Goal: Task Accomplishment & Management: Complete application form

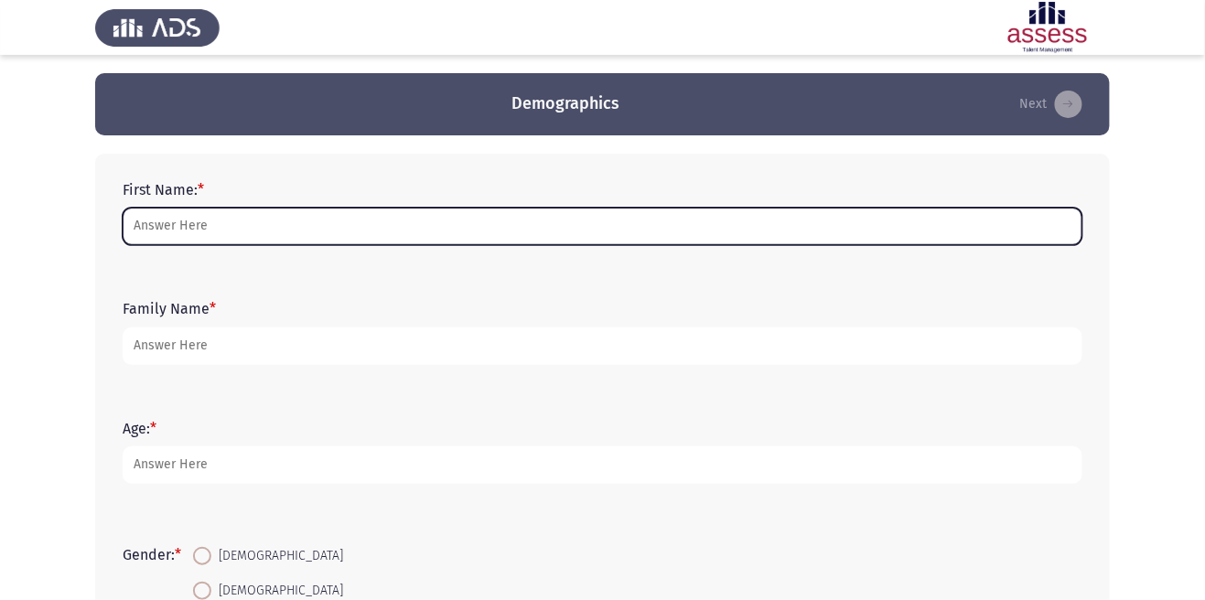
click at [198, 230] on input "First Name: *" at bounding box center [603, 227] width 960 height 38
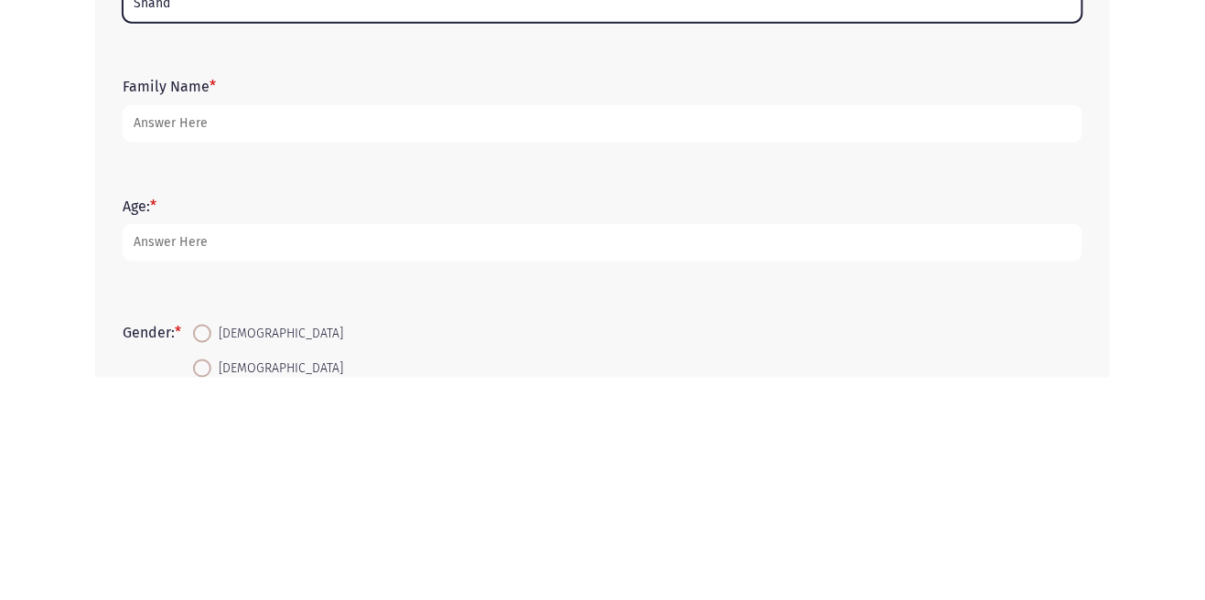
type input "Shahd"
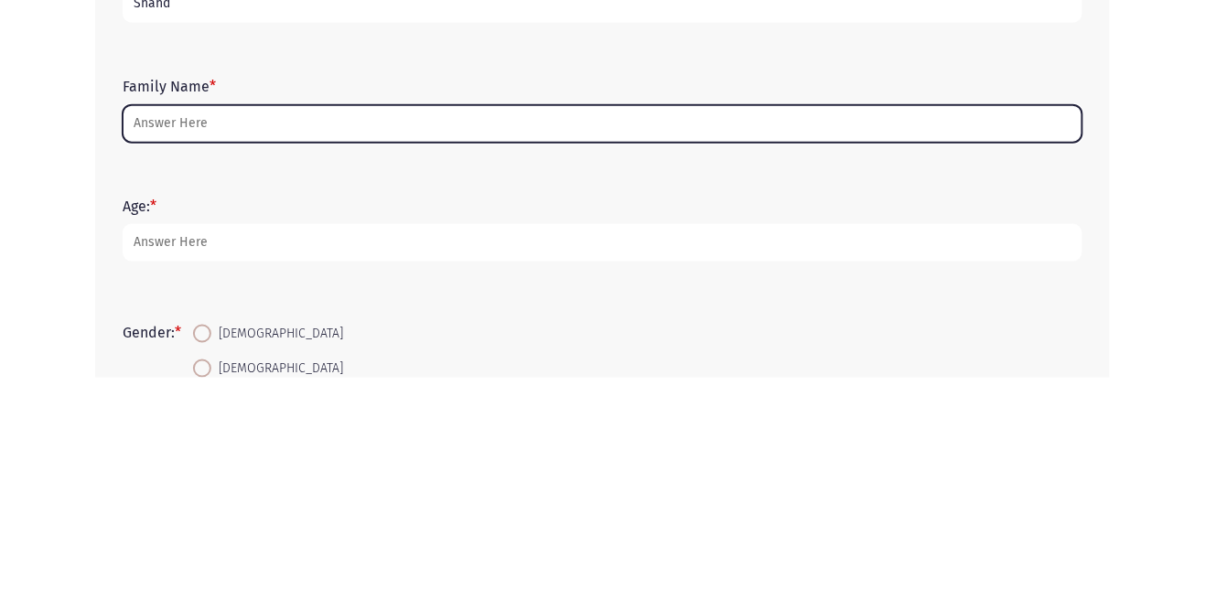
click at [186, 344] on input "Family Name *" at bounding box center [603, 347] width 960 height 38
type input "E"
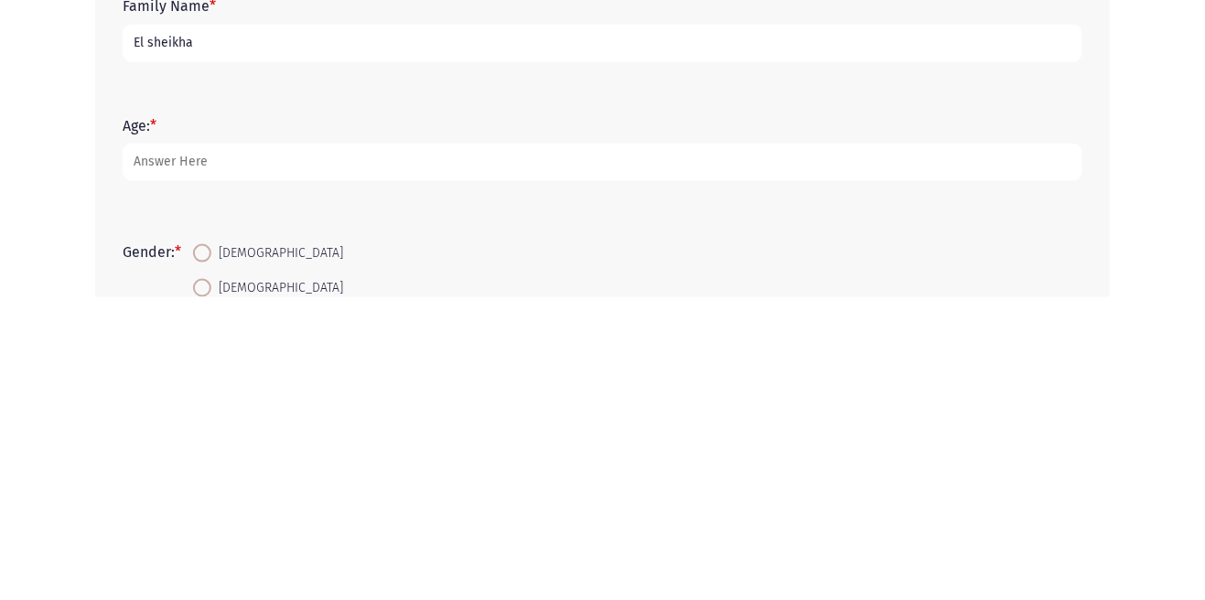
type input "El sheikha"
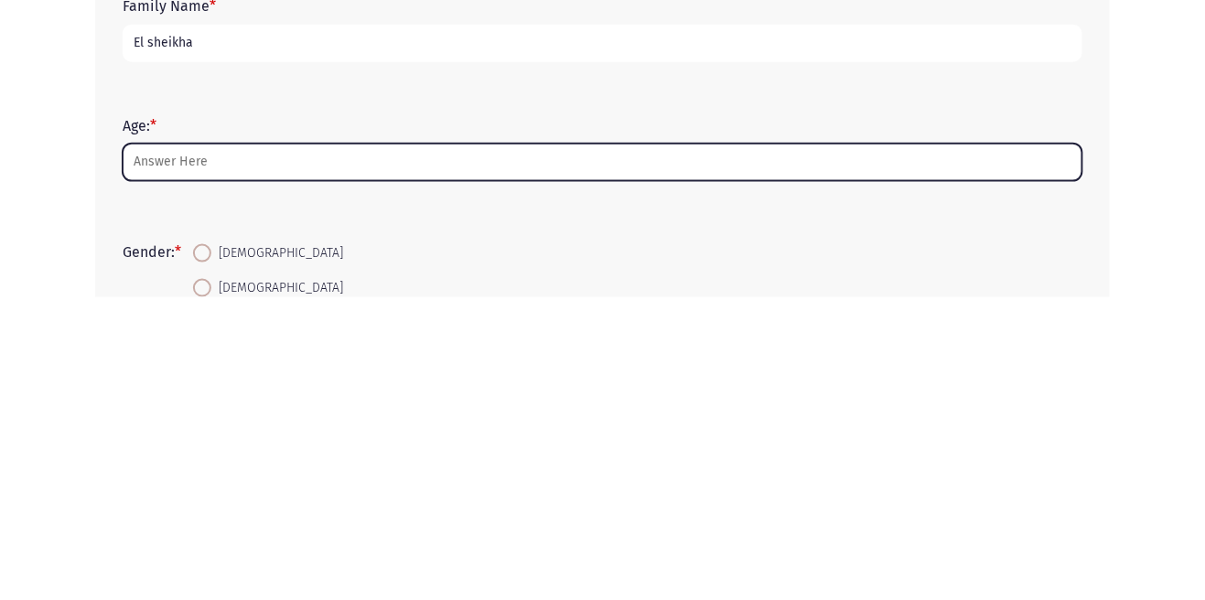
click at [172, 463] on input "Age: *" at bounding box center [603, 466] width 960 height 38
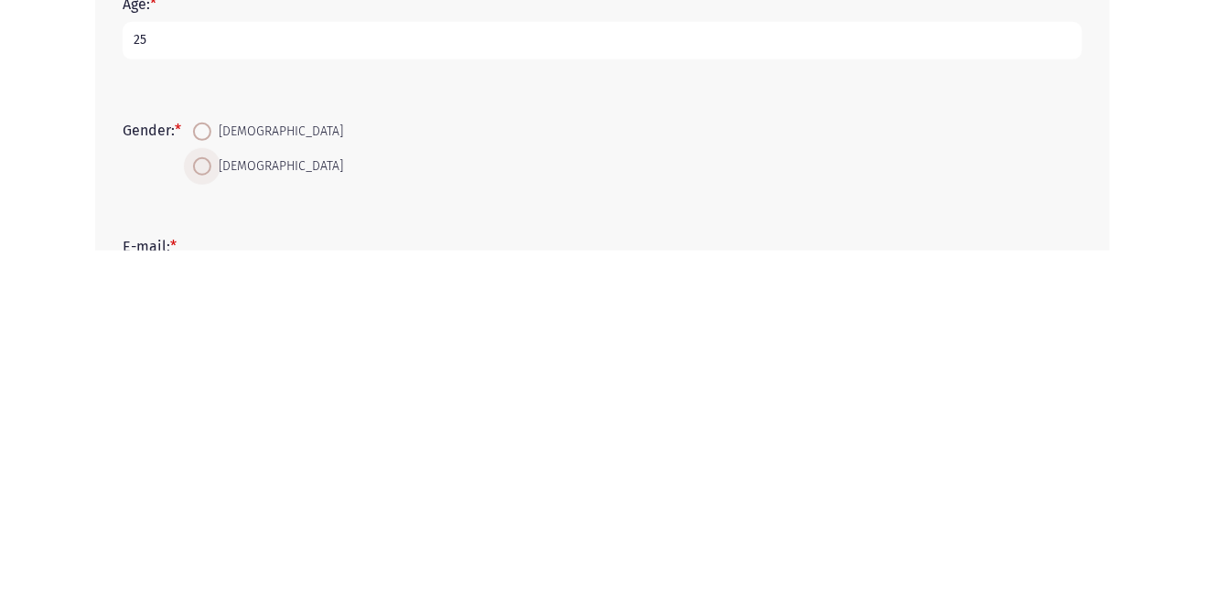
type input "25"
click at [205, 514] on span at bounding box center [202, 516] width 18 height 18
click at [205, 514] on input "[DEMOGRAPHIC_DATA]" at bounding box center [202, 516] width 18 height 18
radio input "true"
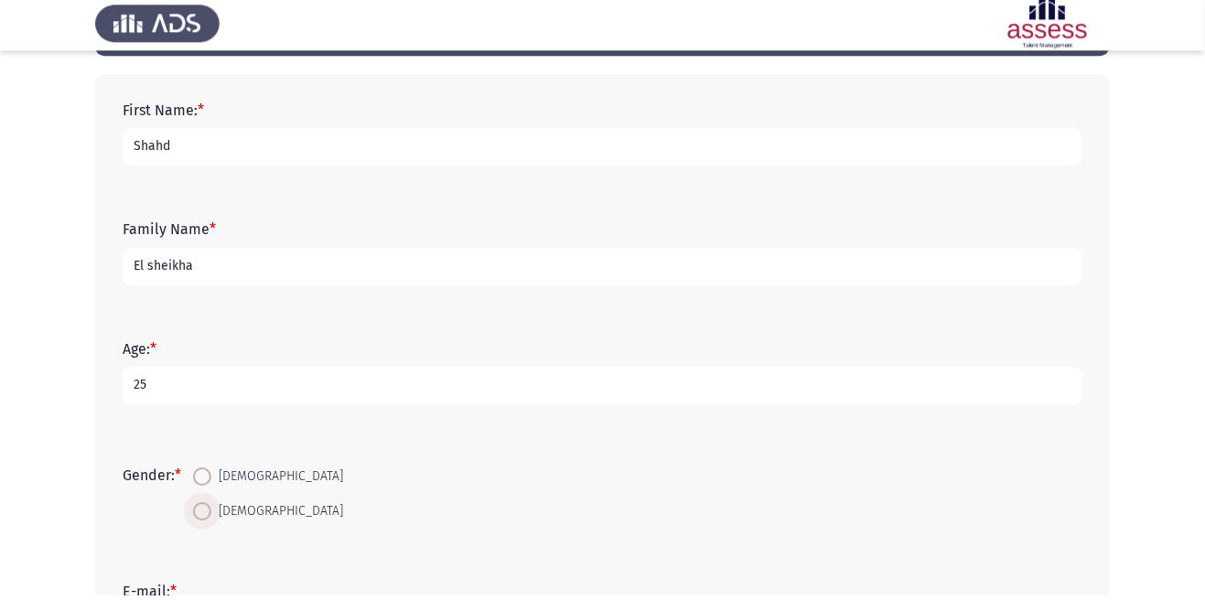
scroll to position [75, 0]
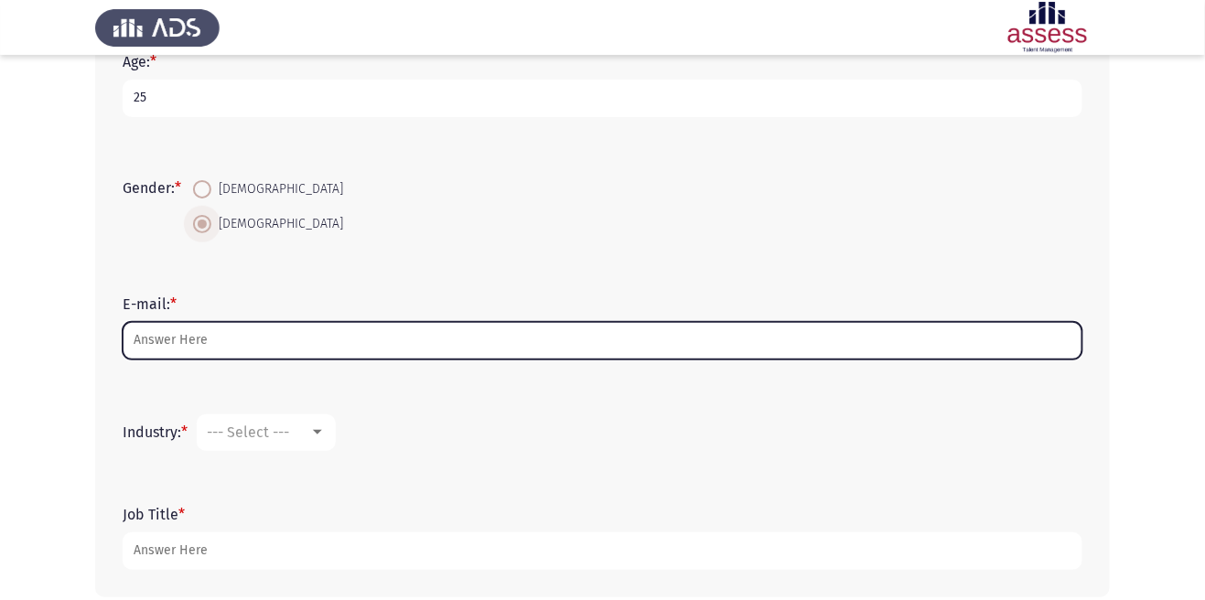
click at [169, 343] on input "E-mail: *" at bounding box center [603, 341] width 960 height 38
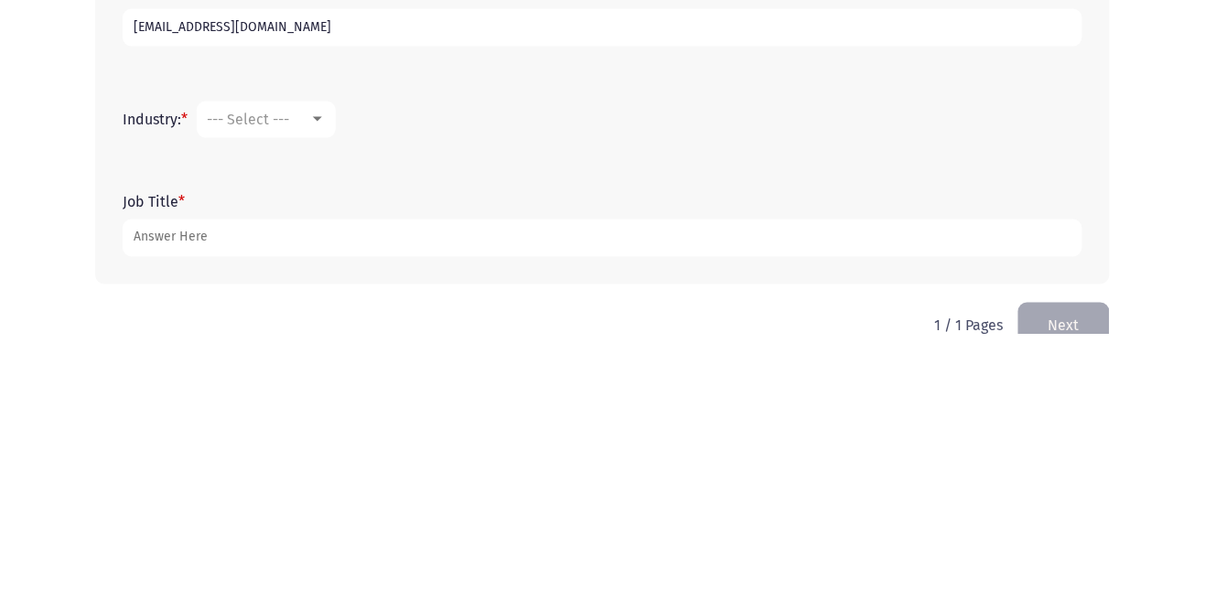
scroll to position [415, 0]
type input "[EMAIL_ADDRESS][DOMAIN_NAME]"
click at [322, 382] on div at bounding box center [317, 384] width 9 height 5
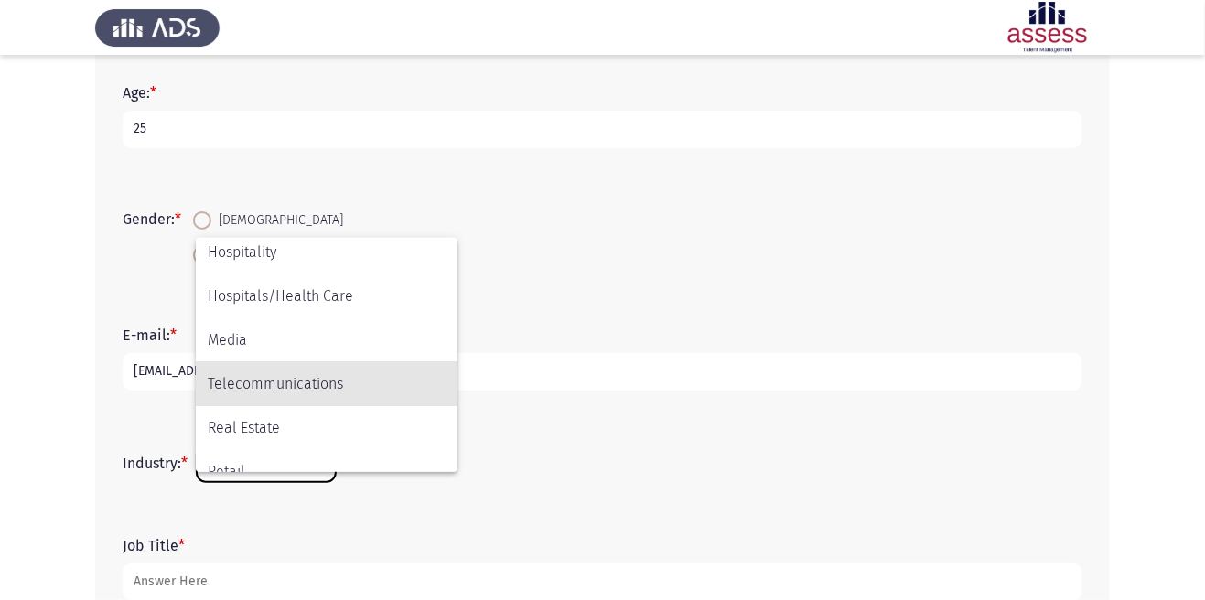
scroll to position [439, 0]
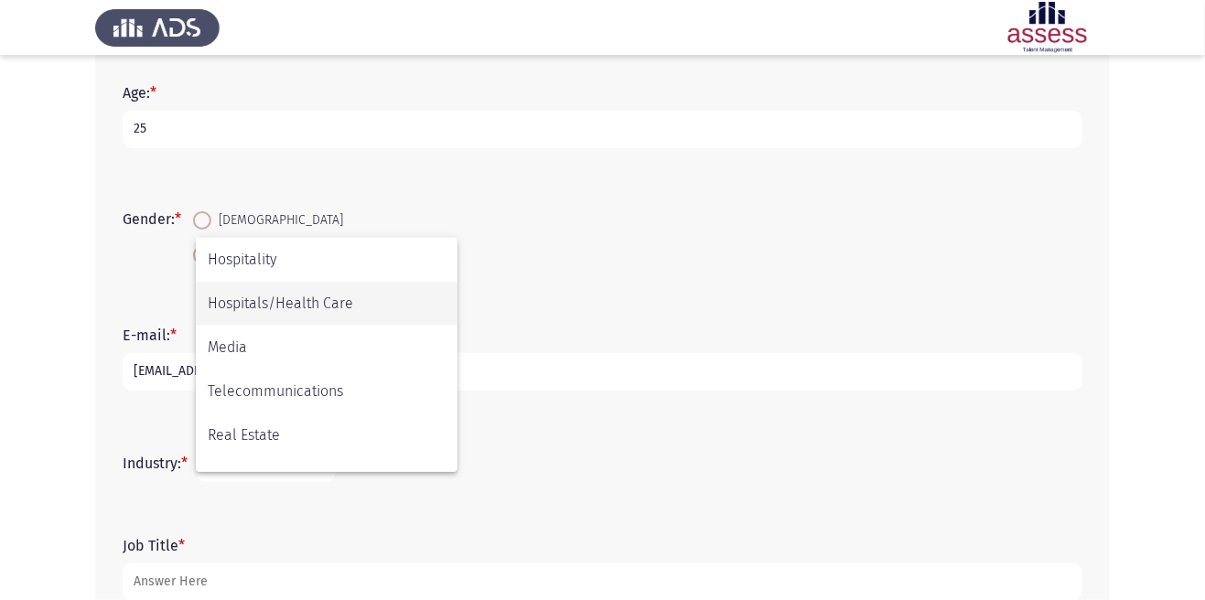
click at [226, 307] on span "Hospitals/Health Care" at bounding box center [327, 304] width 238 height 44
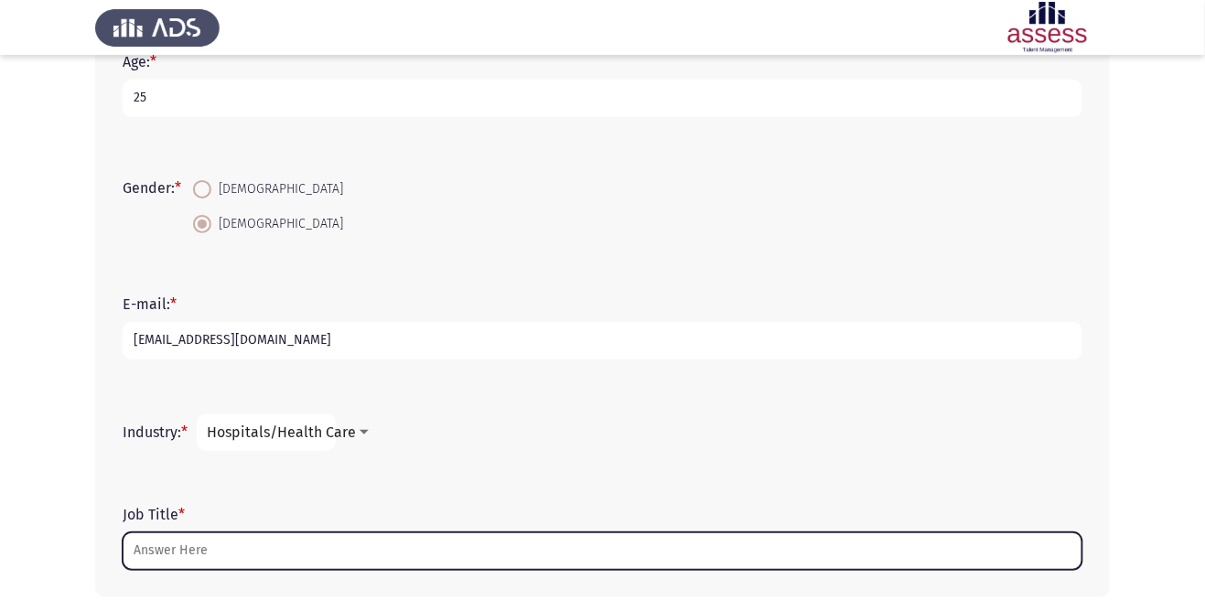
click at [162, 547] on input "Job Title *" at bounding box center [603, 552] width 960 height 38
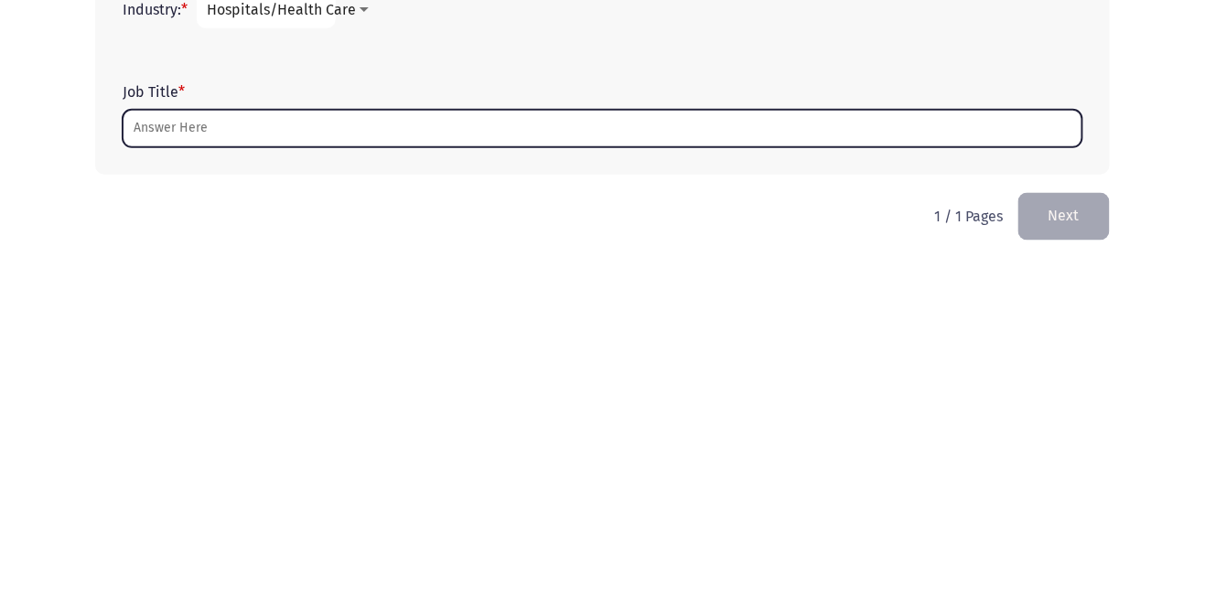
scroll to position [443, 0]
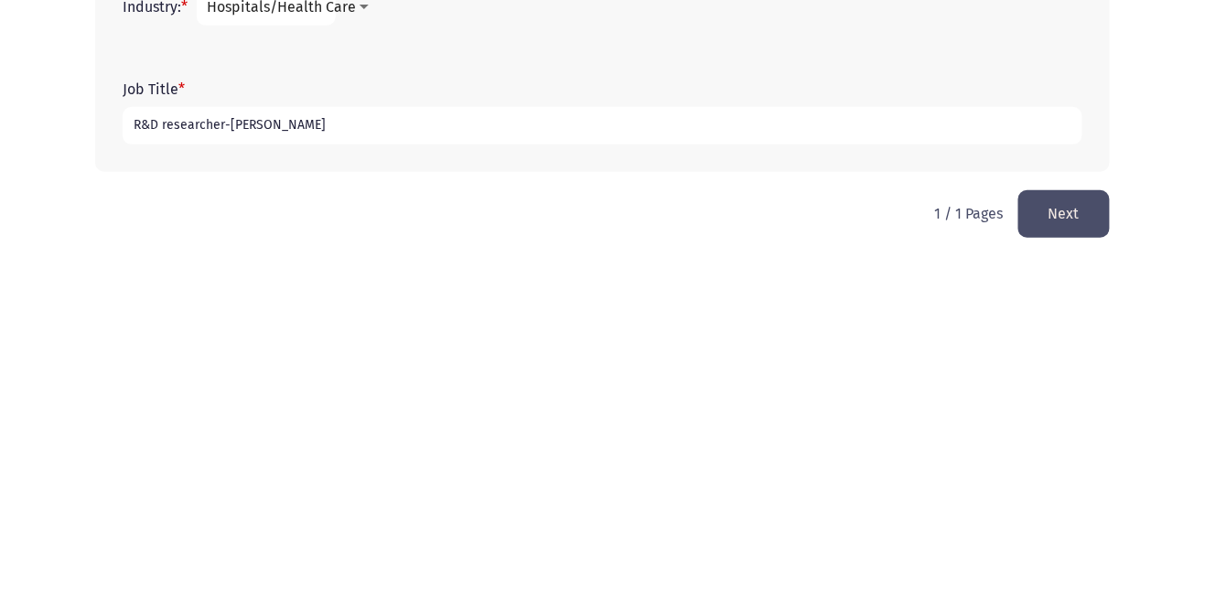
type input "R&D researcher-[PERSON_NAME]"
click at [1061, 570] on button "Next" at bounding box center [1064, 563] width 92 height 47
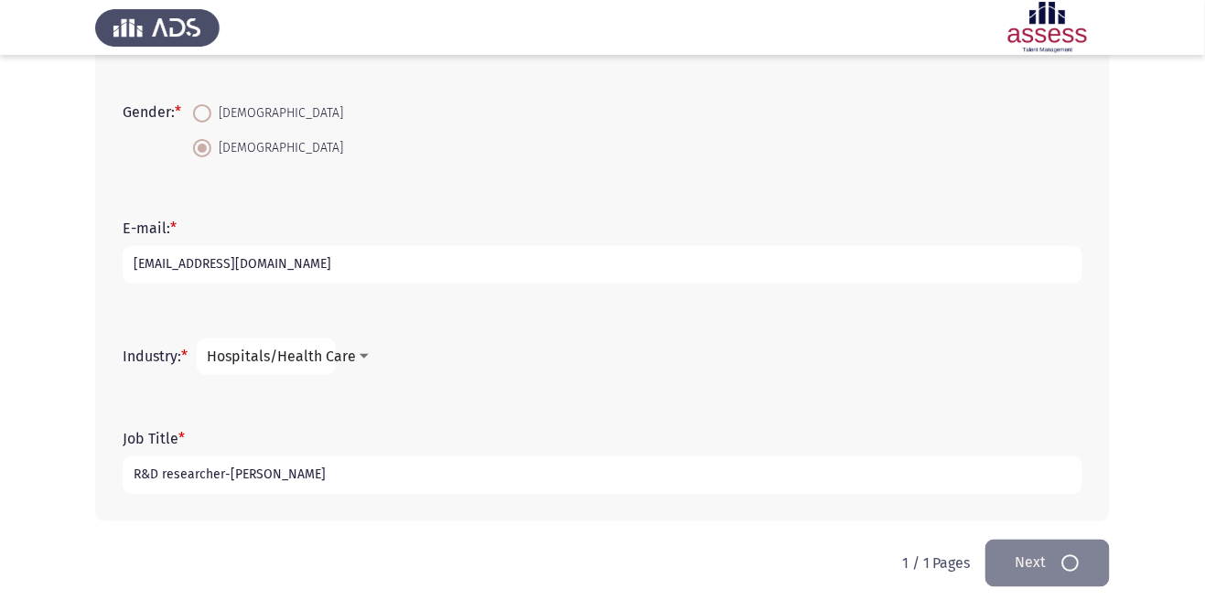
scroll to position [0, 0]
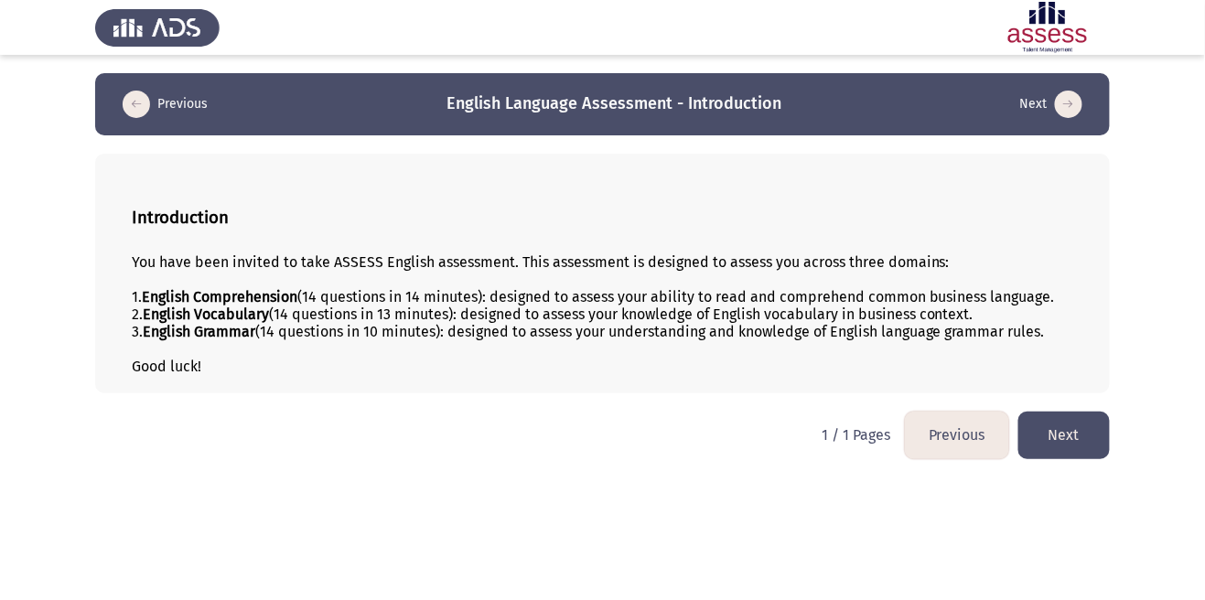
click at [1066, 458] on button "Next" at bounding box center [1064, 435] width 92 height 47
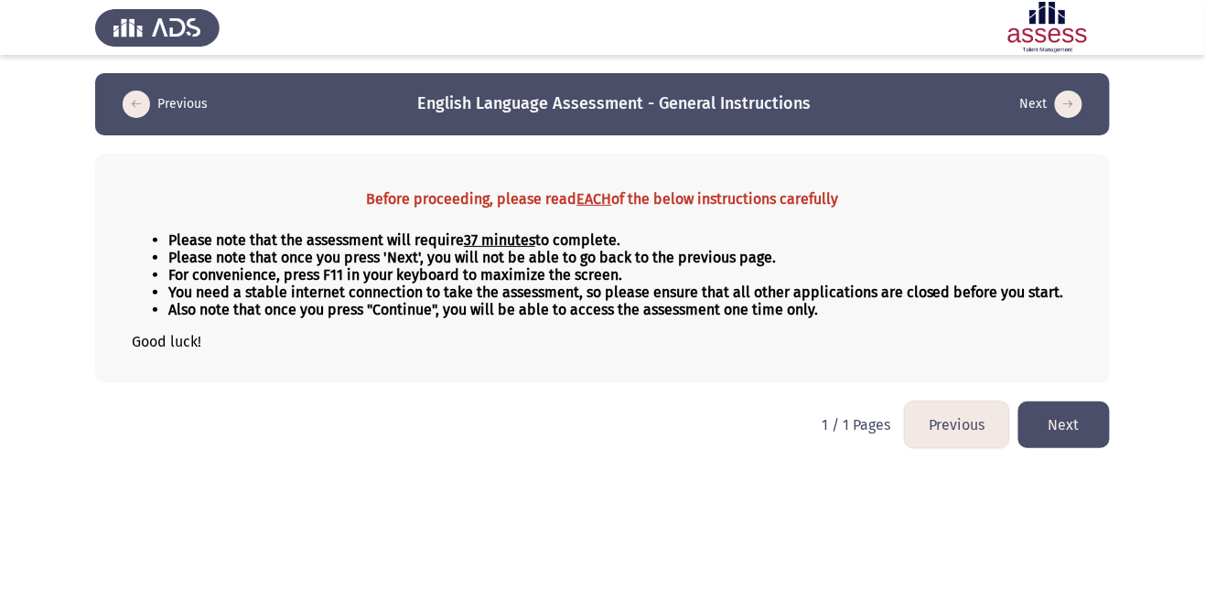
click at [1071, 448] on button "Next" at bounding box center [1064, 425] width 92 height 47
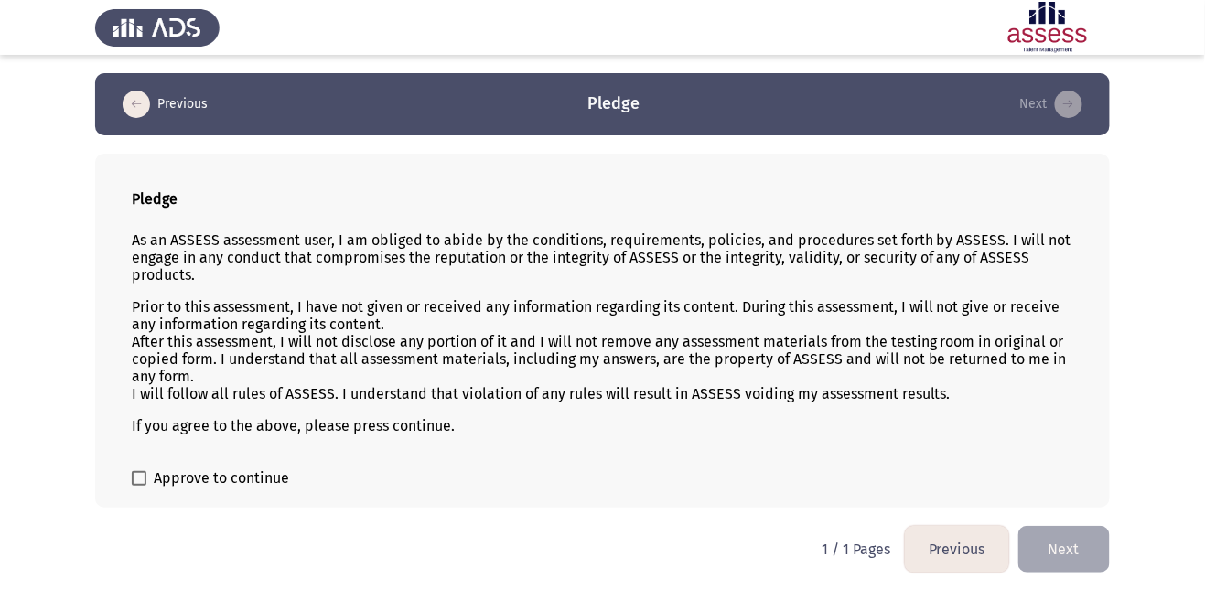
click at [143, 486] on span at bounding box center [139, 478] width 15 height 15
click at [139, 487] on input "Approve to continue" at bounding box center [138, 486] width 1 height 1
checkbox input "true"
click at [1062, 573] on button "Next" at bounding box center [1064, 549] width 92 height 47
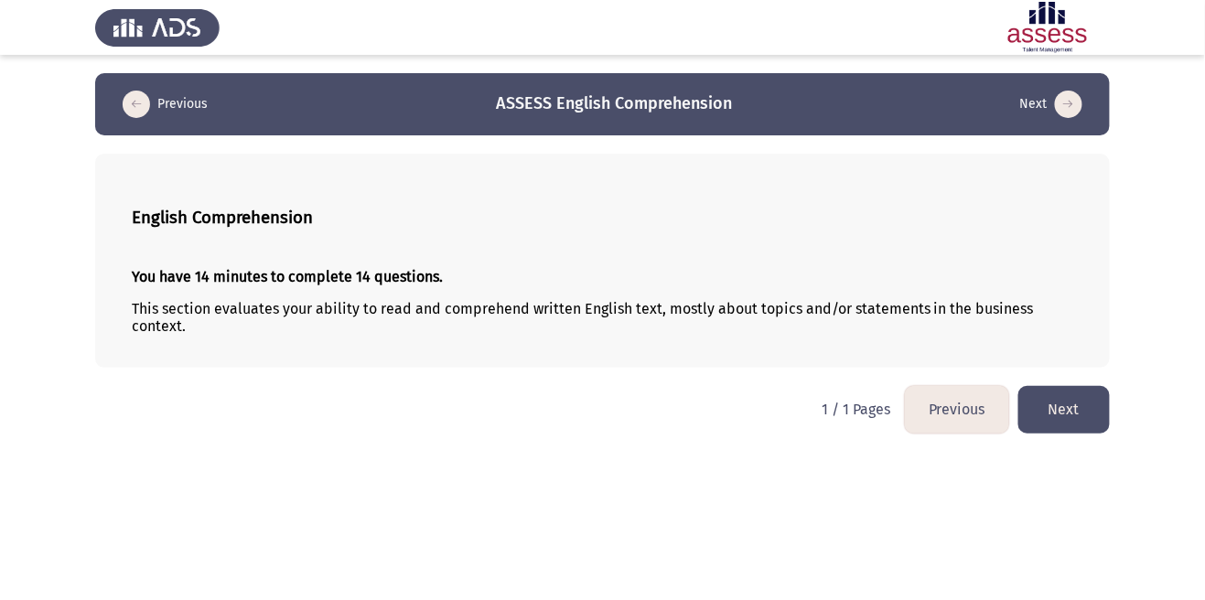
click at [1089, 415] on button "Next" at bounding box center [1064, 409] width 92 height 47
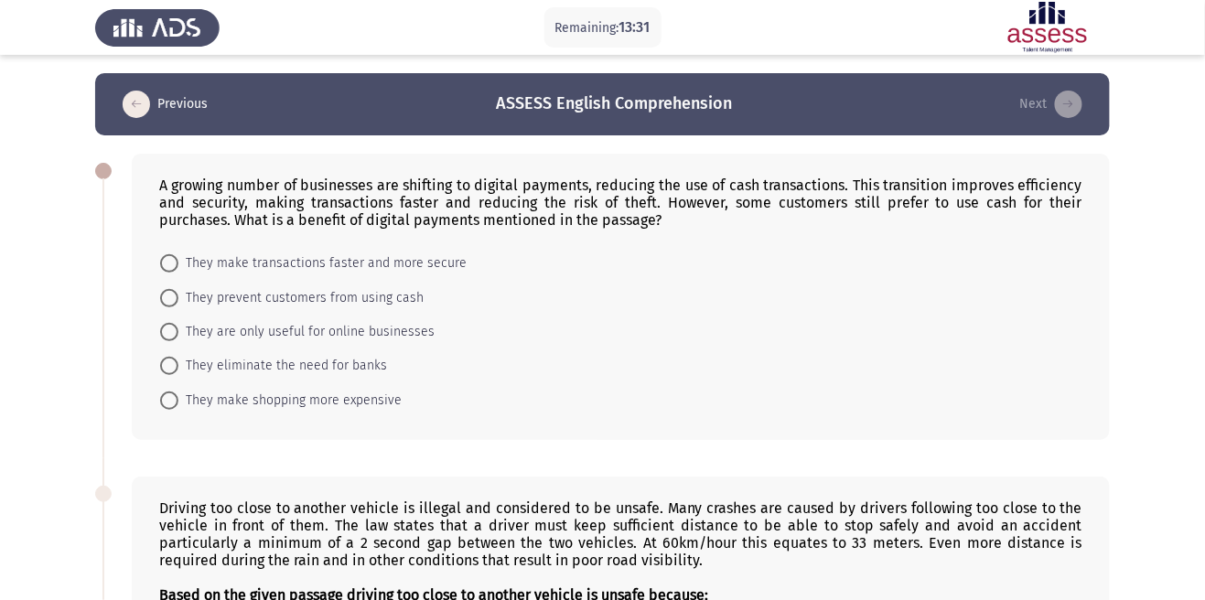
click at [176, 263] on span at bounding box center [169, 263] width 18 height 18
click at [176, 263] on input "They make transactions faster and more secure" at bounding box center [169, 263] width 18 height 18
radio input "true"
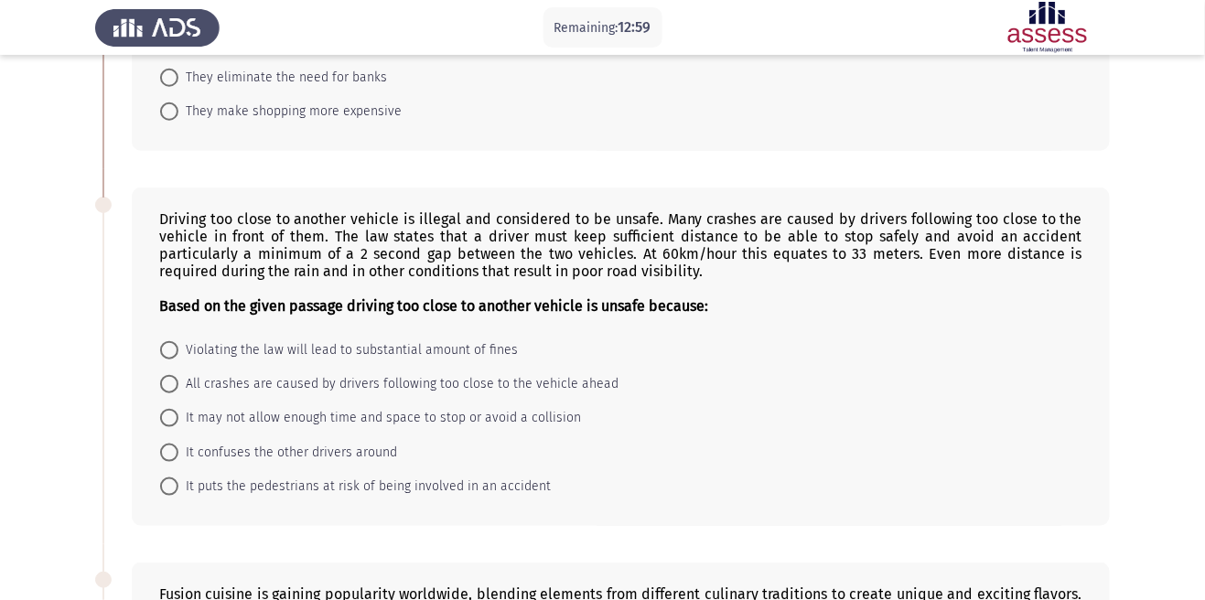
scroll to position [305, 0]
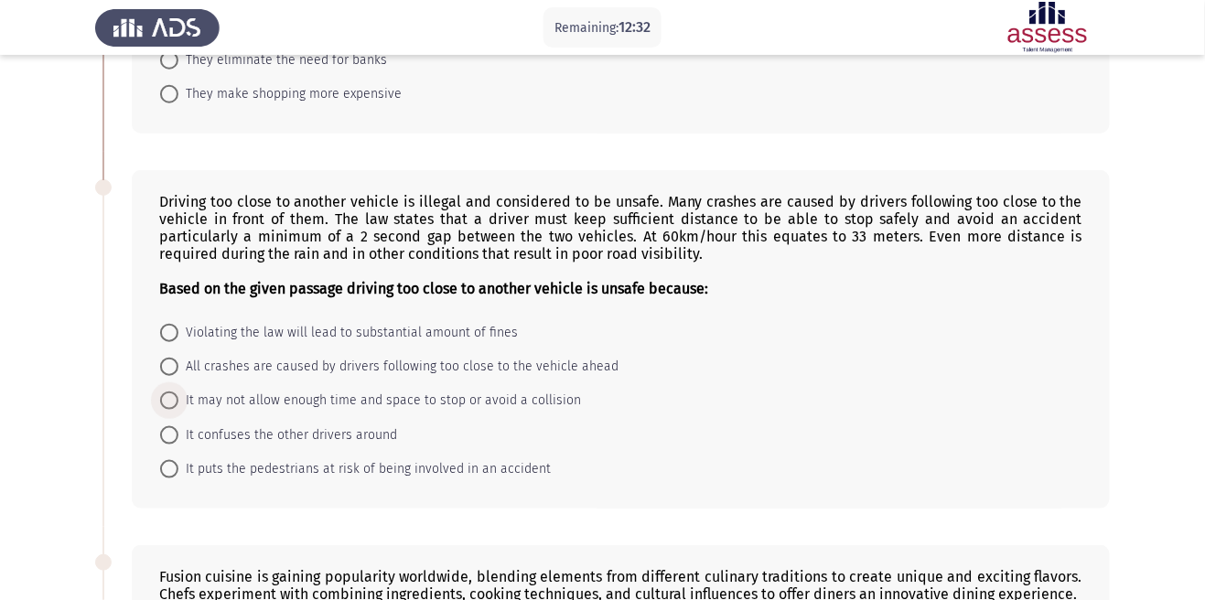
click at [169, 401] on span at bounding box center [169, 401] width 0 height 0
click at [168, 403] on input "It may not allow enough time and space to stop or avoid a collision" at bounding box center [169, 401] width 18 height 18
radio input "true"
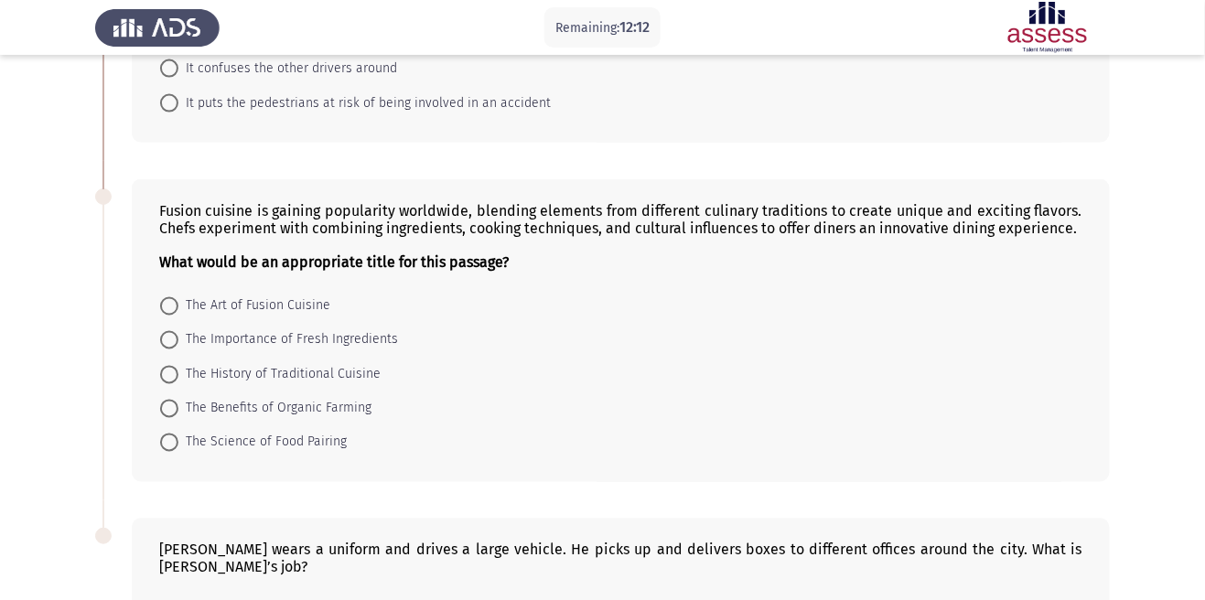
scroll to position [671, 0]
click at [169, 306] on span at bounding box center [169, 306] width 0 height 0
click at [168, 308] on input "The Art of Fusion Cuisine" at bounding box center [169, 305] width 18 height 18
radio input "true"
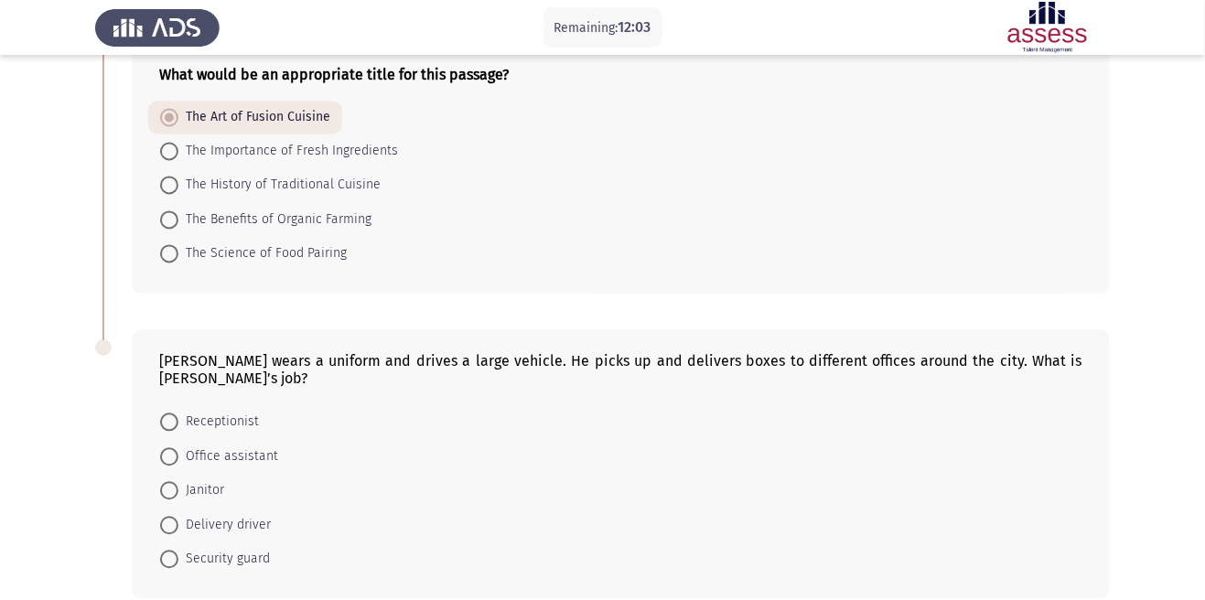
scroll to position [864, 0]
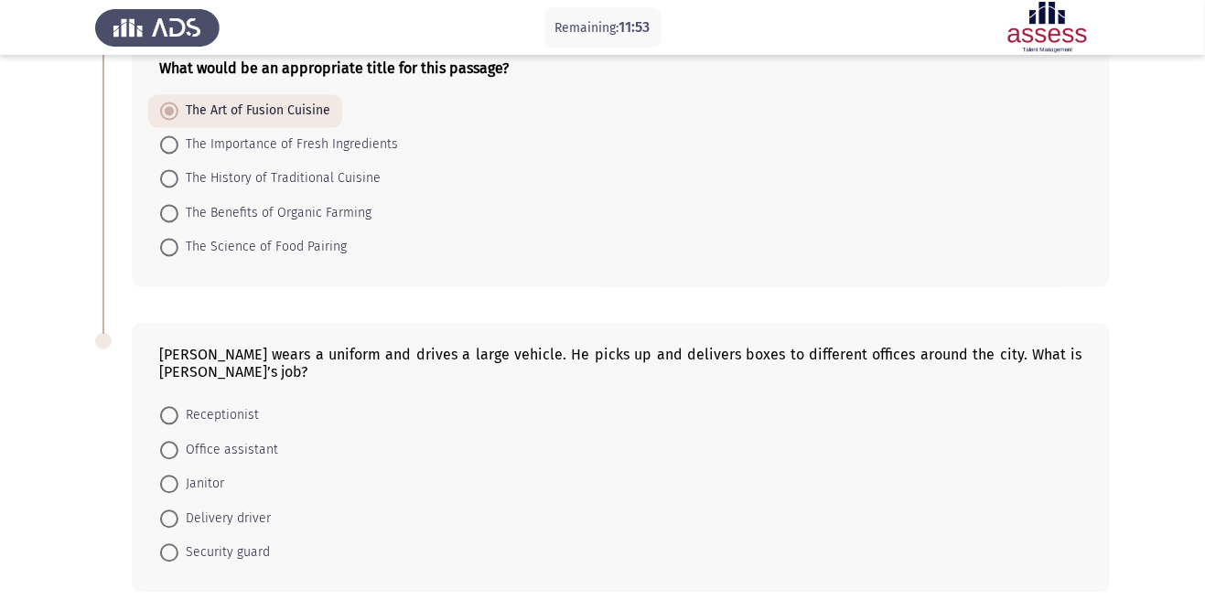
click at [169, 519] on span at bounding box center [169, 519] width 0 height 0
click at [168, 522] on input "Delivery driver" at bounding box center [169, 520] width 18 height 18
radio input "true"
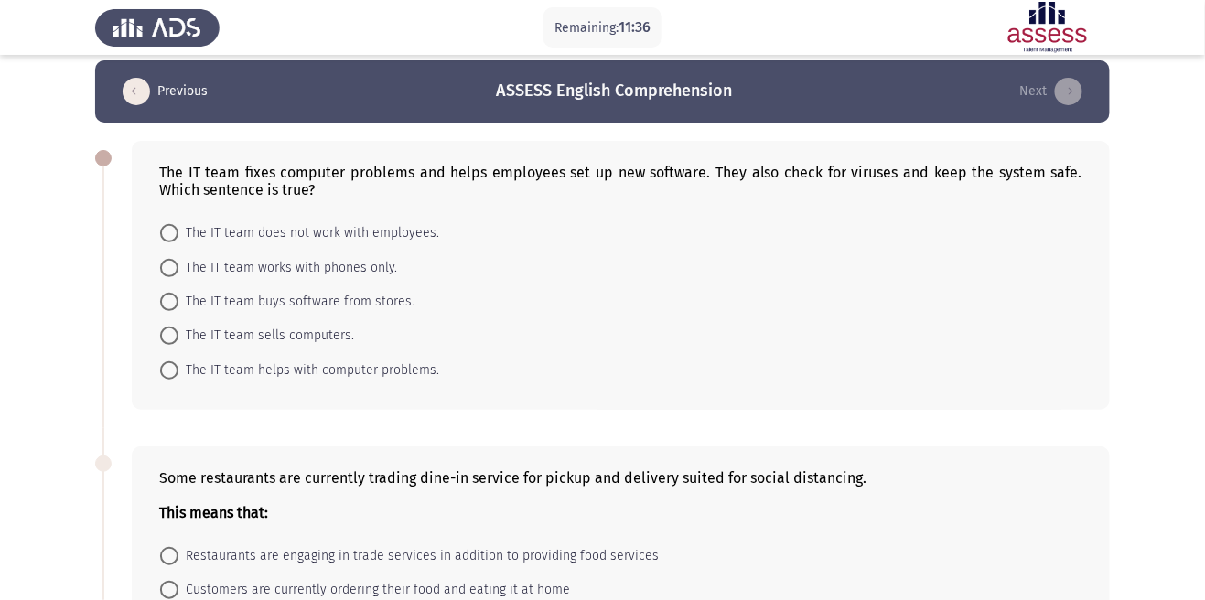
scroll to position [14, 0]
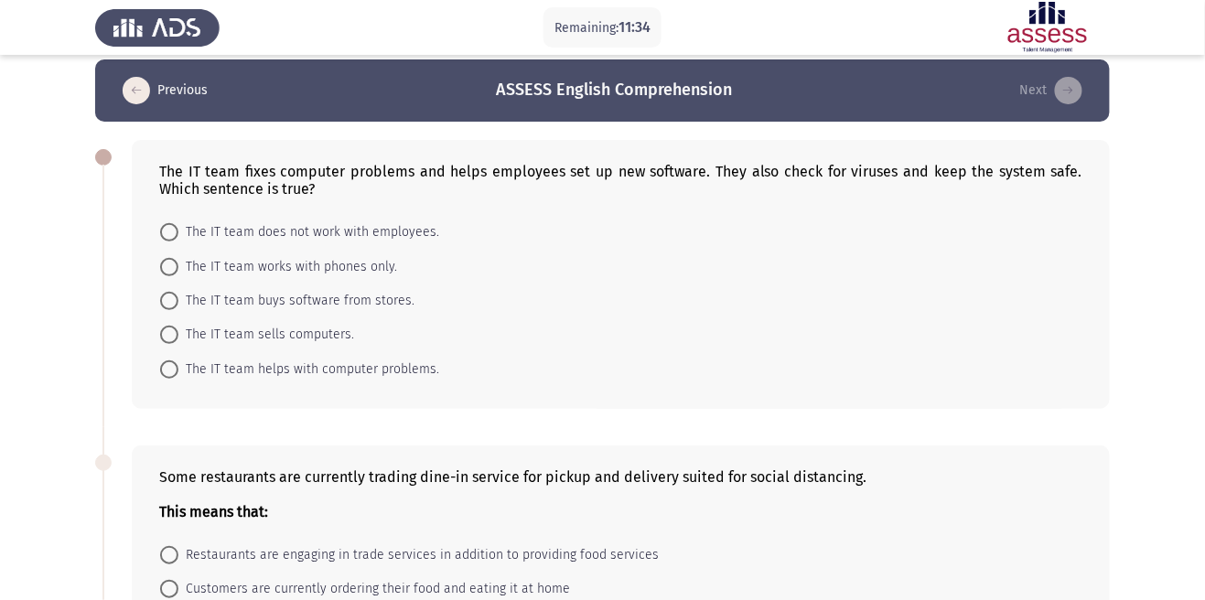
click at [168, 369] on span at bounding box center [169, 370] width 18 height 18
click at [168, 369] on input "The IT team helps with computer problems." at bounding box center [169, 370] width 18 height 18
radio input "true"
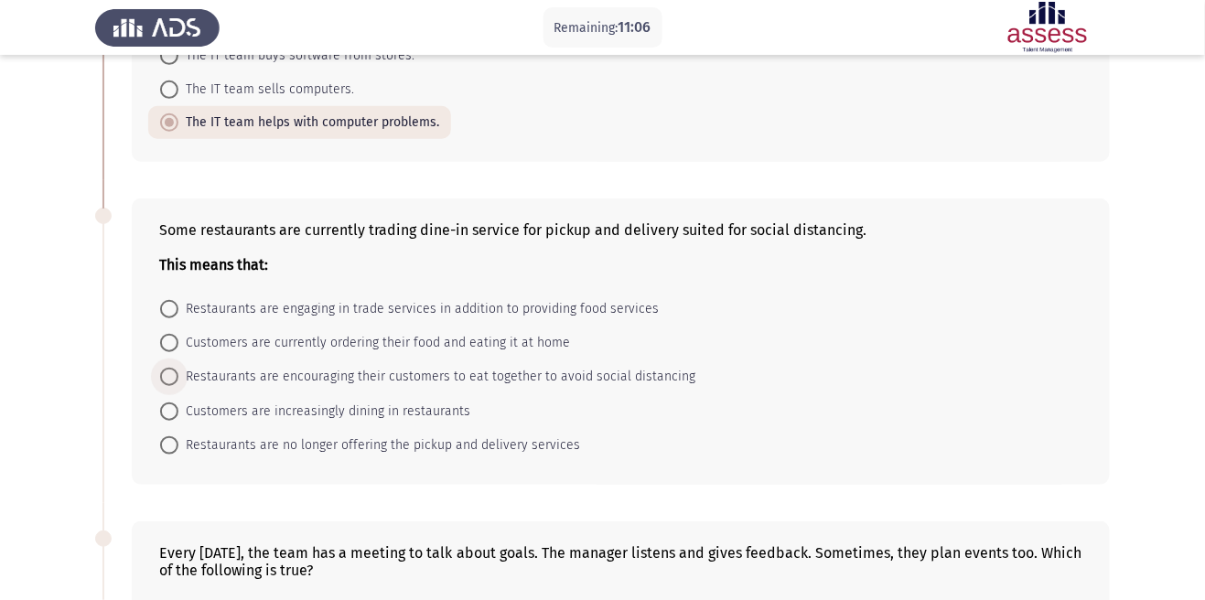
scroll to position [261, 0]
click at [168, 342] on span at bounding box center [169, 341] width 18 height 18
click at [168, 342] on input "Customers are currently ordering their food and eating it at home" at bounding box center [169, 341] width 18 height 18
radio input "true"
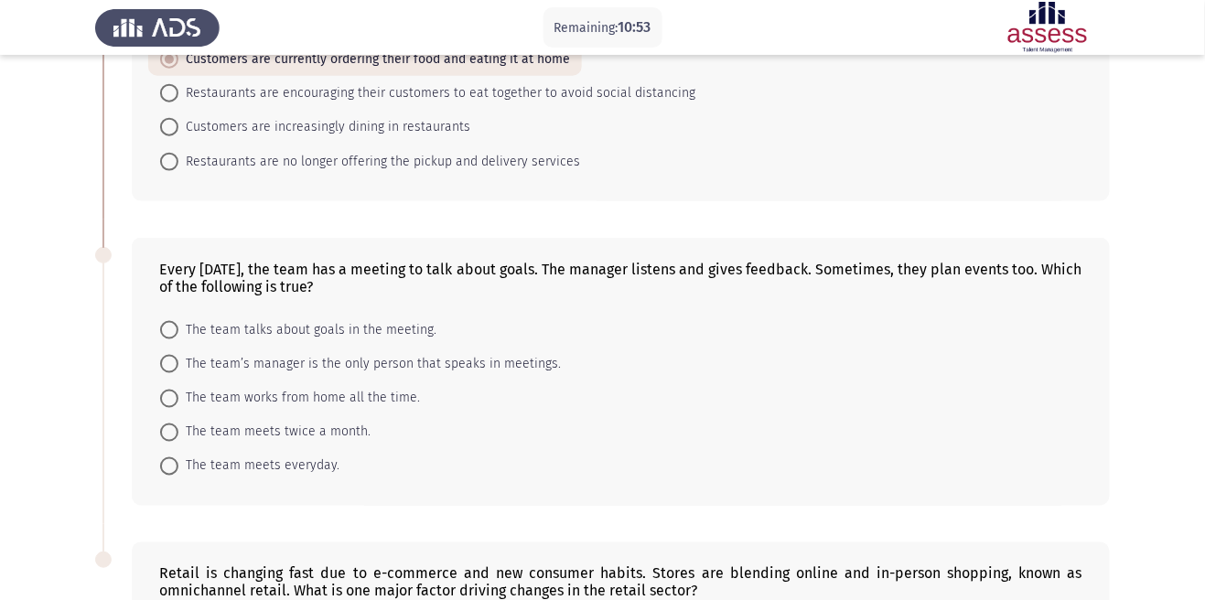
scroll to position [543, 0]
click at [169, 329] on span at bounding box center [169, 329] width 0 height 0
click at [168, 330] on input "The team talks about goals in the meeting." at bounding box center [169, 329] width 18 height 18
radio input "true"
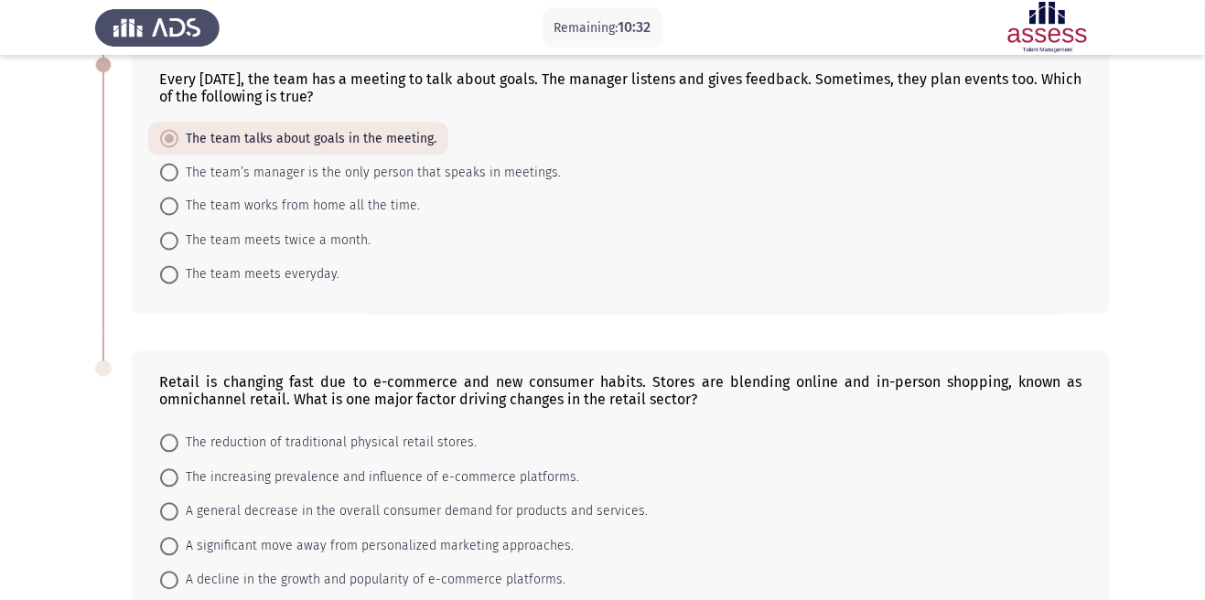
scroll to position [758, 0]
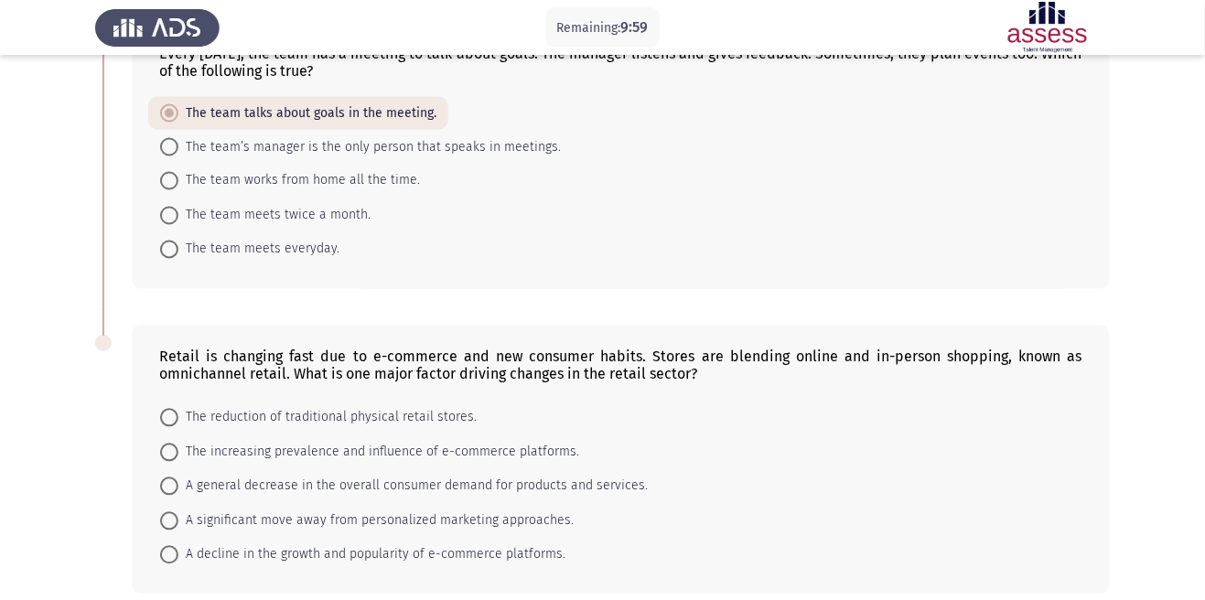
click at [176, 455] on span at bounding box center [169, 453] width 18 height 18
click at [176, 455] on input "The increasing prevalence and influence of e-commerce platforms." at bounding box center [169, 453] width 18 height 18
radio input "true"
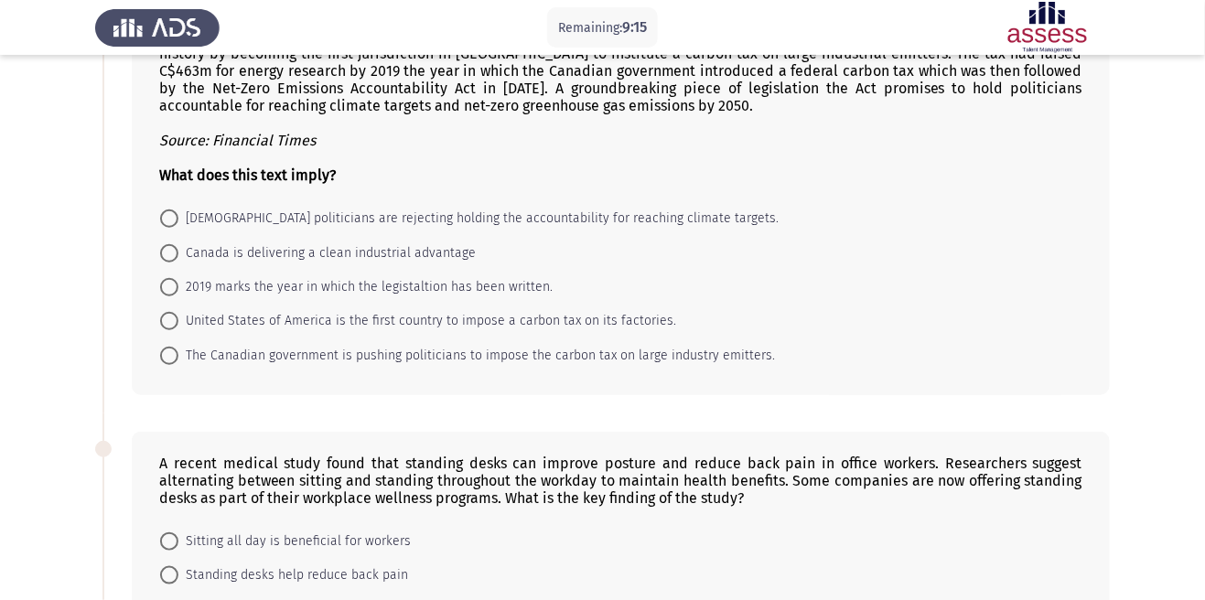
scroll to position [150, 0]
click at [169, 253] on span at bounding box center [169, 253] width 0 height 0
click at [168, 254] on input "Canada is delivering a clean industrial advantage" at bounding box center [169, 252] width 18 height 18
radio input "true"
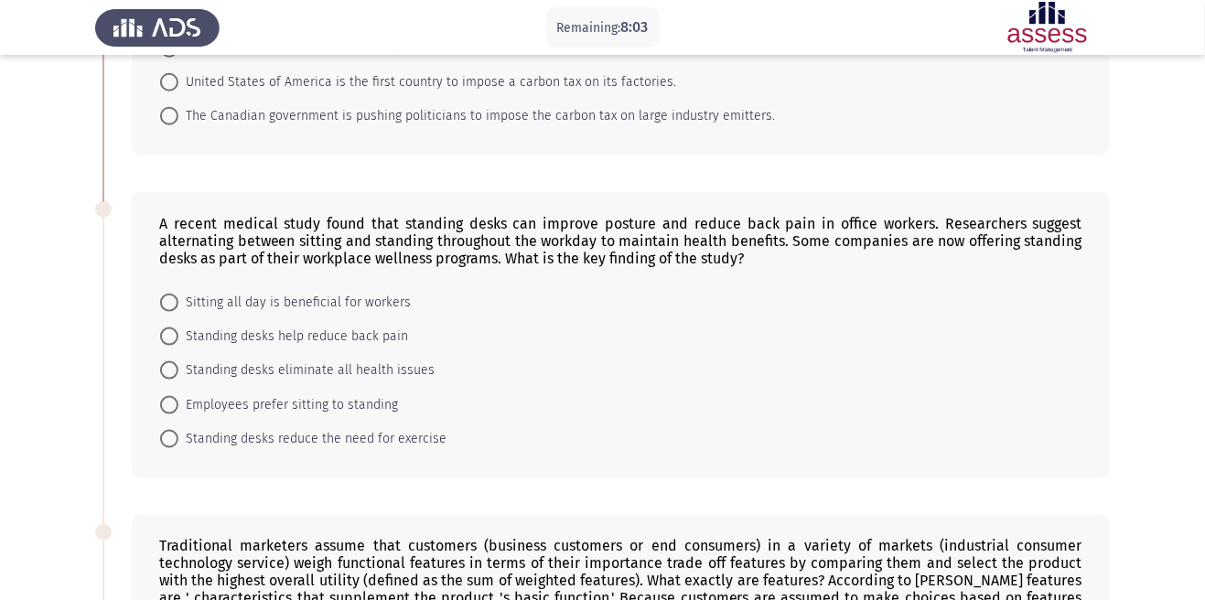
scroll to position [390, 0]
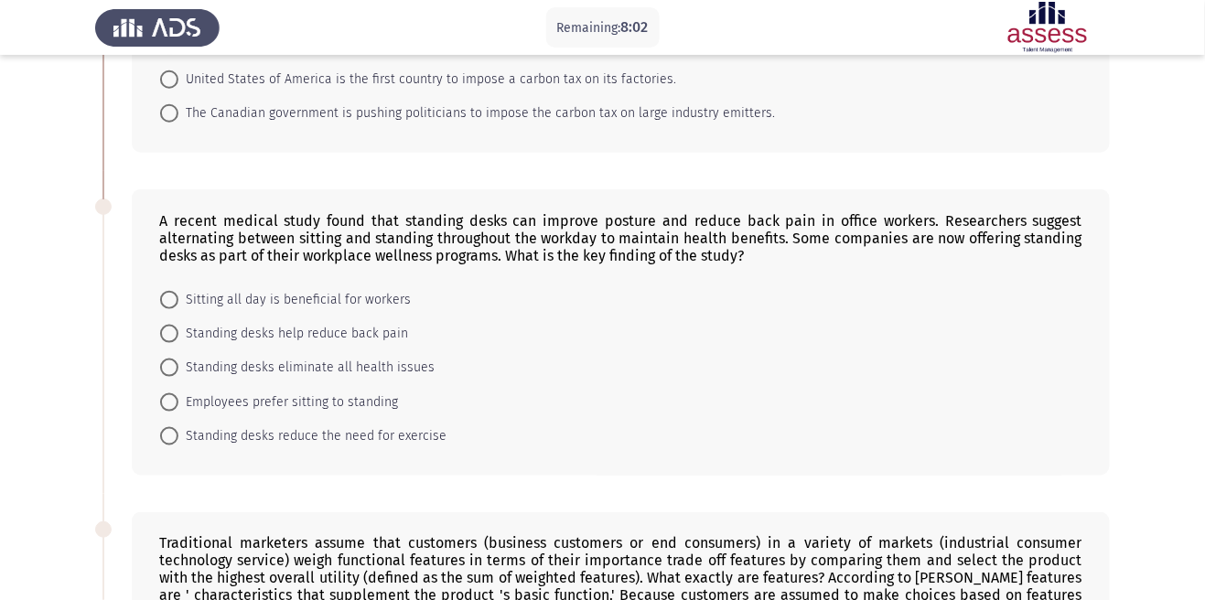
click at [168, 336] on span at bounding box center [169, 334] width 18 height 18
click at [168, 336] on input "Standing desks help reduce back pain" at bounding box center [169, 334] width 18 height 18
radio input "true"
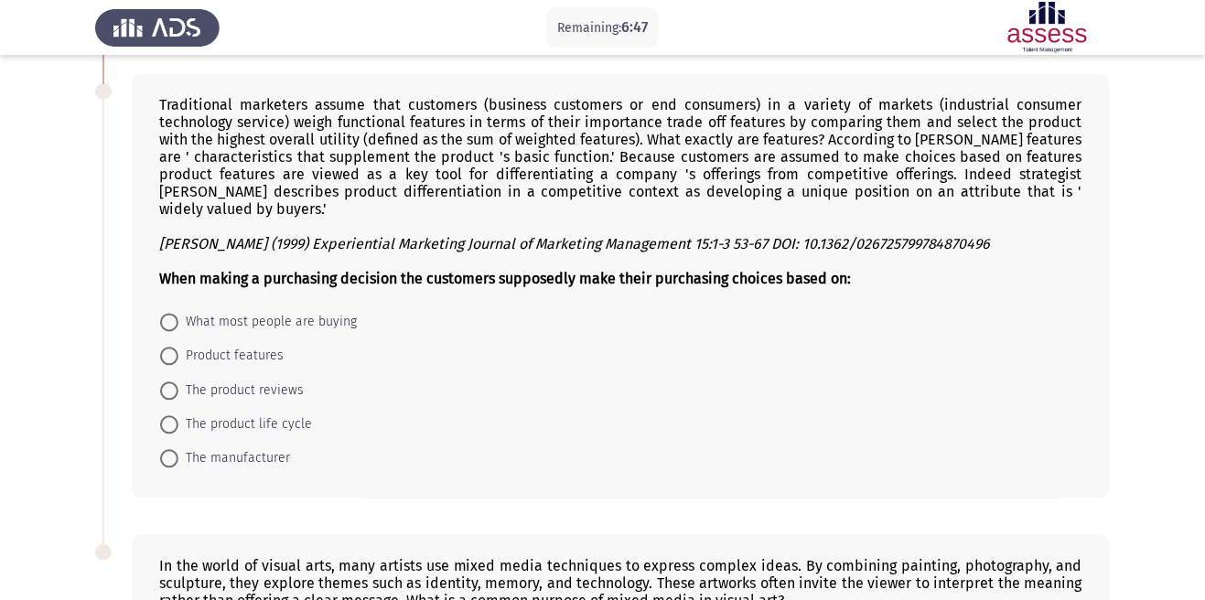
scroll to position [771, 0]
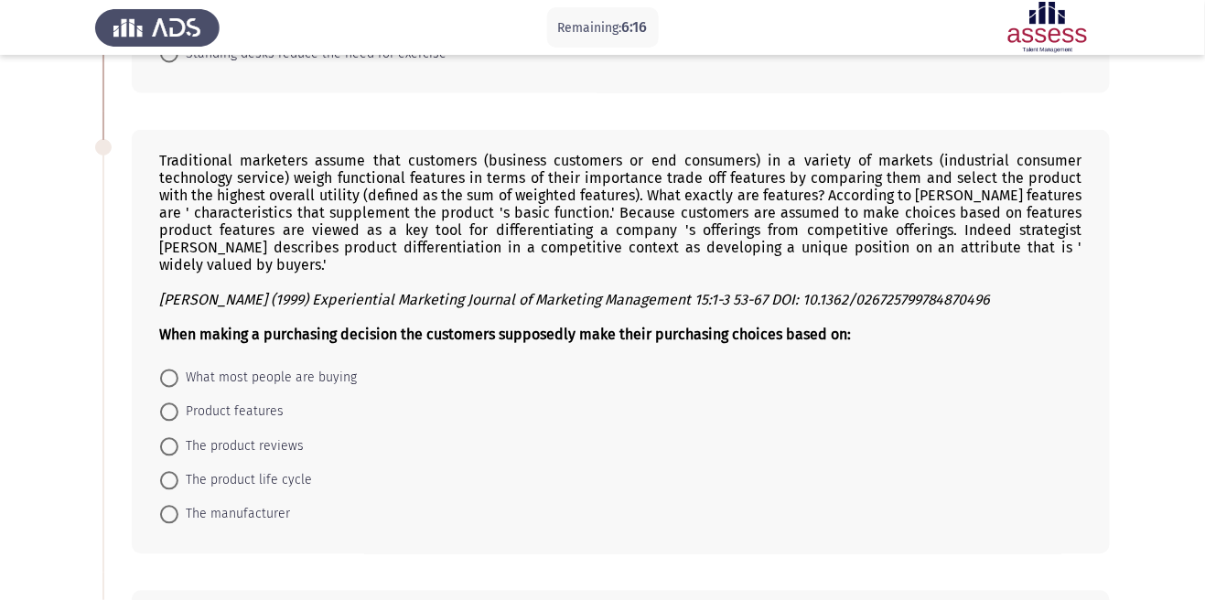
click at [268, 424] on span "Product features" at bounding box center [230, 413] width 105 height 22
click at [178, 422] on input "Product features" at bounding box center [169, 413] width 18 height 18
radio input "true"
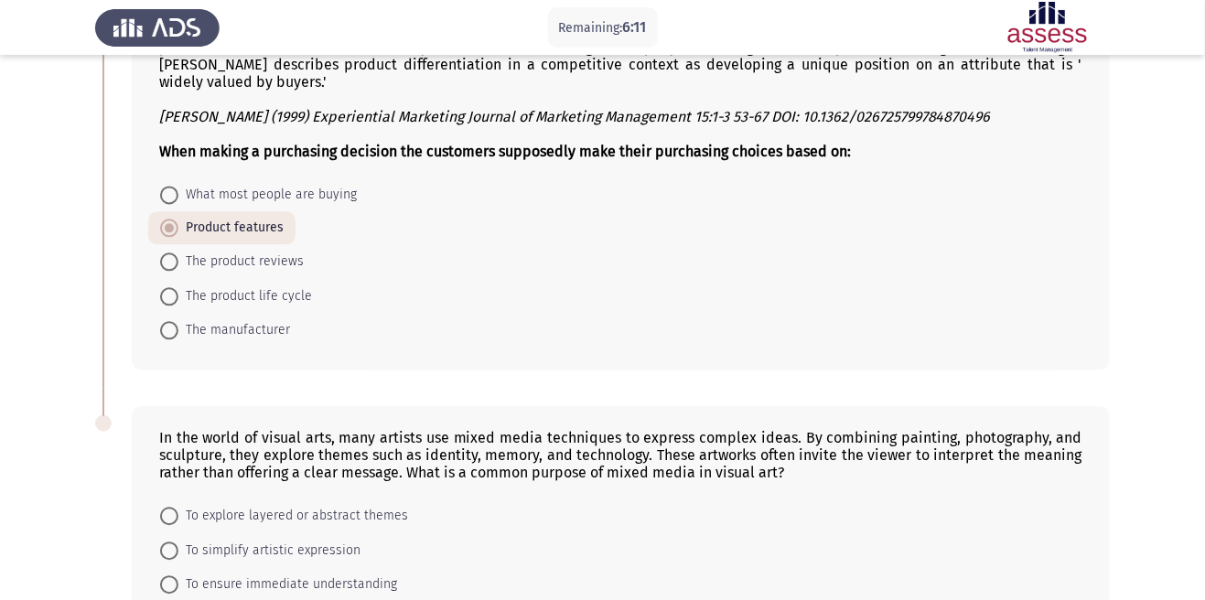
scroll to position [1058, 0]
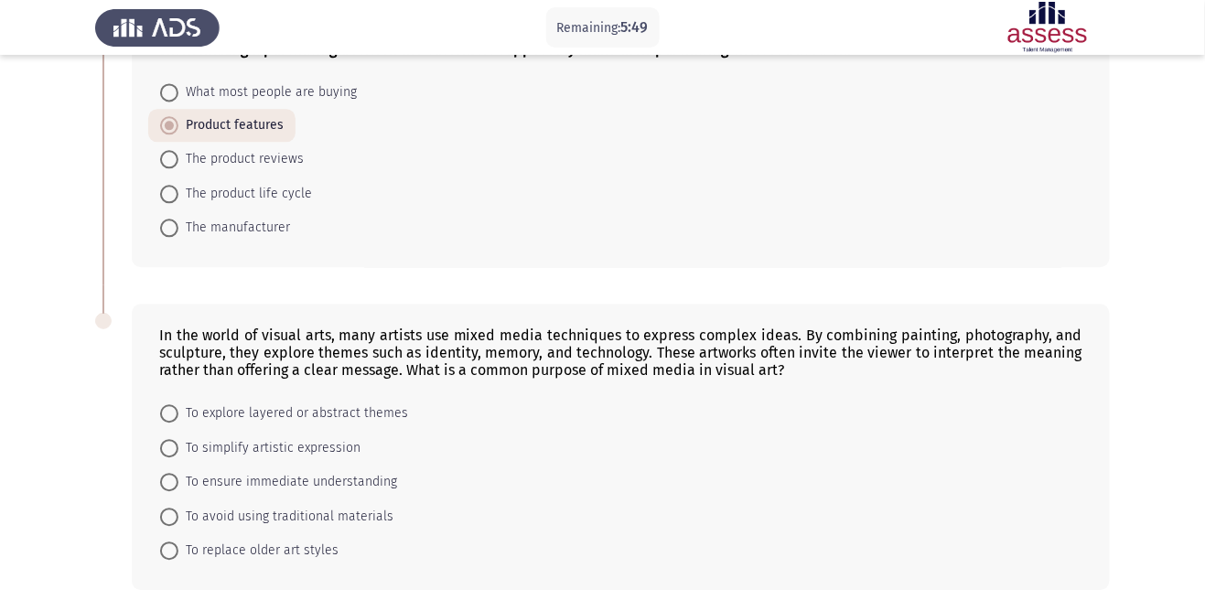
click at [388, 419] on span "To explore layered or abstract themes" at bounding box center [293, 414] width 230 height 22
click at [178, 419] on input "To explore layered or abstract themes" at bounding box center [169, 413] width 18 height 18
radio input "true"
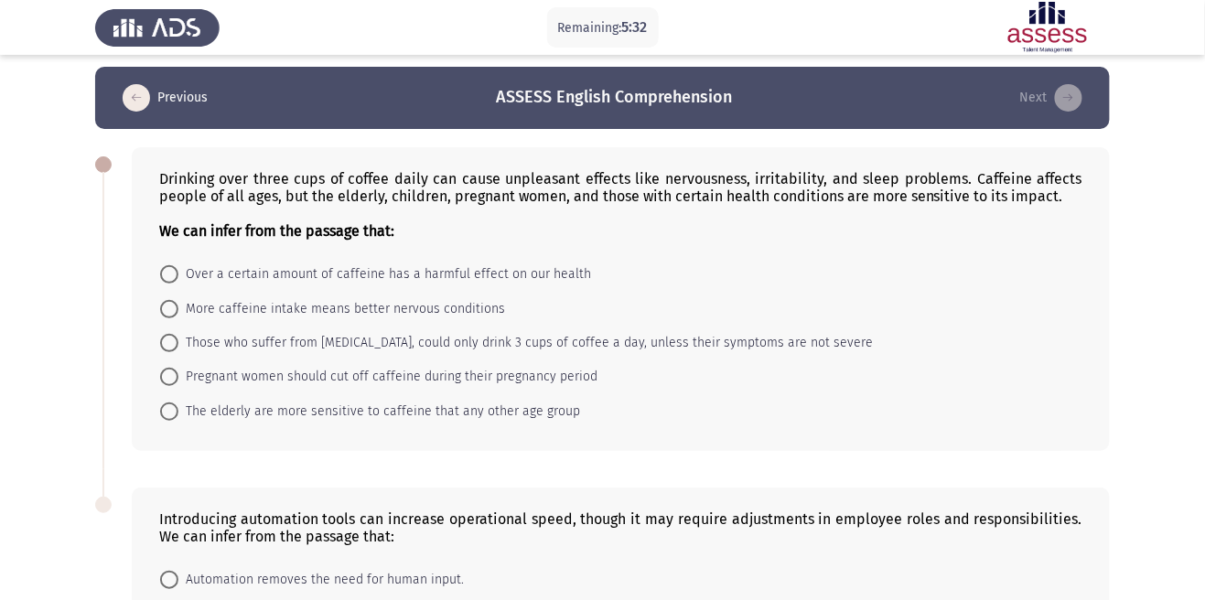
scroll to position [7, 0]
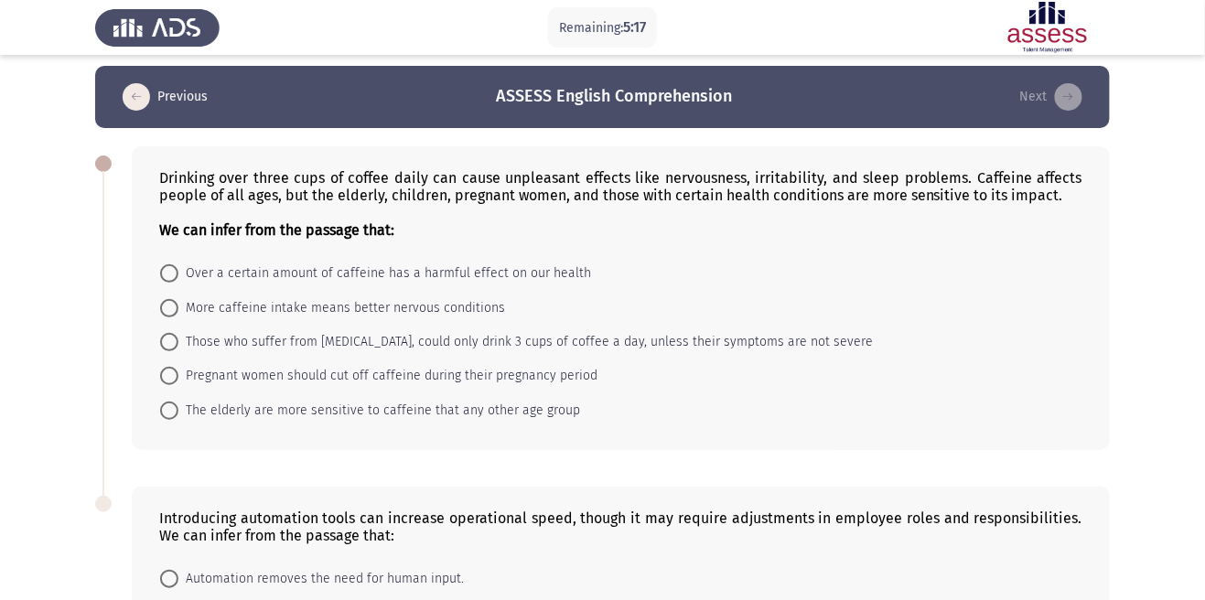
click at [555, 285] on span "Over a certain amount of caffeine has a harmful effect on our health" at bounding box center [384, 274] width 413 height 22
click at [178, 283] on input "Over a certain amount of caffeine has a harmful effect on our health" at bounding box center [169, 273] width 18 height 18
radio input "true"
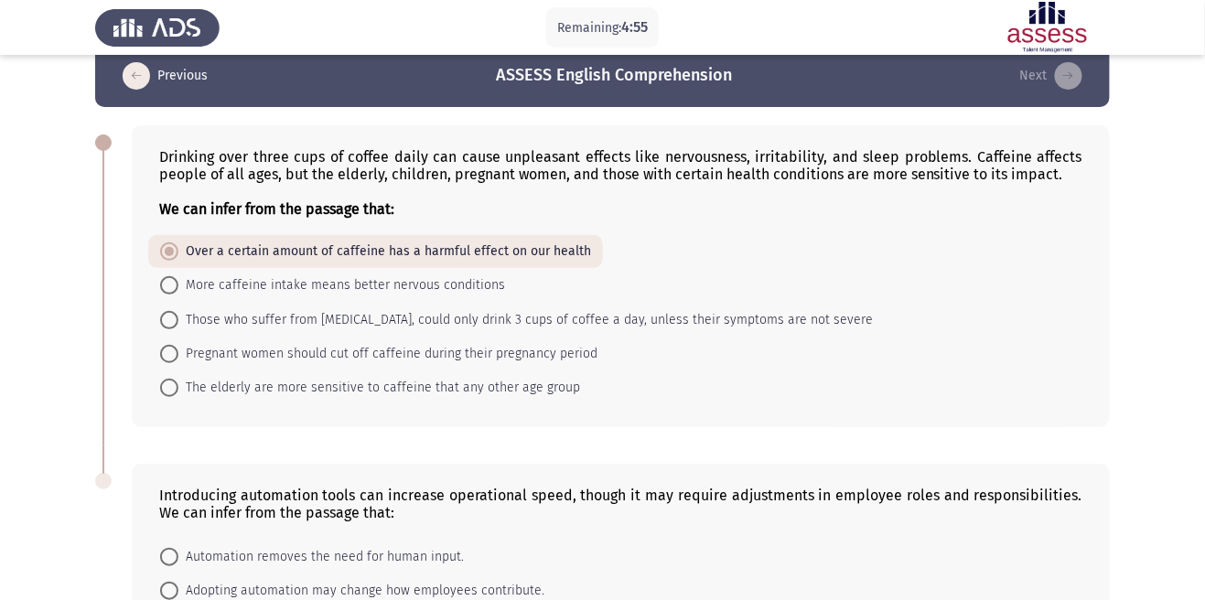
scroll to position [166, 0]
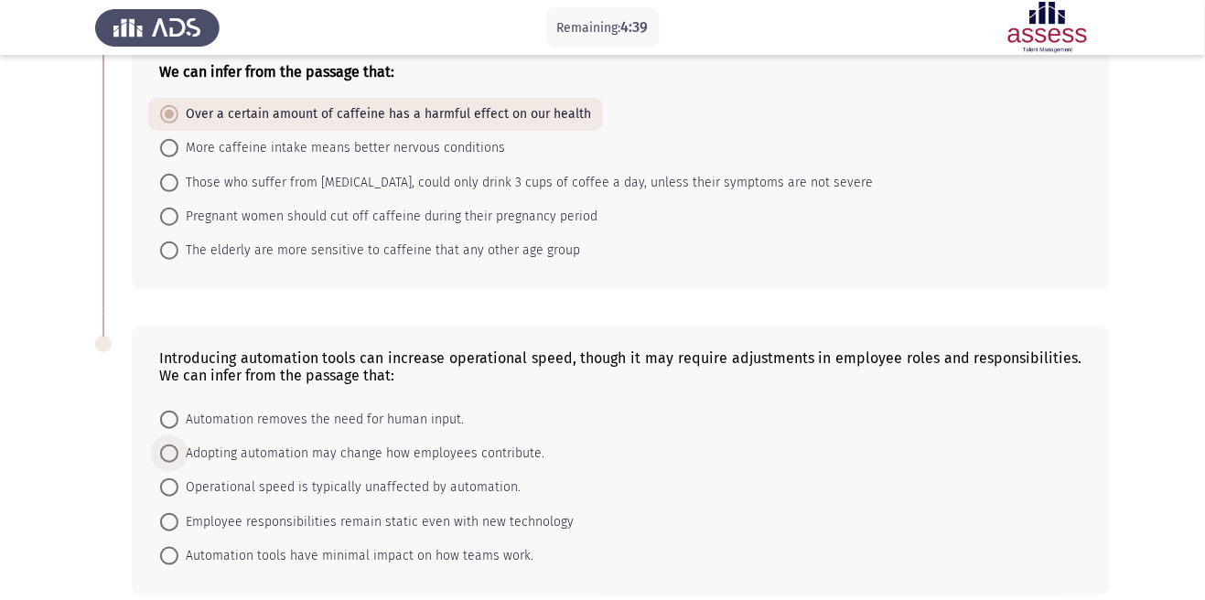
click at [506, 463] on span "Adopting automation may change how employees contribute." at bounding box center [361, 454] width 366 height 22
click at [178, 463] on input "Adopting automation may change how employees contribute." at bounding box center [169, 454] width 18 height 18
radio input "true"
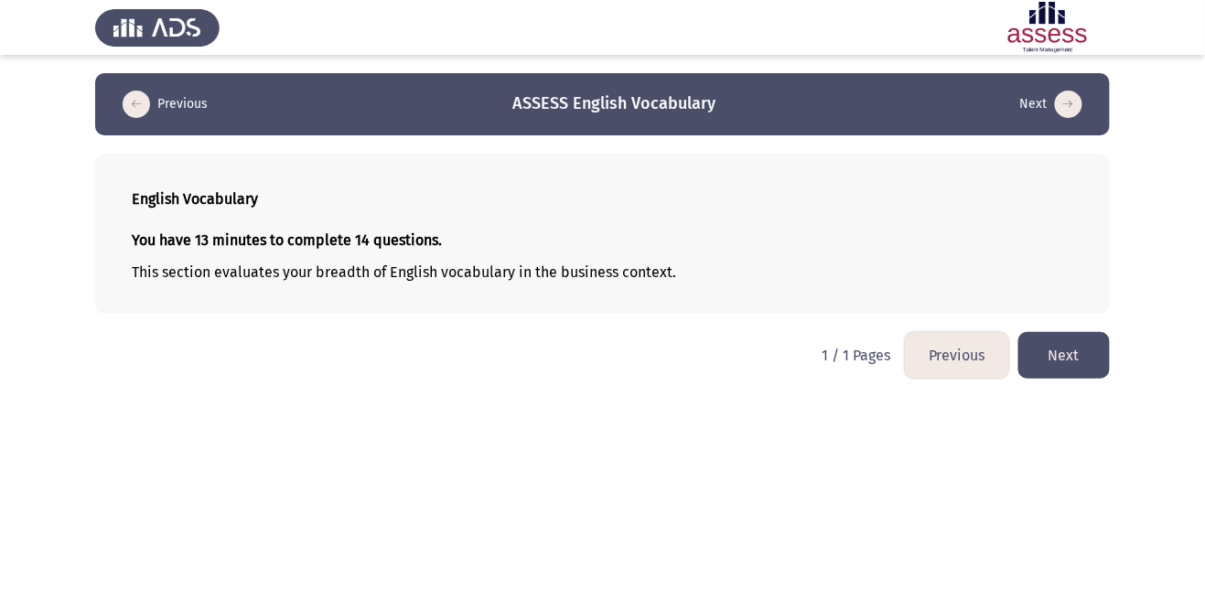
click at [1077, 365] on button "Next" at bounding box center [1064, 355] width 92 height 47
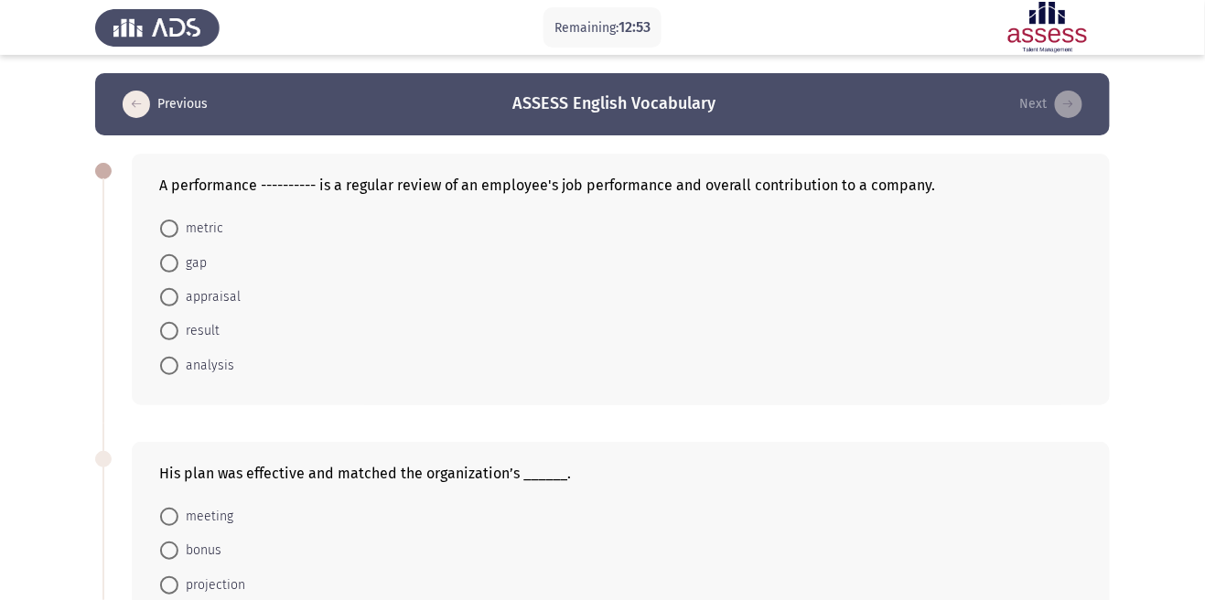
click at [210, 238] on span "metric" at bounding box center [200, 229] width 45 height 22
click at [178, 238] on input "metric" at bounding box center [169, 229] width 18 height 18
radio input "true"
click at [228, 296] on span "appraisal" at bounding box center [209, 296] width 62 height 22
click at [178, 296] on input "appraisal" at bounding box center [169, 296] width 18 height 18
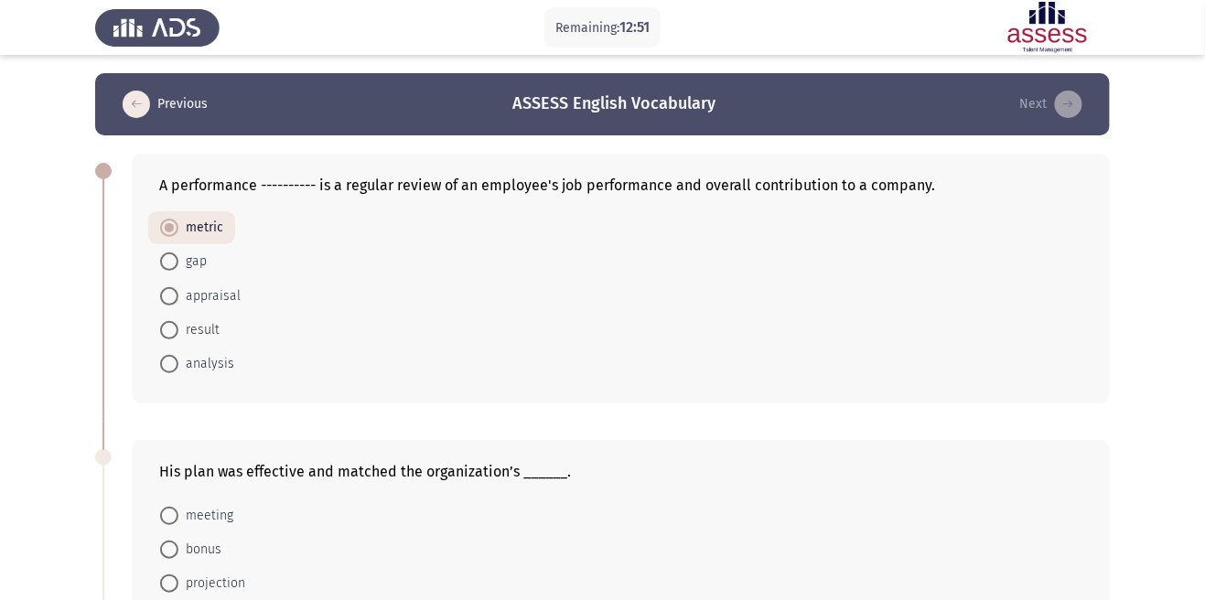
radio input "true"
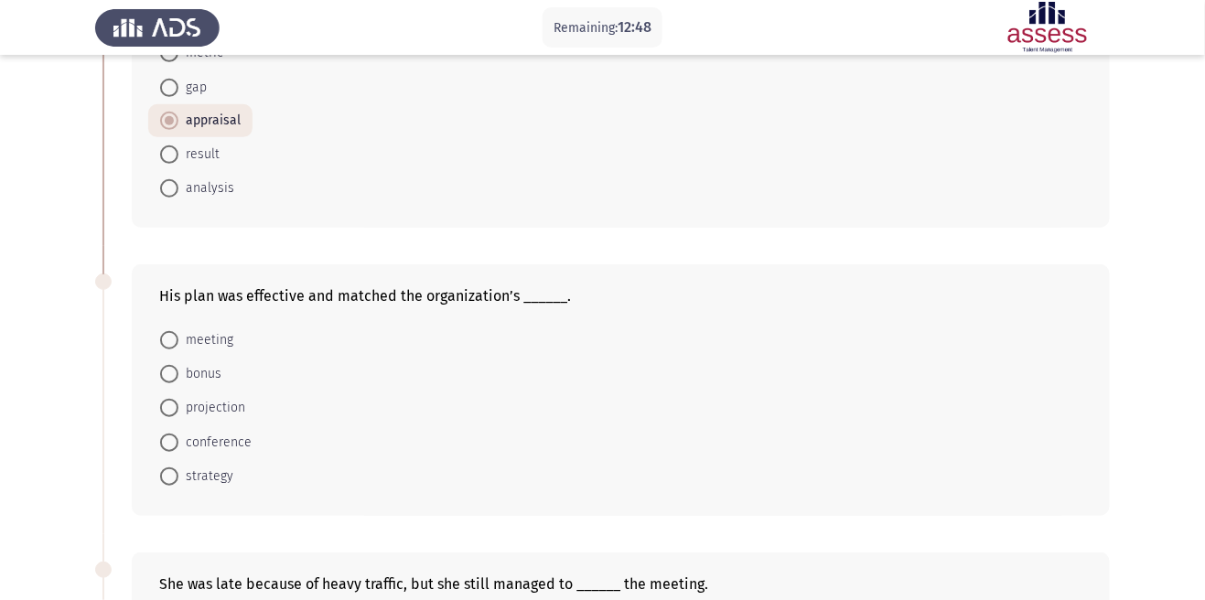
scroll to position [175, 0]
click at [213, 480] on span "strategy" at bounding box center [205, 478] width 55 height 22
click at [178, 480] on input "strategy" at bounding box center [169, 478] width 18 height 18
radio input "true"
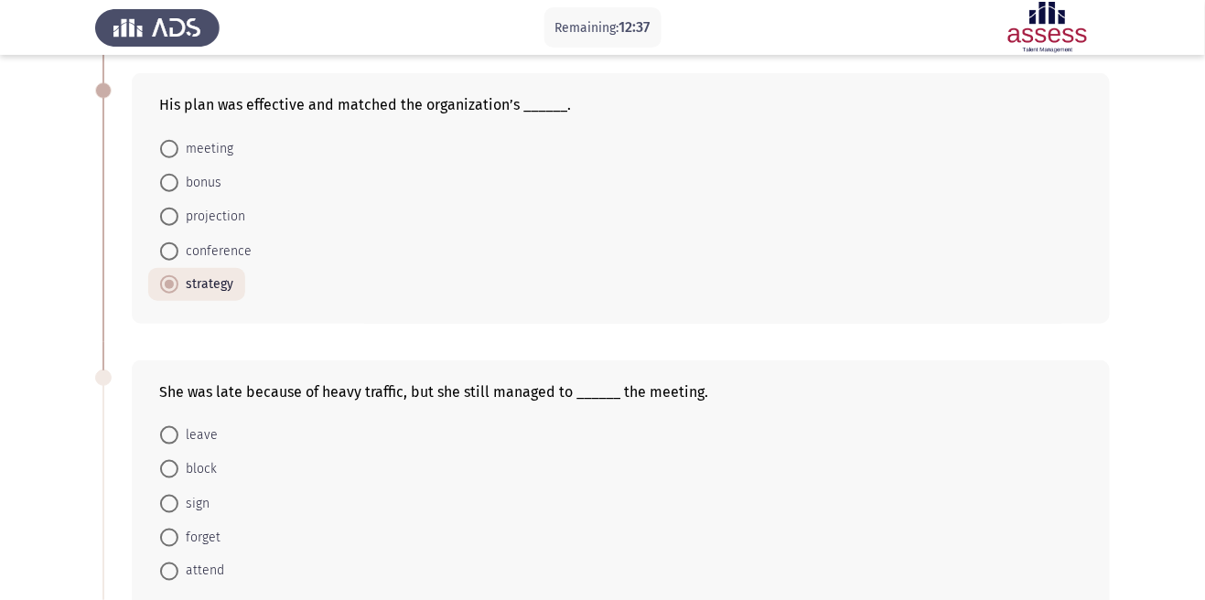
scroll to position [408, 0]
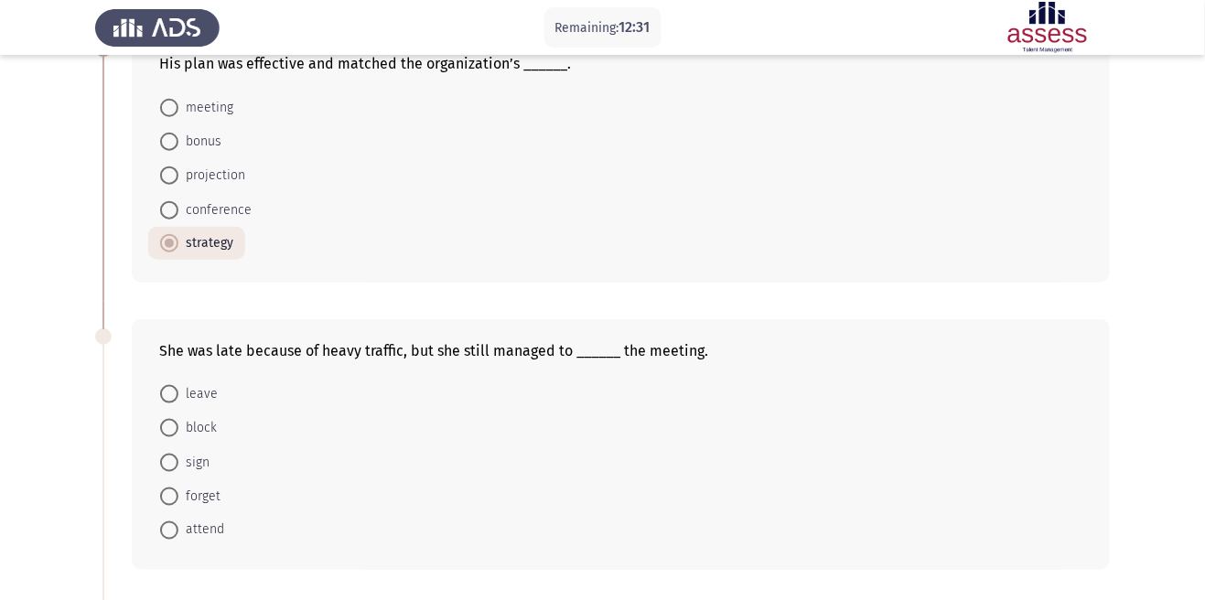
click at [214, 541] on span "attend" at bounding box center [201, 531] width 46 height 22
click at [178, 540] on input "attend" at bounding box center [169, 531] width 18 height 18
radio input "true"
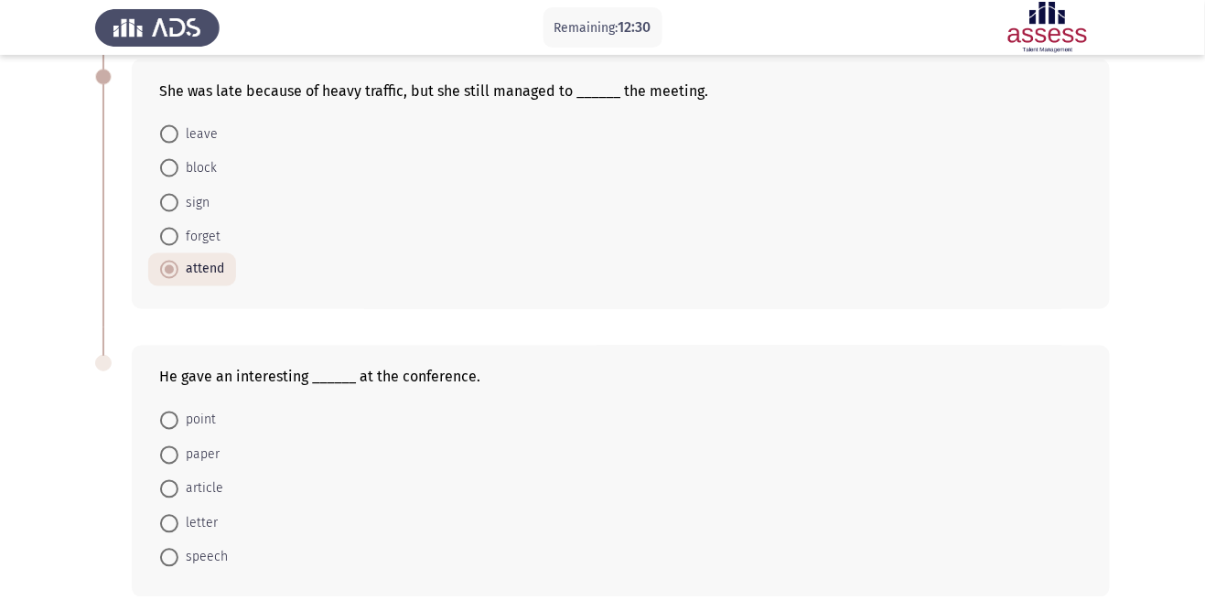
scroll to position [669, 0]
click at [204, 558] on span "speech" at bounding box center [202, 557] width 49 height 22
click at [178, 558] on input "speech" at bounding box center [169, 557] width 18 height 18
radio input "true"
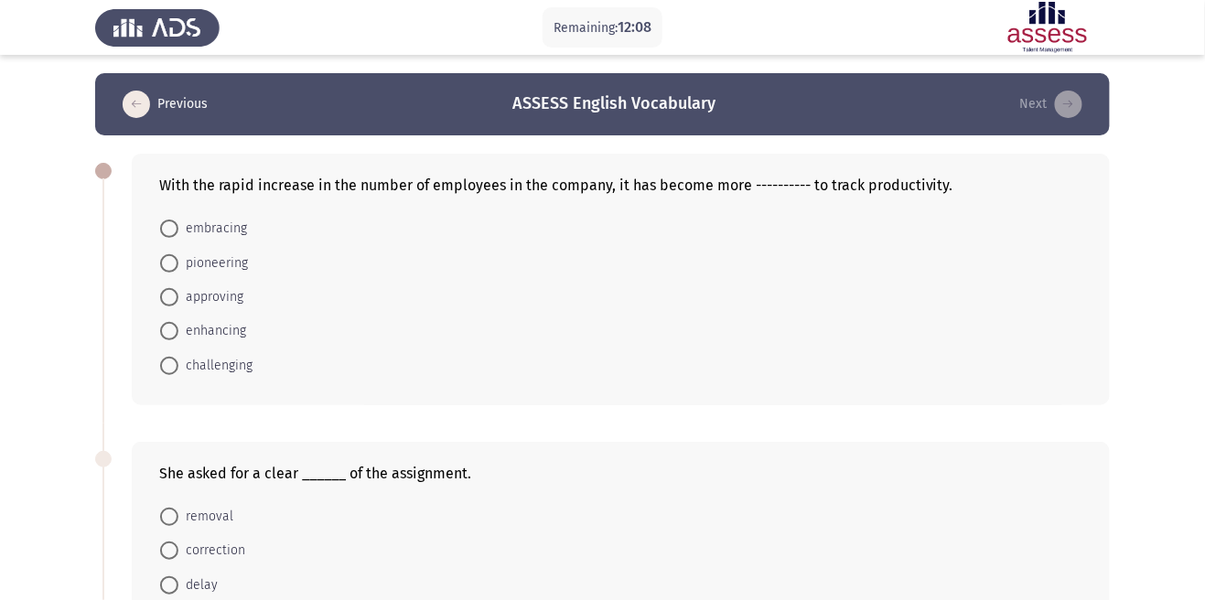
click at [241, 376] on span "challenging" at bounding box center [215, 366] width 74 height 22
click at [178, 375] on input "challenging" at bounding box center [169, 366] width 18 height 18
radio input "true"
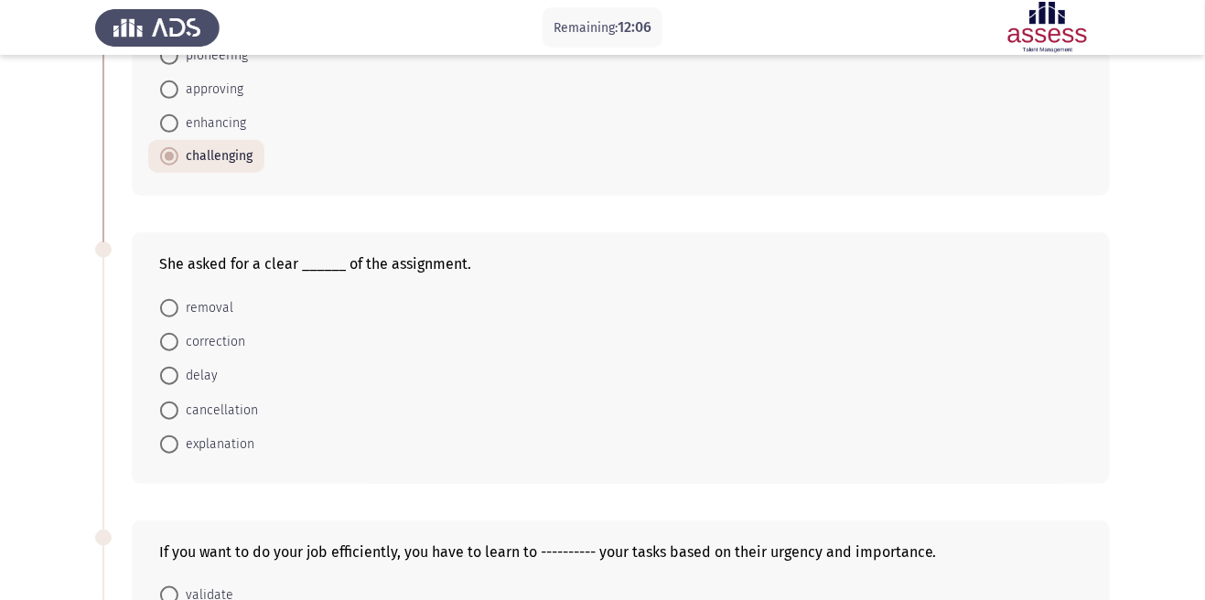
scroll to position [209, 0]
click at [225, 449] on span "explanation" at bounding box center [216, 444] width 76 height 22
click at [178, 449] on input "explanation" at bounding box center [169, 444] width 18 height 18
radio input "true"
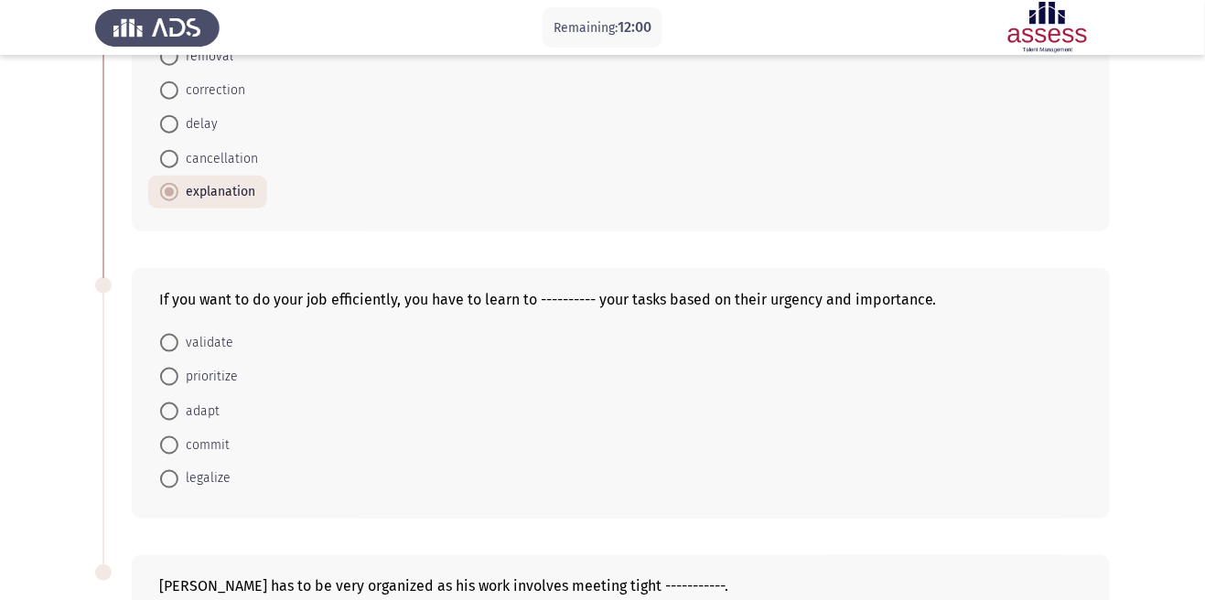
scroll to position [464, 0]
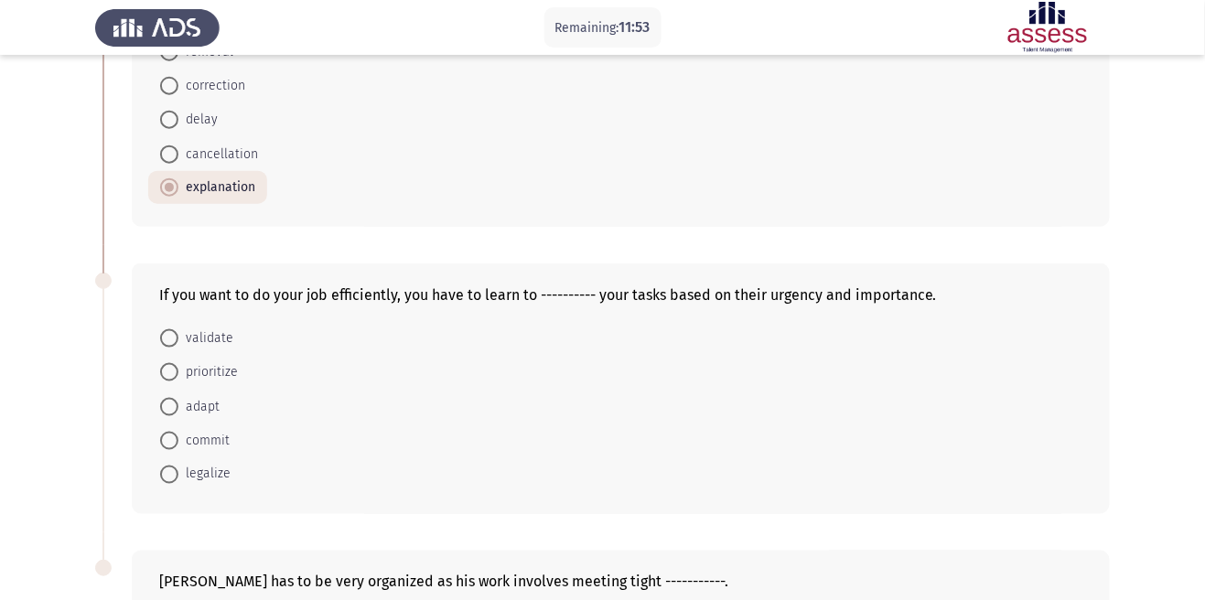
click at [220, 368] on span "prioritize" at bounding box center [207, 372] width 59 height 22
click at [178, 368] on input "prioritize" at bounding box center [169, 372] width 18 height 18
radio input "true"
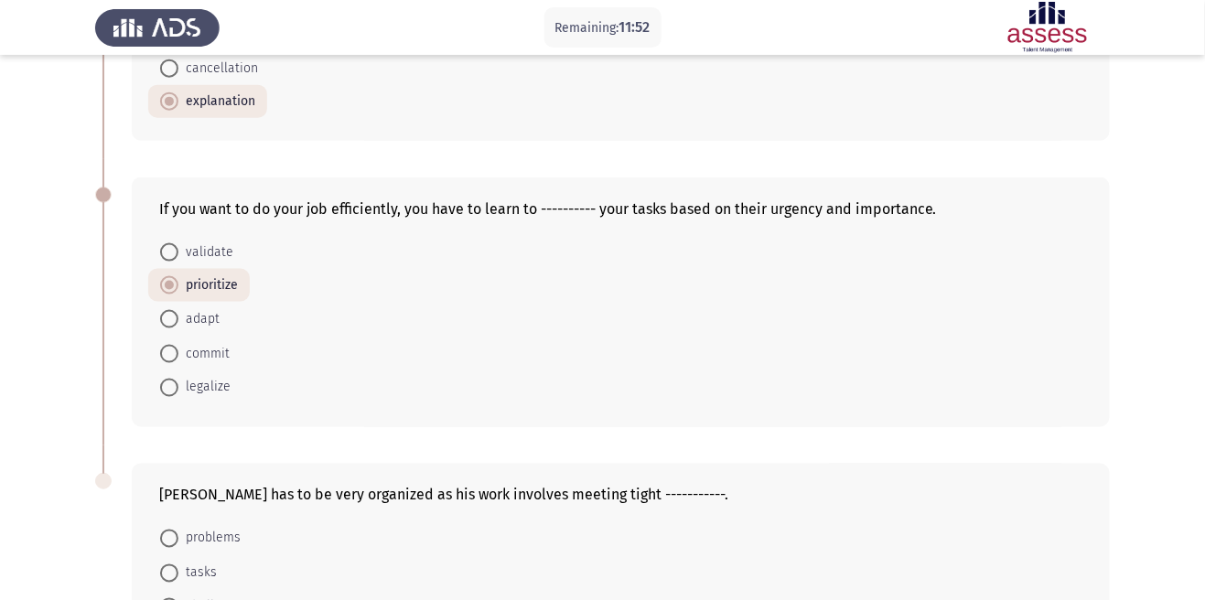
scroll to position [669, 0]
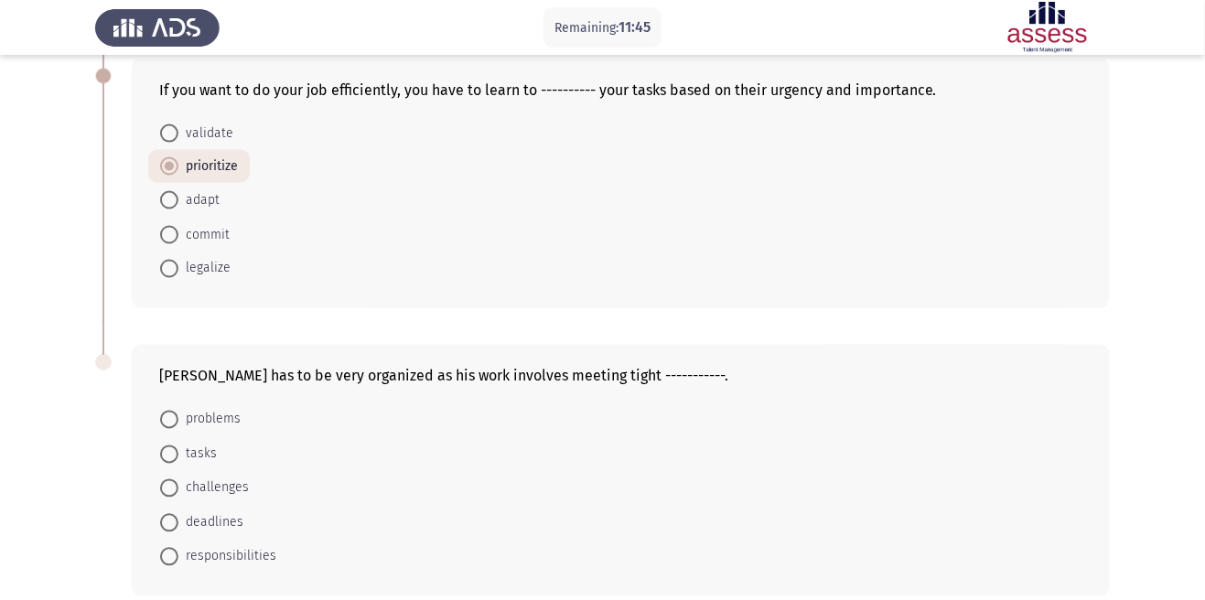
click at [229, 526] on span "deadlines" at bounding box center [210, 523] width 65 height 22
click at [178, 526] on input "deadlines" at bounding box center [169, 523] width 18 height 18
radio input "true"
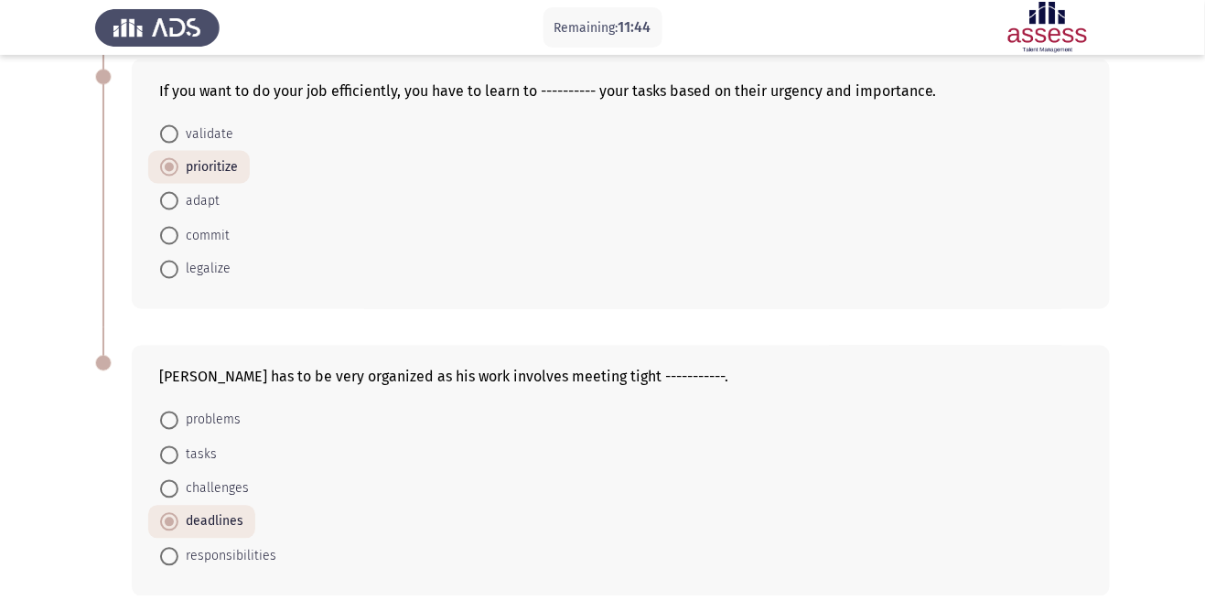
scroll to position [0, 0]
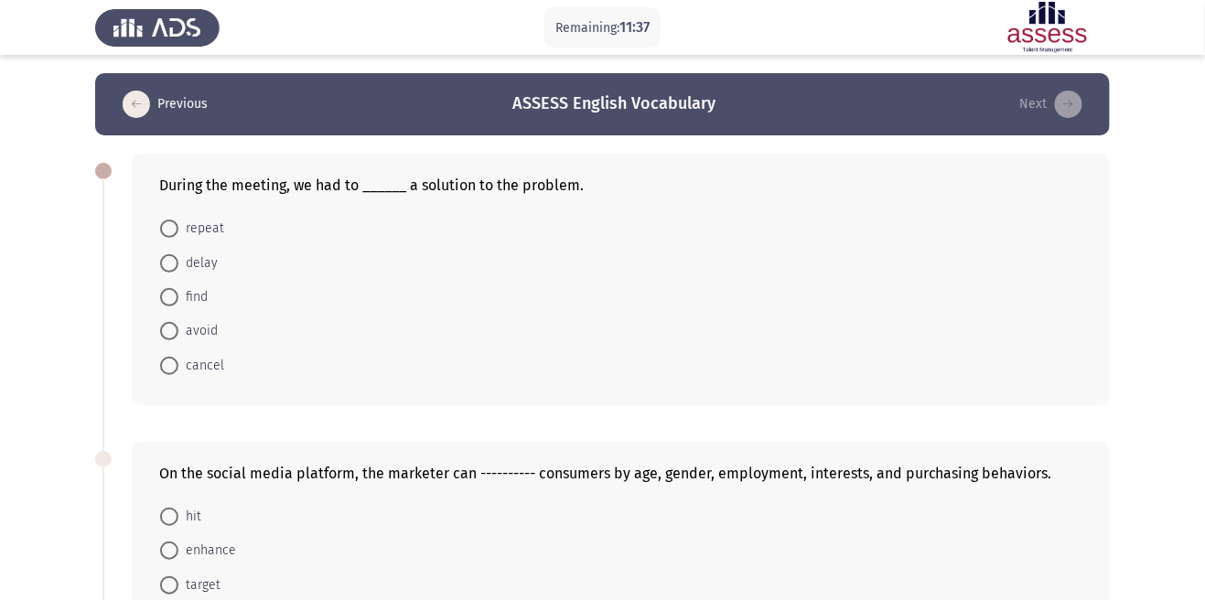
click at [200, 317] on mat-radio-button "avoid" at bounding box center [188, 331] width 81 height 34
click at [169, 297] on span at bounding box center [169, 297] width 0 height 0
click at [168, 297] on input "find" at bounding box center [169, 297] width 18 height 18
radio input "true"
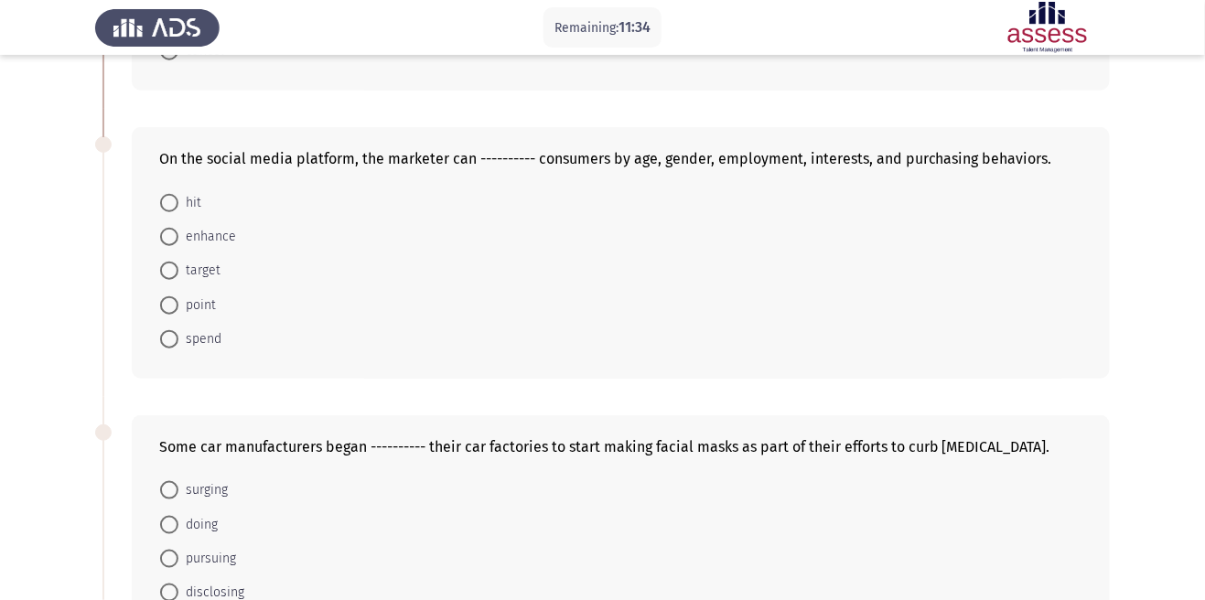
scroll to position [314, 0]
click at [205, 279] on span "target" at bounding box center [199, 270] width 42 height 22
click at [178, 279] on input "target" at bounding box center [169, 270] width 18 height 18
radio input "true"
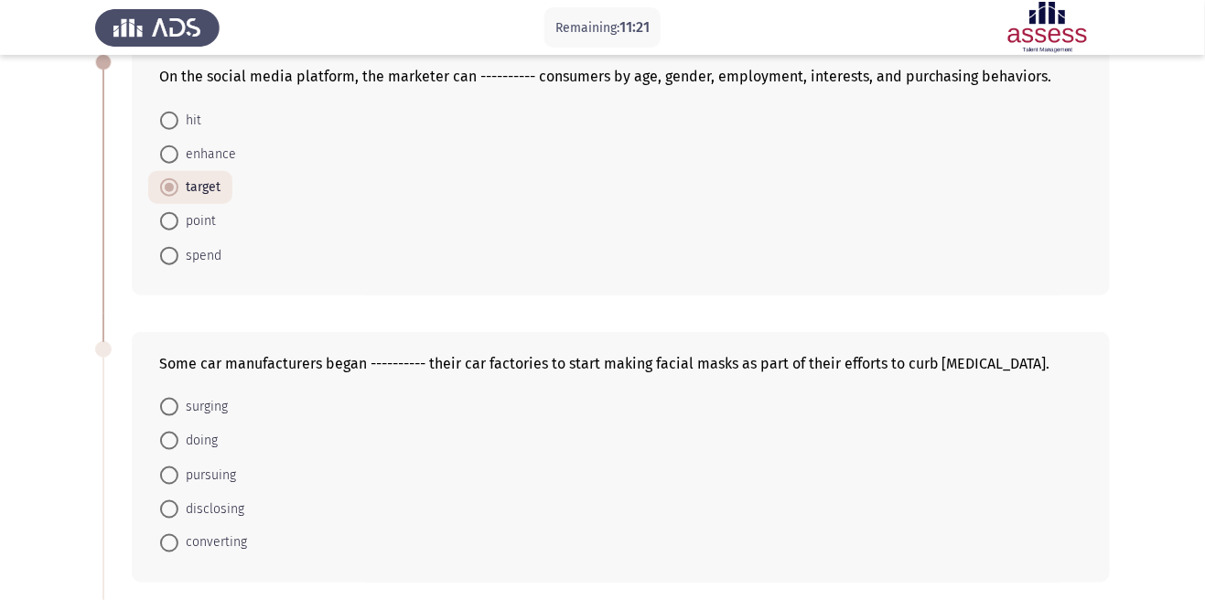
scroll to position [396, 0]
click at [243, 545] on span "converting" at bounding box center [212, 543] width 69 height 22
click at [178, 545] on input "converting" at bounding box center [169, 542] width 18 height 18
radio input "true"
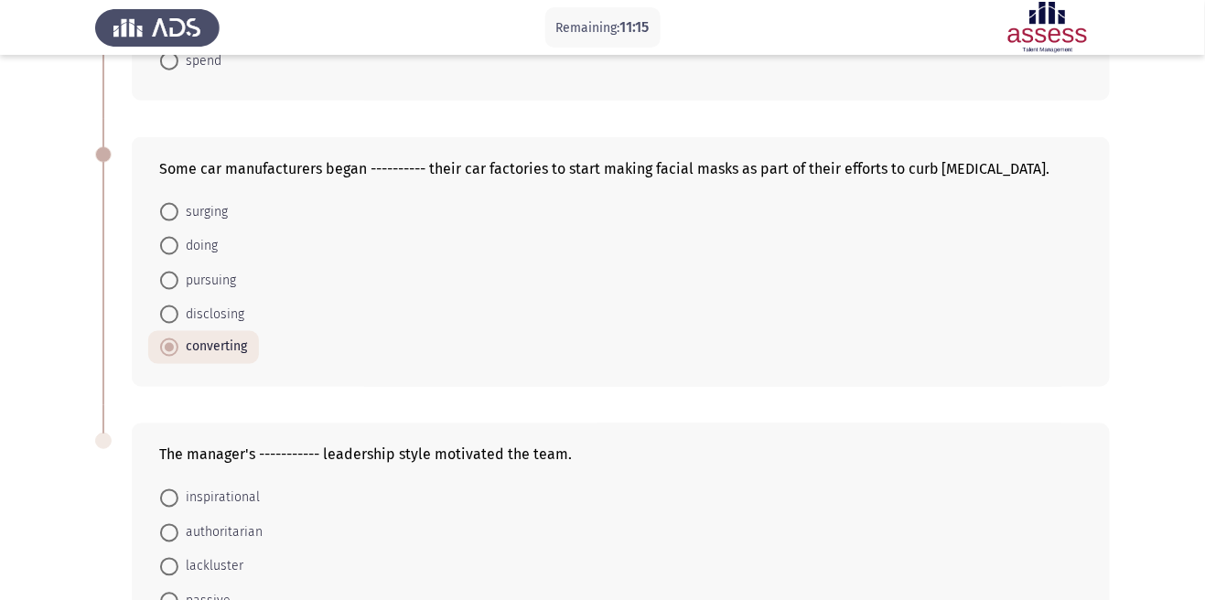
scroll to position [669, 0]
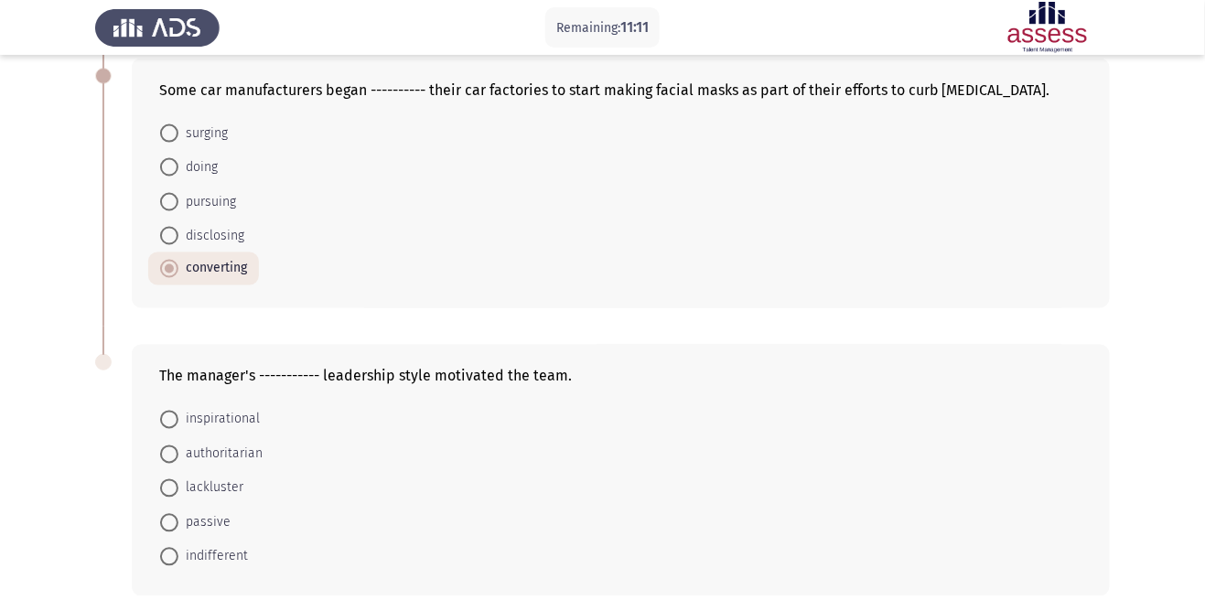
click at [243, 423] on span "inspirational" at bounding box center [218, 420] width 81 height 22
click at [178, 423] on input "inspirational" at bounding box center [169, 420] width 18 height 18
radio input "true"
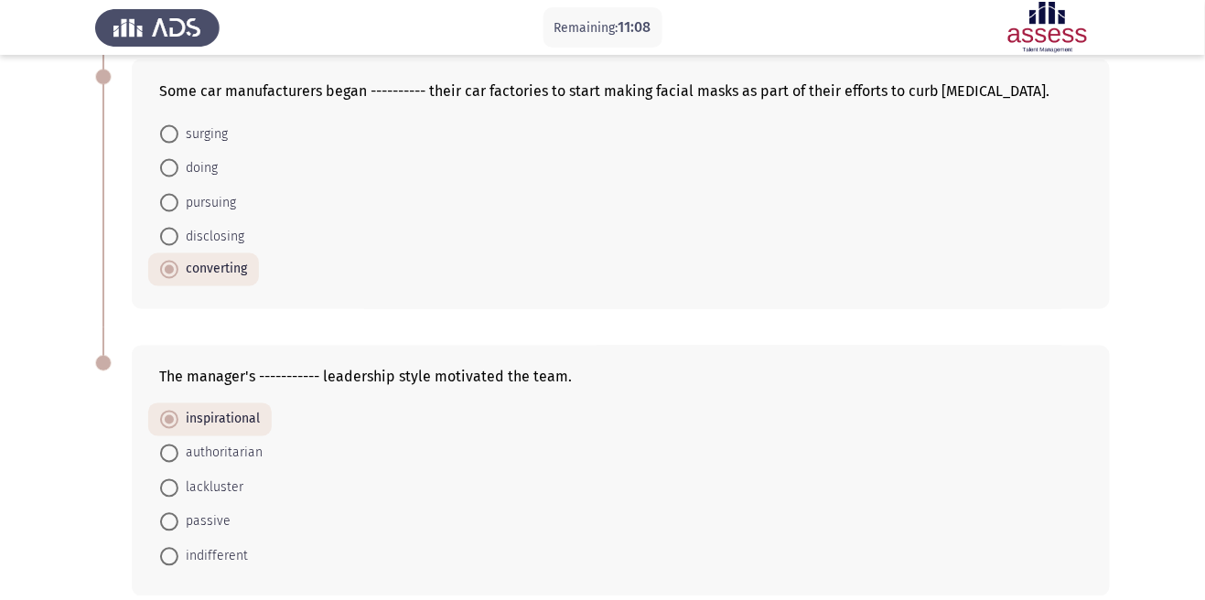
scroll to position [0, 0]
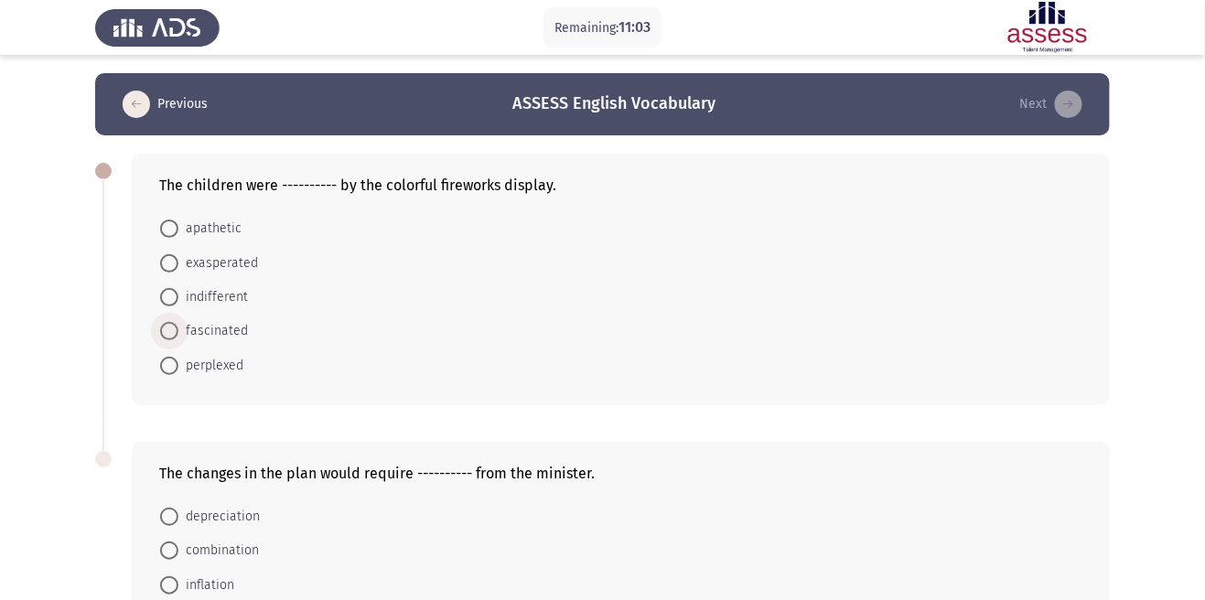
click at [232, 337] on span "fascinated" at bounding box center [213, 331] width 70 height 22
click at [178, 337] on input "fascinated" at bounding box center [169, 331] width 18 height 18
radio input "true"
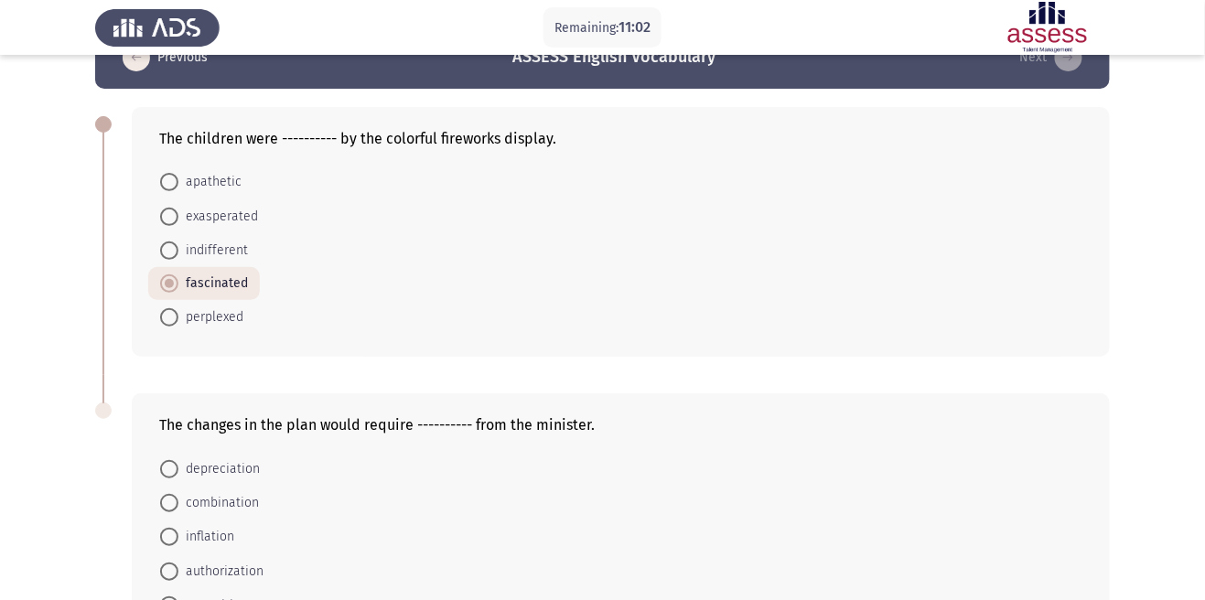
scroll to position [95, 0]
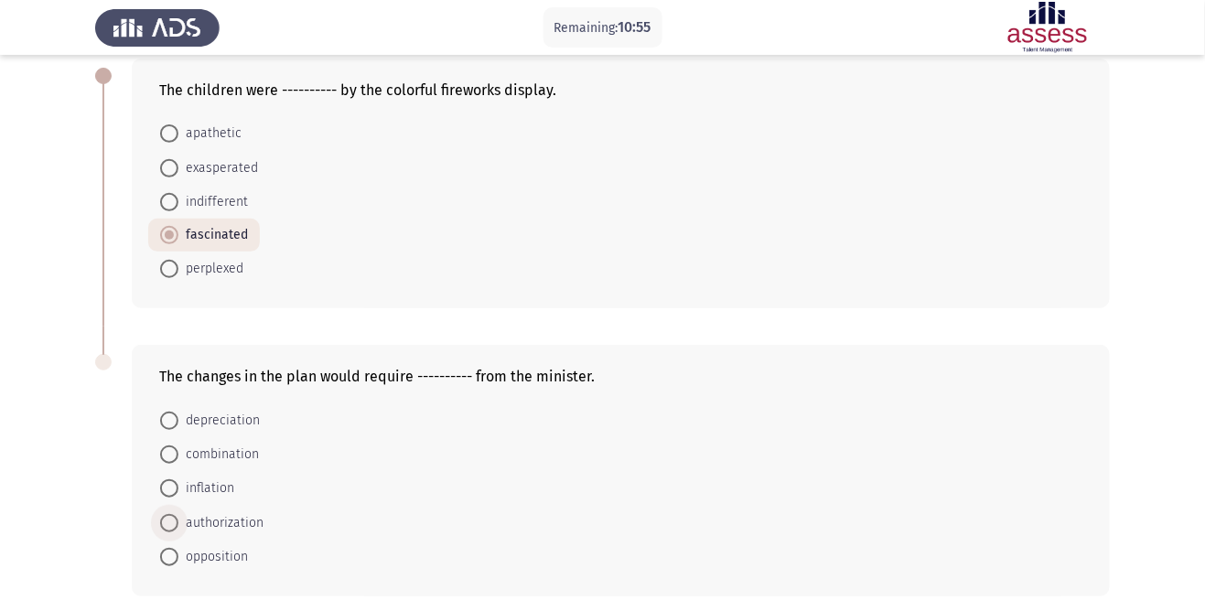
click at [249, 521] on span "authorization" at bounding box center [220, 523] width 85 height 22
click at [178, 521] on input "authorization" at bounding box center [169, 523] width 18 height 18
radio input "true"
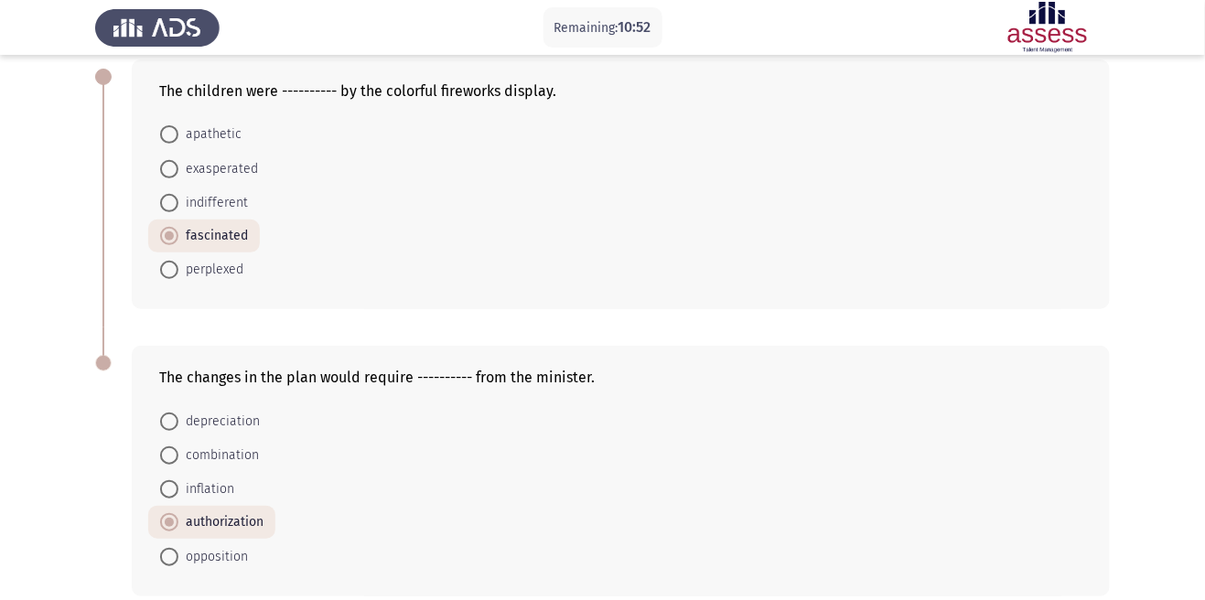
scroll to position [0, 0]
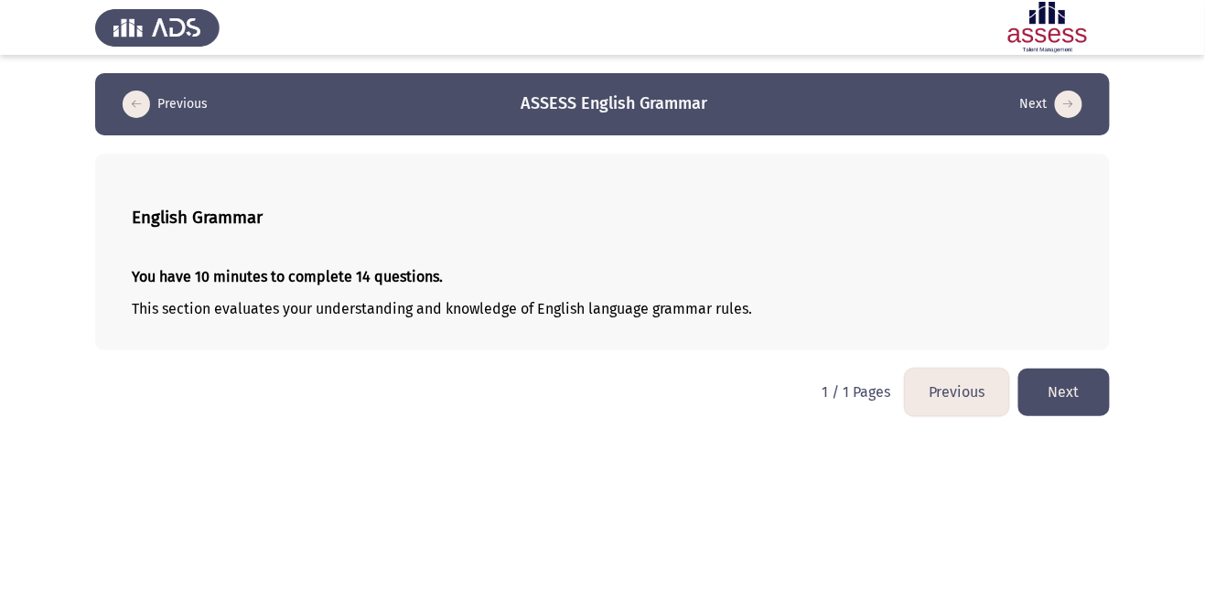
click at [1091, 400] on button "Next" at bounding box center [1064, 392] width 92 height 47
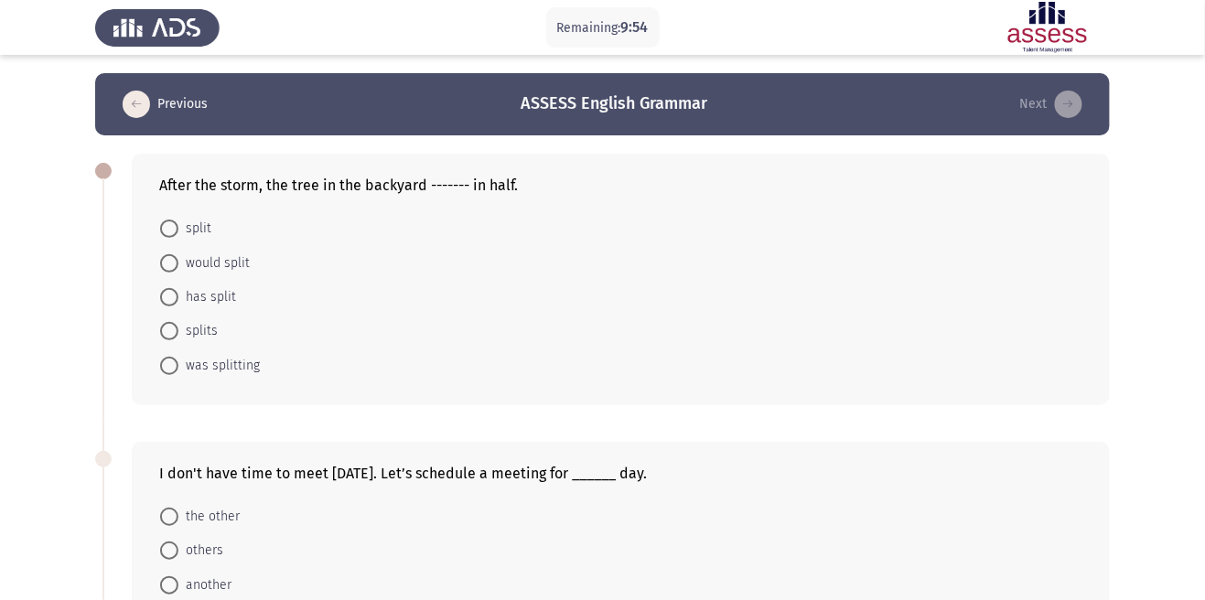
click at [199, 232] on span "split" at bounding box center [194, 229] width 33 height 22
click at [178, 232] on input "split" at bounding box center [169, 229] width 18 height 18
radio input "true"
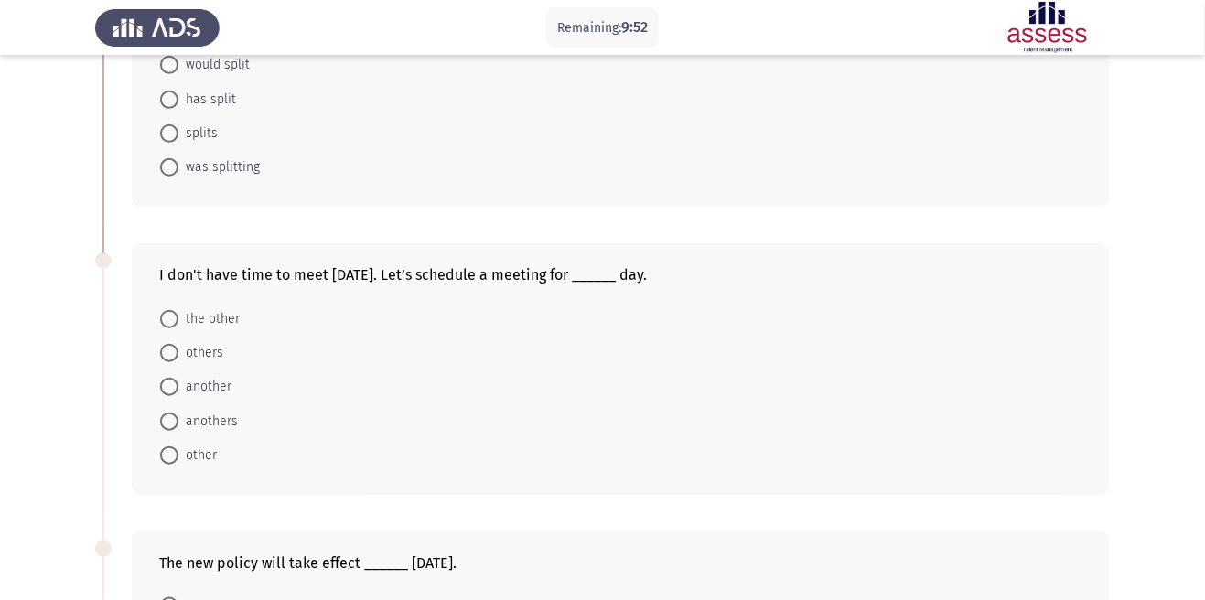
scroll to position [211, 0]
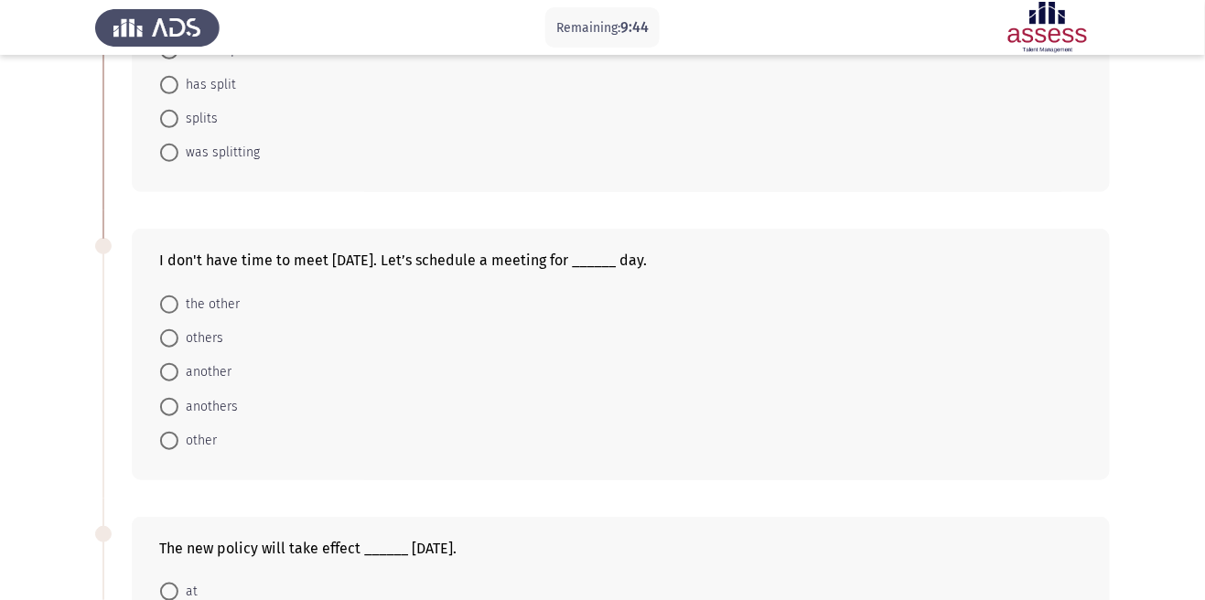
click at [223, 381] on span "another" at bounding box center [204, 372] width 53 height 22
click at [178, 381] on input "another" at bounding box center [169, 372] width 18 height 18
radio input "true"
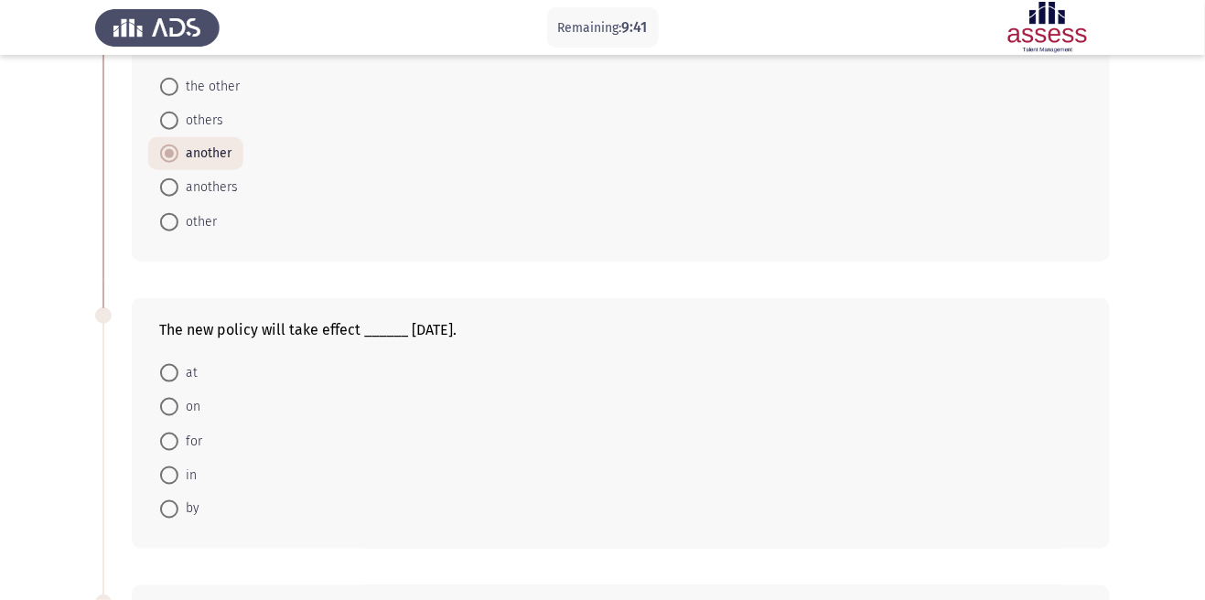
scroll to position [450, 0]
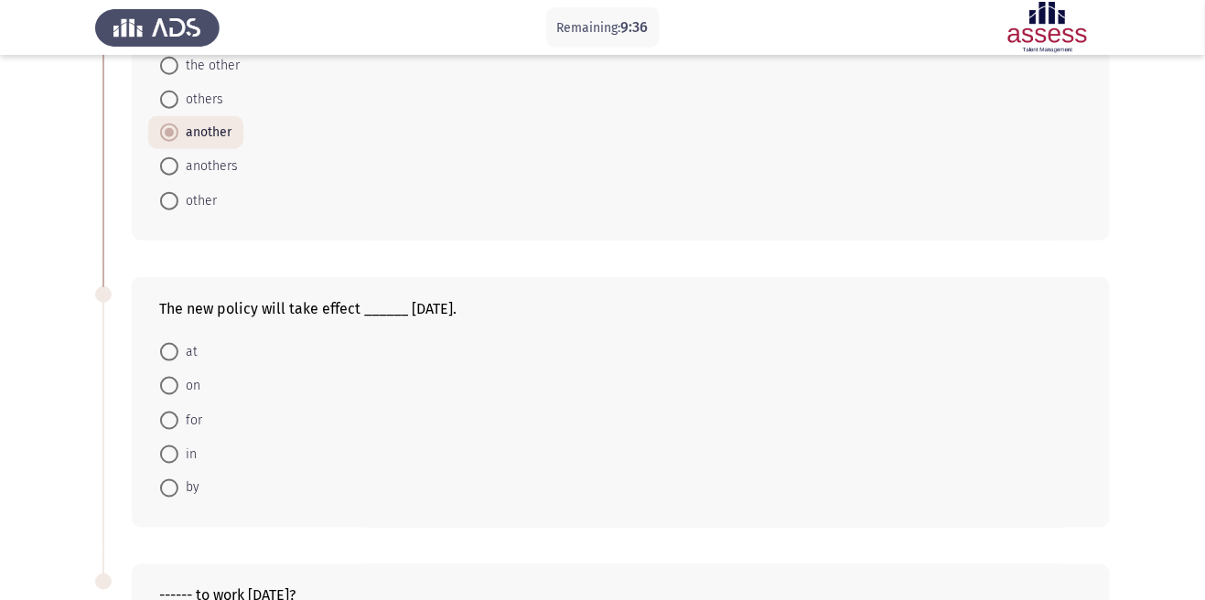
click at [169, 489] on span at bounding box center [169, 489] width 0 height 0
click at [168, 489] on input "by" at bounding box center [169, 488] width 18 height 18
radio input "true"
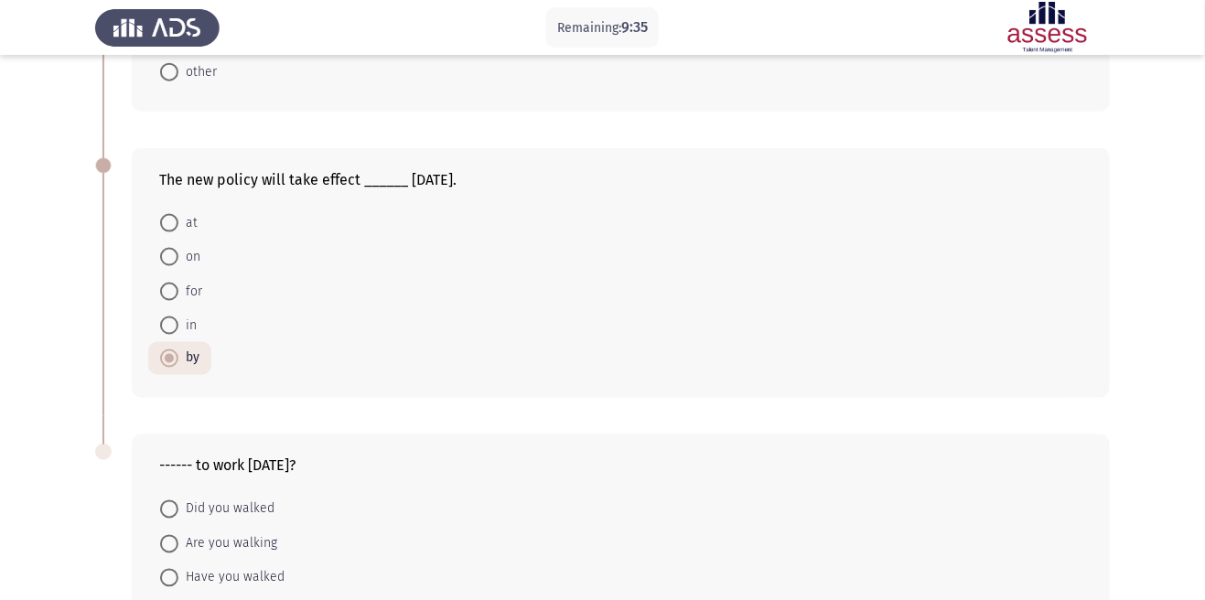
scroll to position [669, 0]
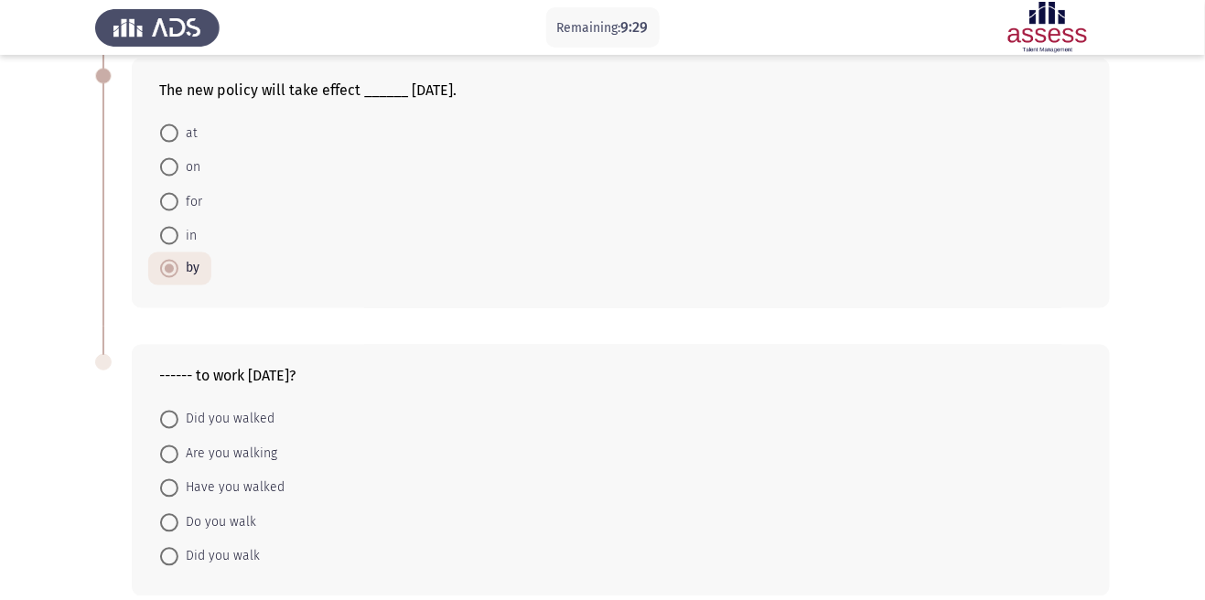
click at [250, 558] on span "Did you walk" at bounding box center [218, 557] width 81 height 22
click at [178, 558] on input "Did you walk" at bounding box center [169, 557] width 18 height 18
radio input "true"
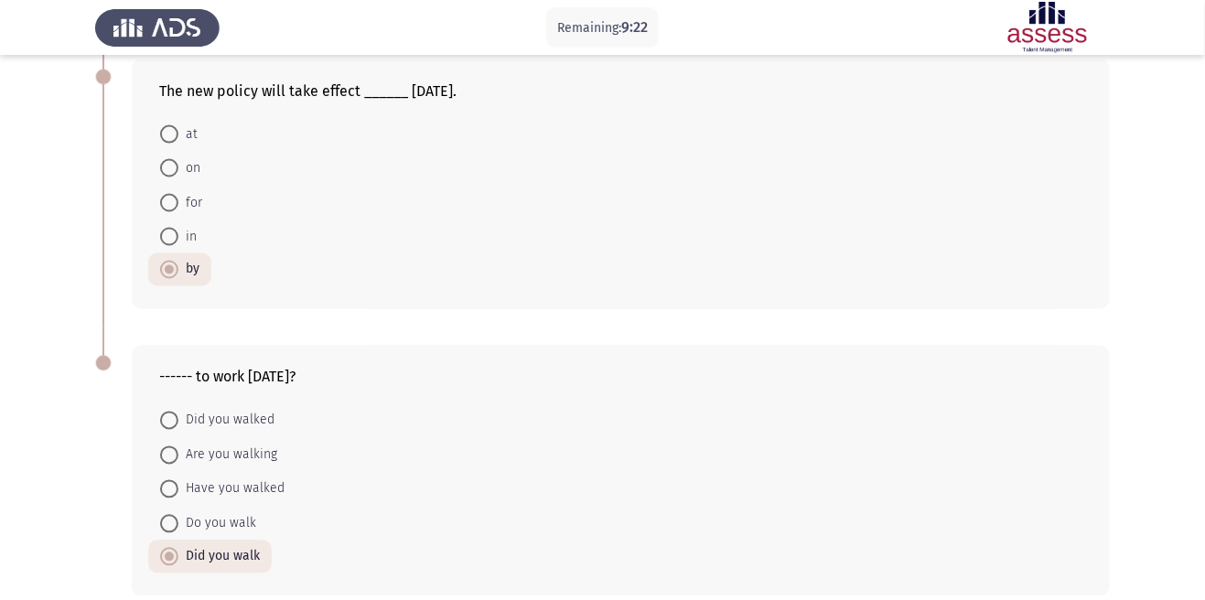
scroll to position [0, 0]
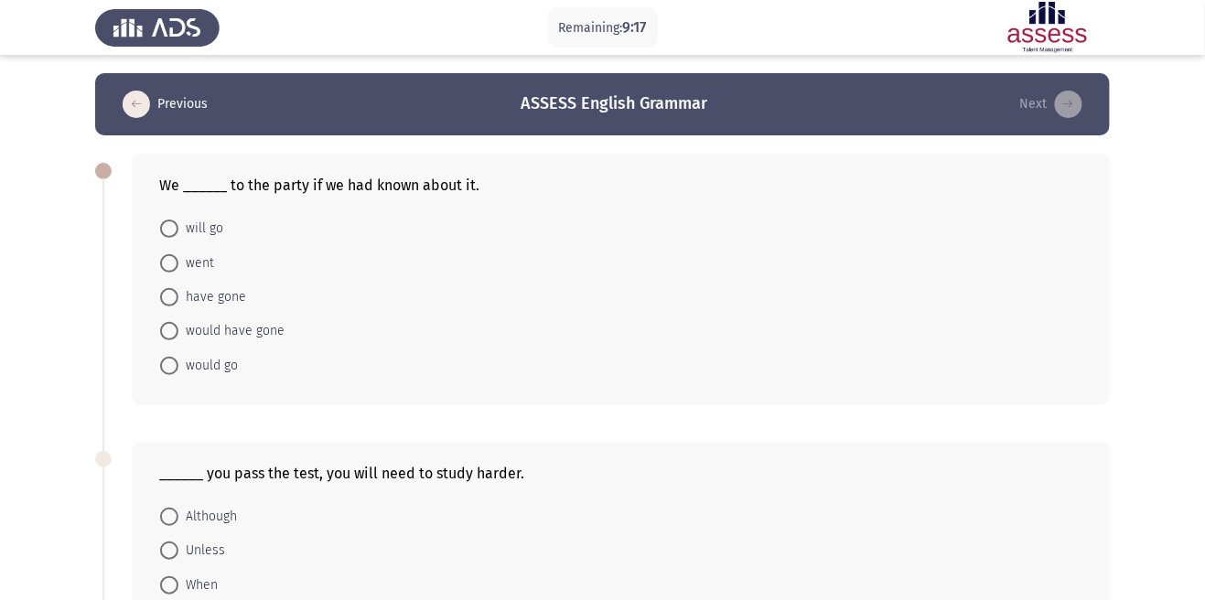
click at [253, 340] on span "would have gone" at bounding box center [231, 331] width 106 height 22
click at [178, 340] on input "would have gone" at bounding box center [169, 331] width 18 height 18
radio input "true"
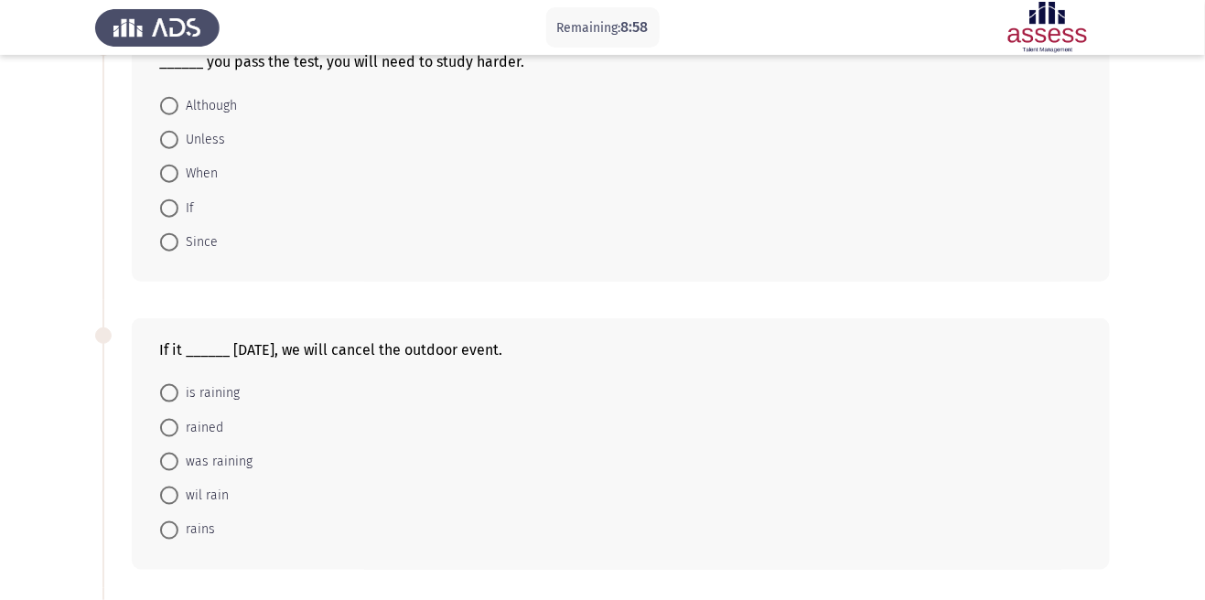
scroll to position [414, 0]
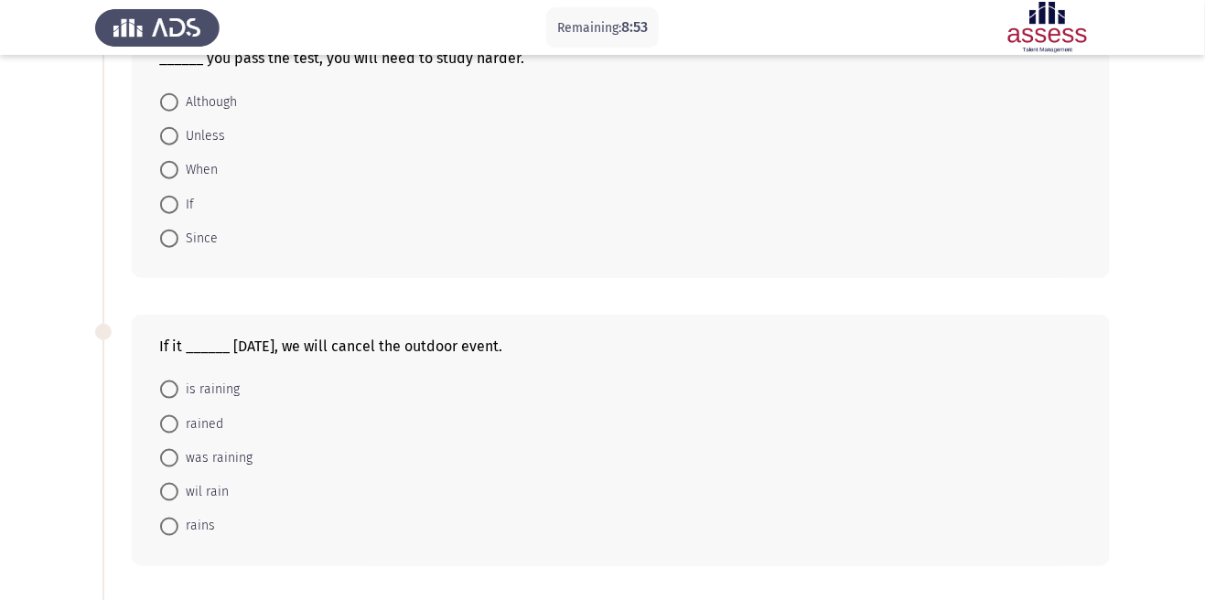
click at [210, 520] on span "rains" at bounding box center [196, 527] width 37 height 22
click at [178, 520] on input "rains" at bounding box center [169, 527] width 18 height 18
radio input "true"
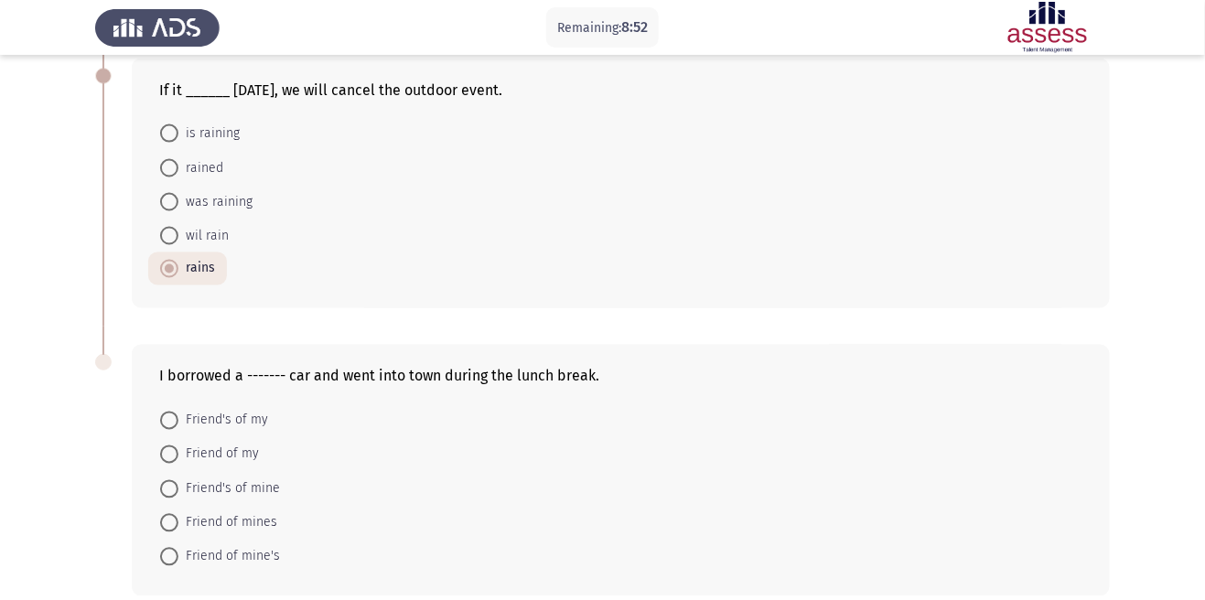
scroll to position [670, 0]
click at [258, 558] on span "Friend of mine's" at bounding box center [229, 557] width 102 height 22
click at [178, 558] on input "Friend of mine's" at bounding box center [169, 557] width 18 height 18
radio input "true"
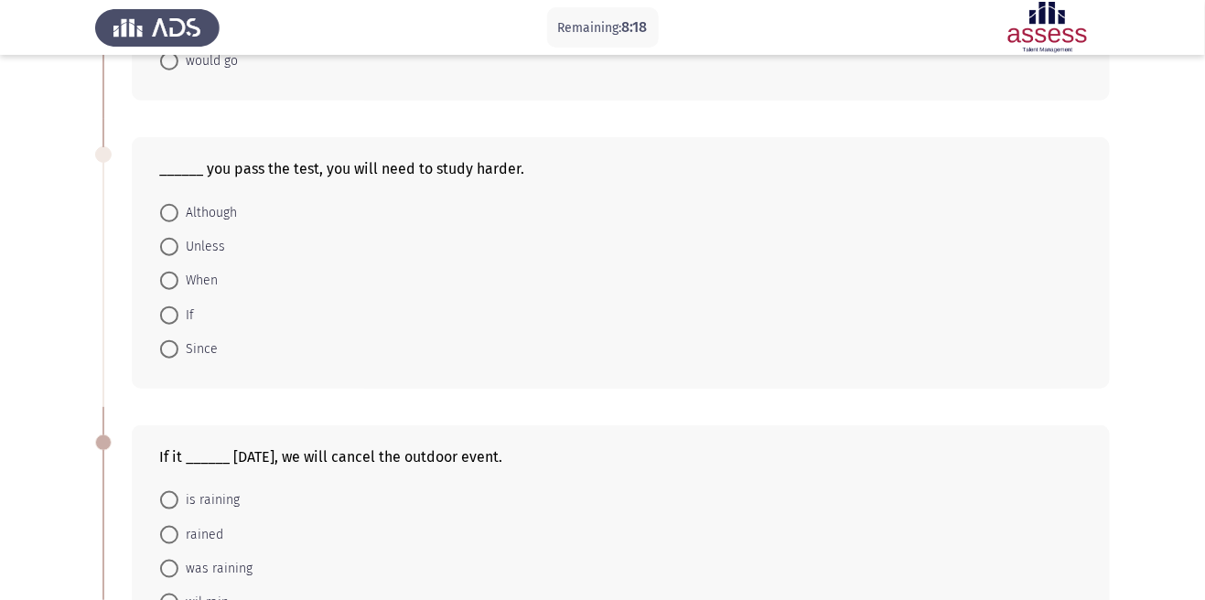
scroll to position [256, 0]
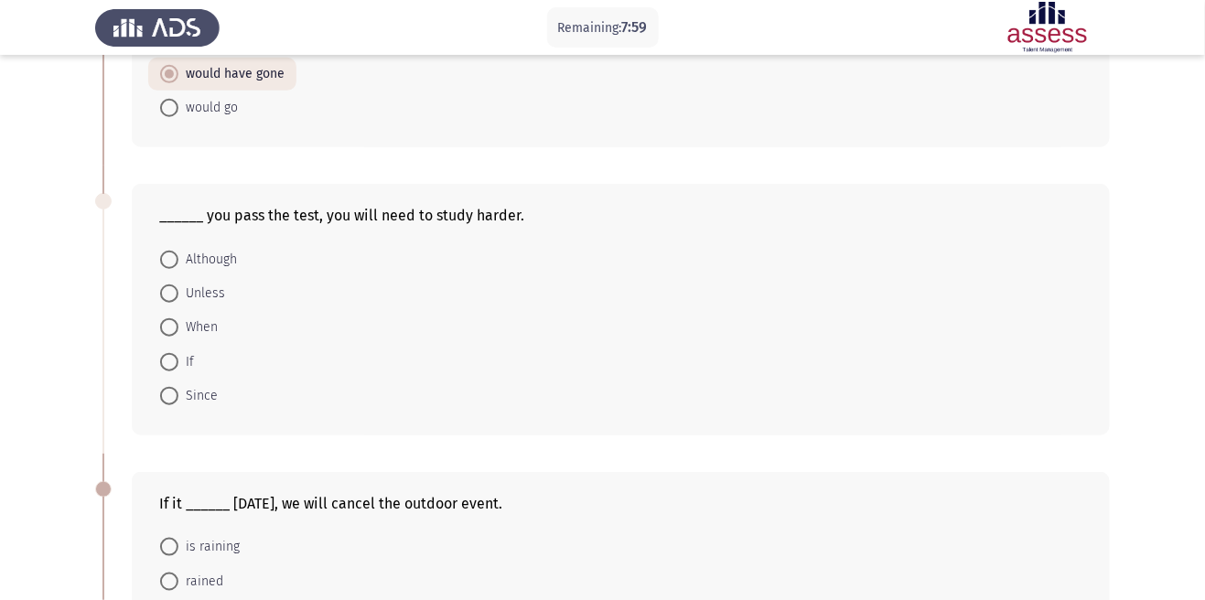
click at [169, 362] on span at bounding box center [169, 362] width 0 height 0
click at [168, 361] on input "If" at bounding box center [169, 362] width 18 height 18
radio input "true"
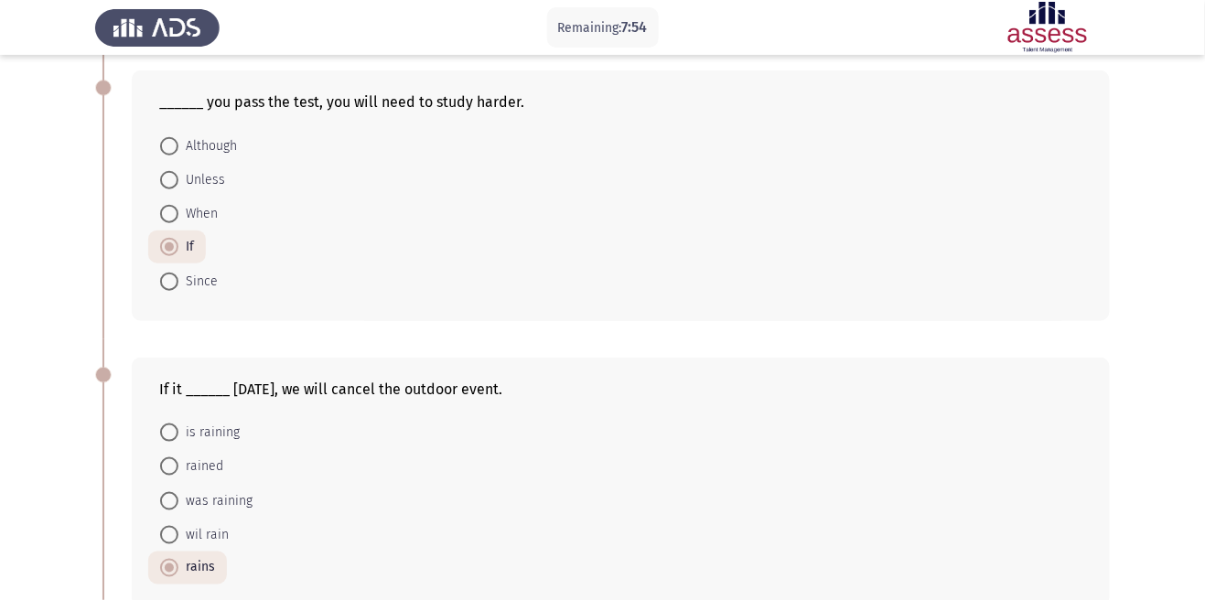
scroll to position [368, 0]
click at [210, 182] on span "Unless" at bounding box center [201, 182] width 47 height 22
click at [178, 182] on input "Unless" at bounding box center [169, 182] width 18 height 18
radio input "true"
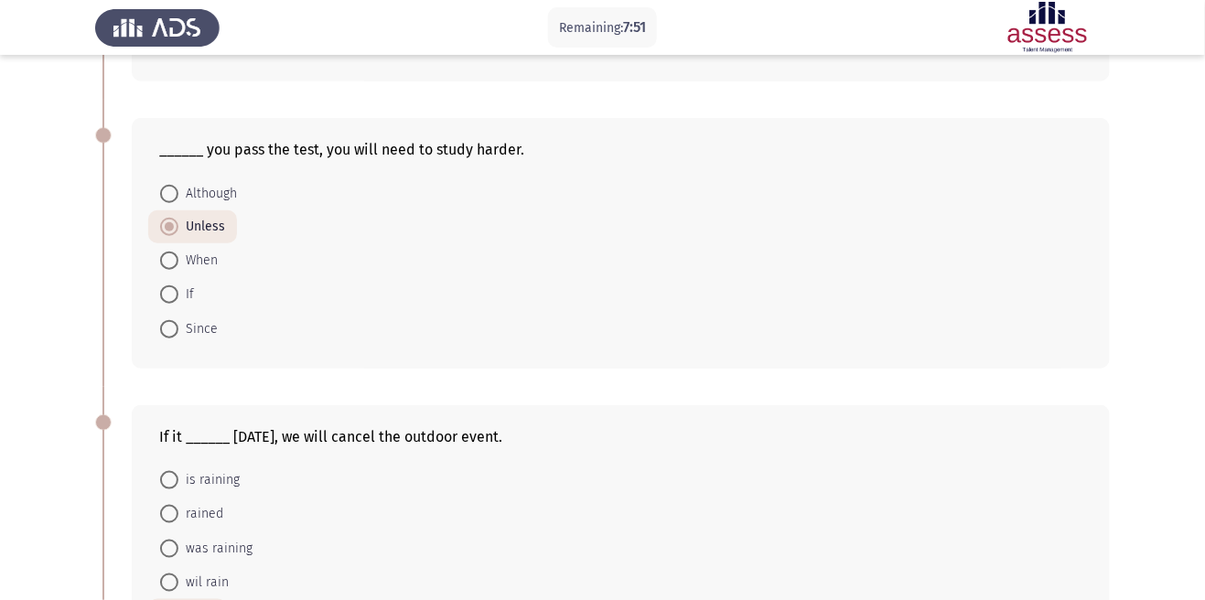
scroll to position [315, 0]
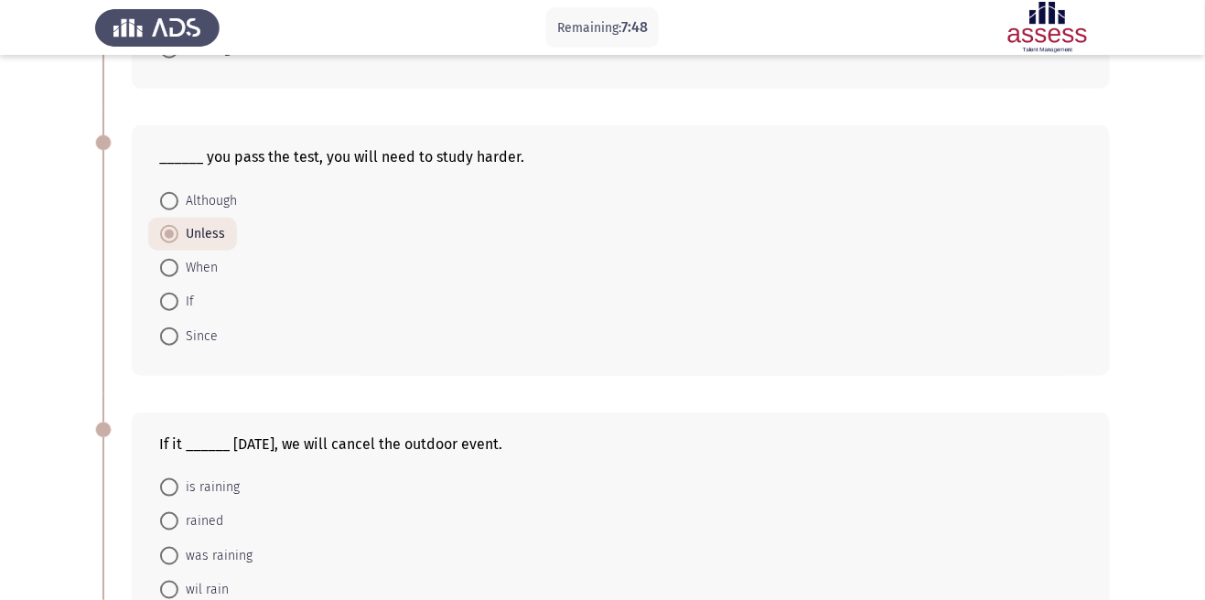
click at [855, 391] on div "______ you pass the test, you will need to study harder. Although Unless When I…" at bounding box center [602, 250] width 1015 height 286
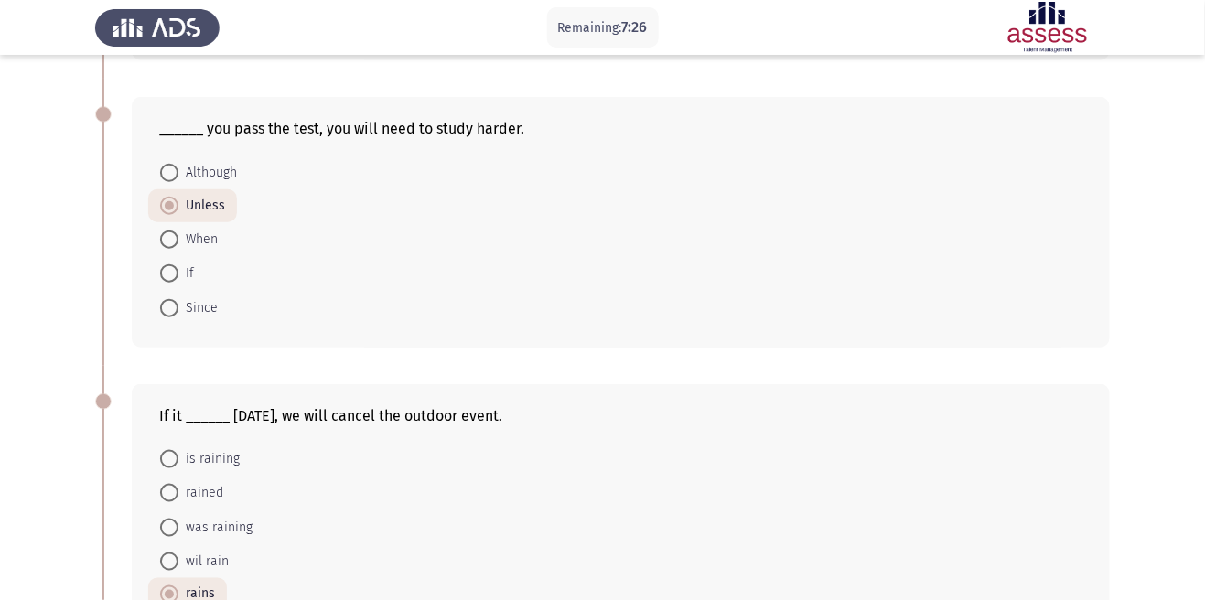
scroll to position [668, 0]
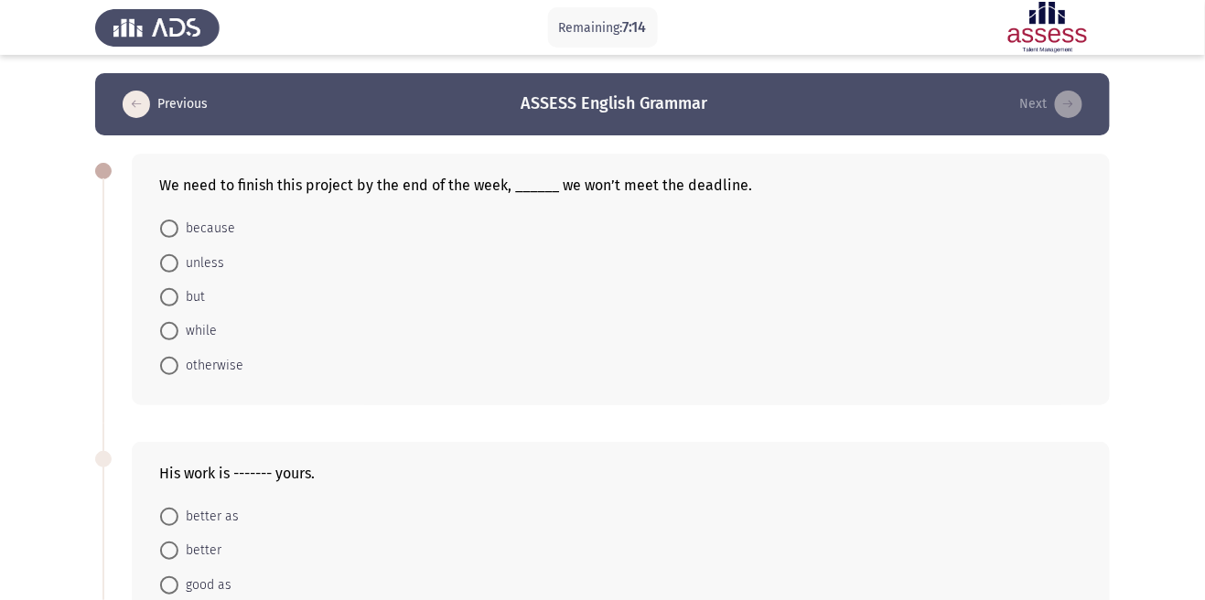
click at [228, 373] on span "otherwise" at bounding box center [210, 366] width 65 height 22
click at [178, 373] on input "otherwise" at bounding box center [169, 366] width 18 height 18
radio input "true"
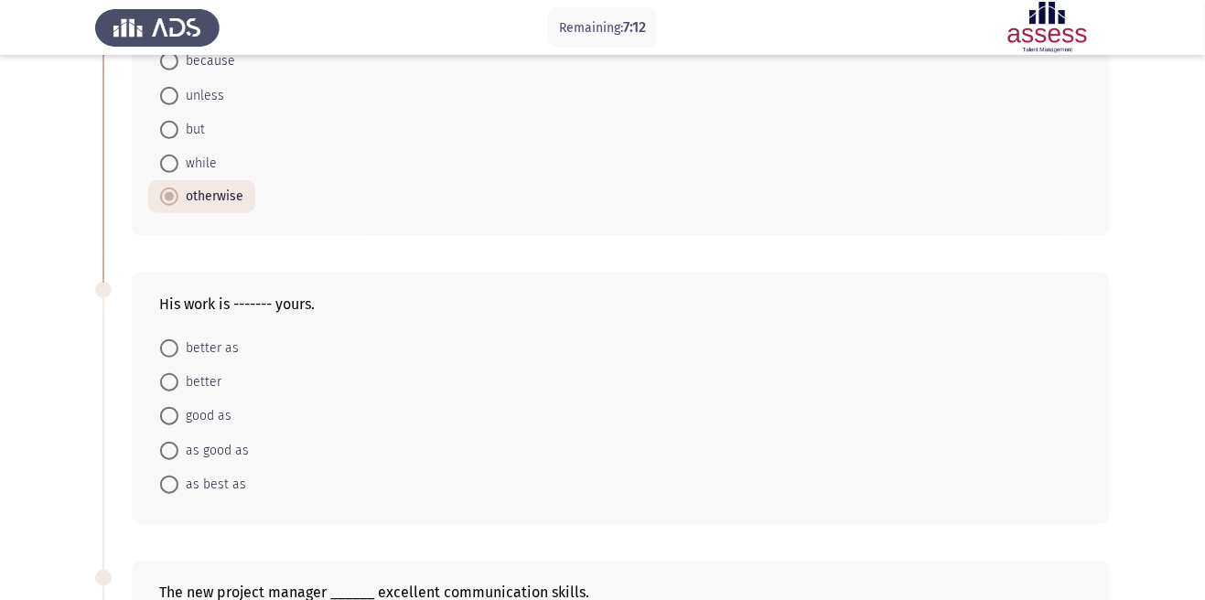
scroll to position [183, 0]
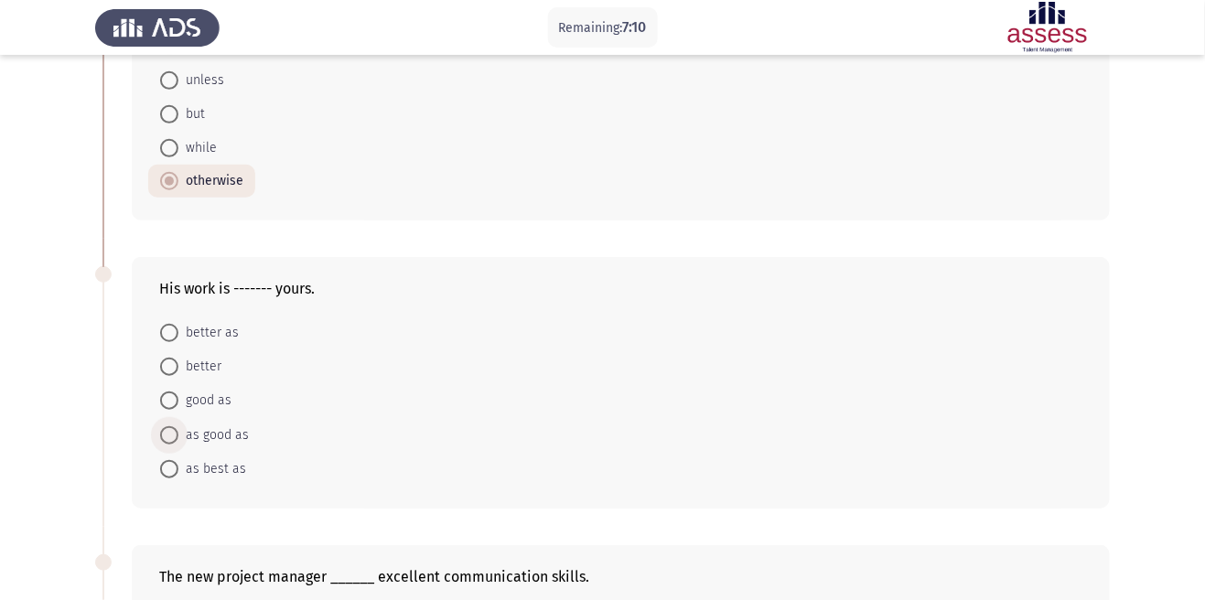
click at [243, 441] on span "as good as" at bounding box center [213, 436] width 70 height 22
click at [178, 441] on input "as good as" at bounding box center [169, 435] width 18 height 18
radio input "true"
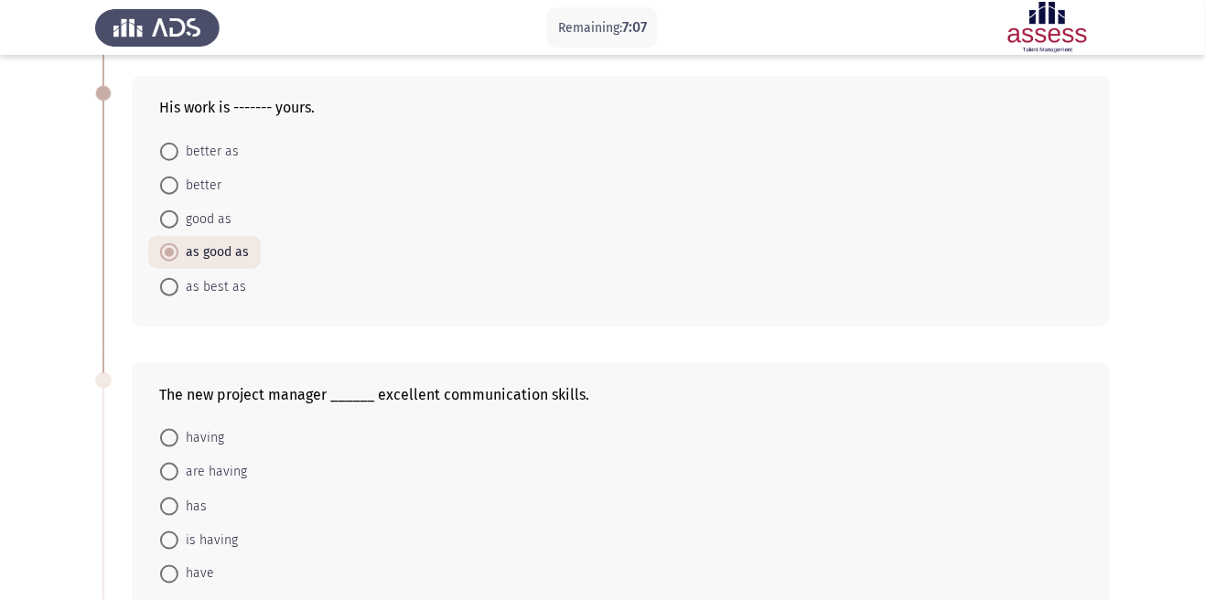
scroll to position [370, 0]
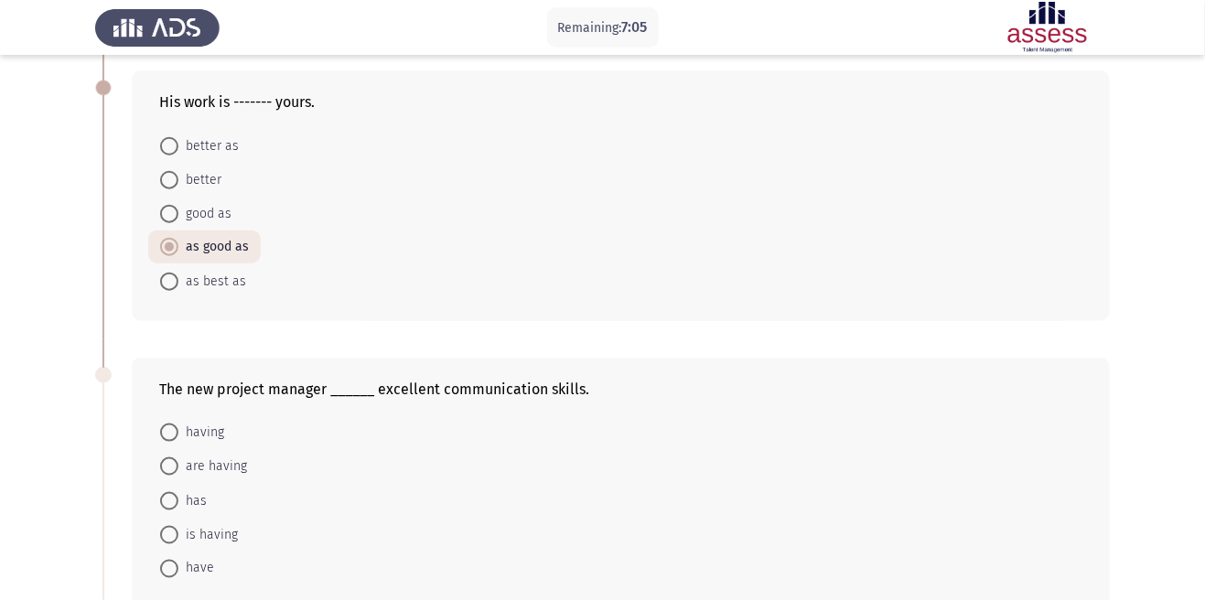
click at [178, 501] on span at bounding box center [169, 501] width 18 height 18
click at [178, 501] on input "has" at bounding box center [169, 501] width 18 height 18
radio input "true"
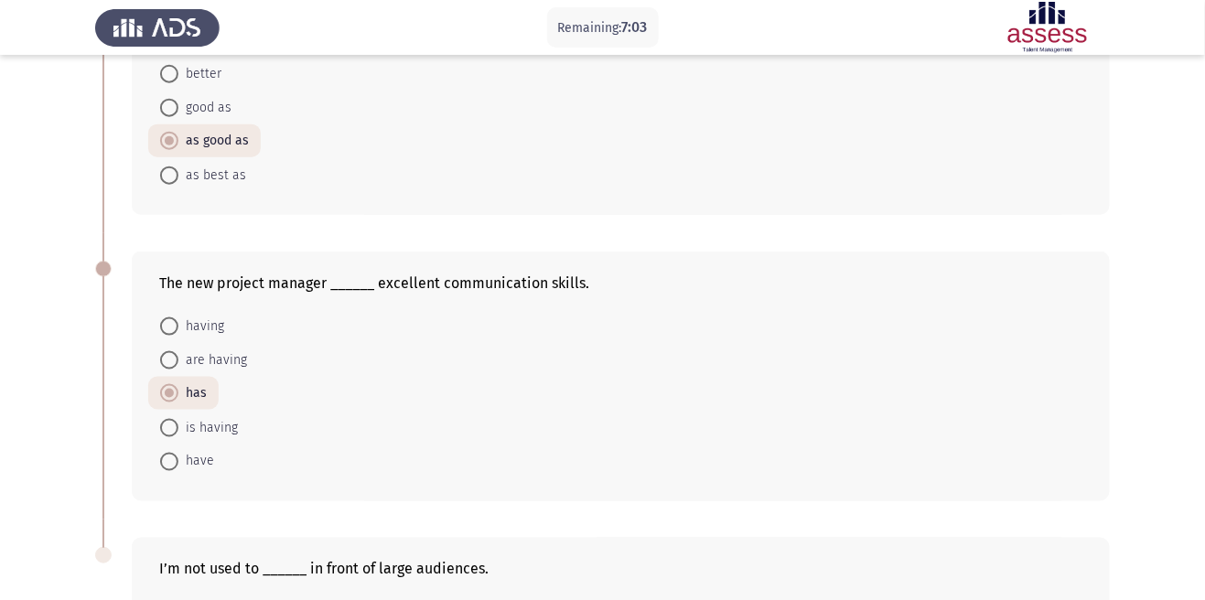
scroll to position [669, 0]
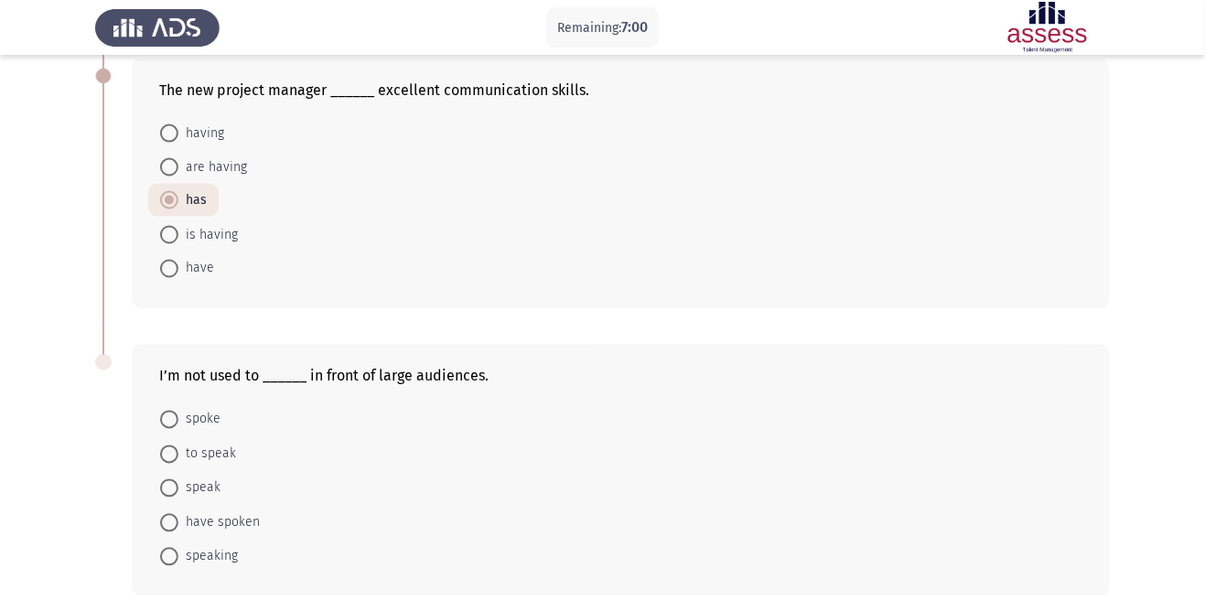
click at [227, 565] on span "speaking" at bounding box center [207, 557] width 59 height 22
click at [178, 565] on input "speaking" at bounding box center [169, 557] width 18 height 18
radio input "true"
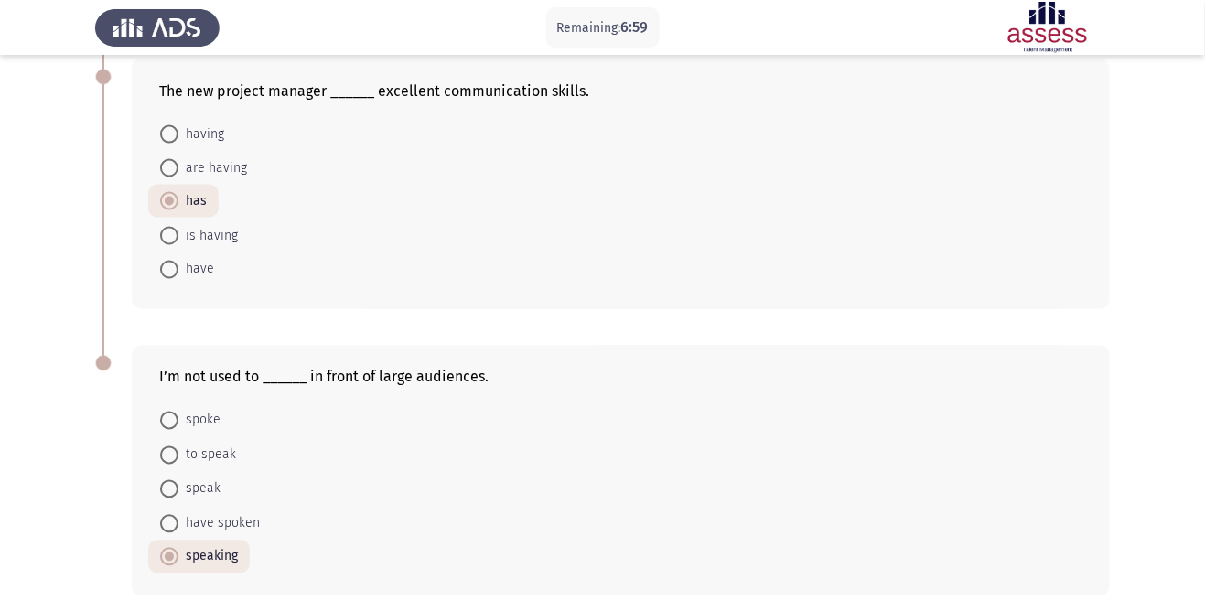
scroll to position [0, 0]
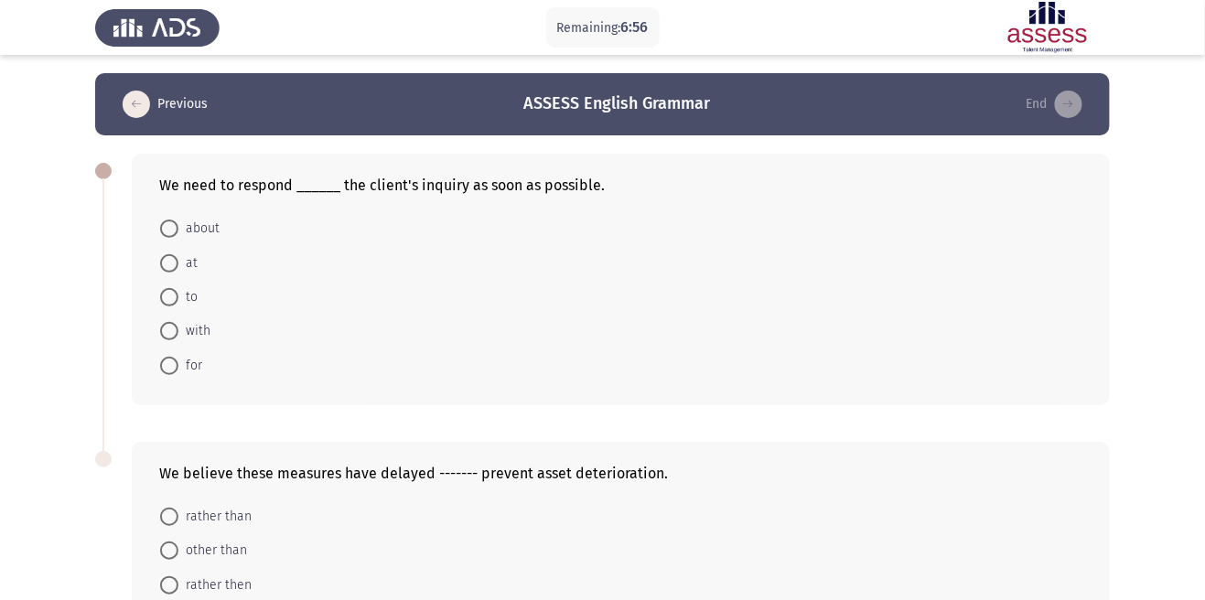
click at [169, 297] on span at bounding box center [169, 297] width 0 height 0
click at [168, 297] on input "to" at bounding box center [169, 297] width 18 height 18
radio input "true"
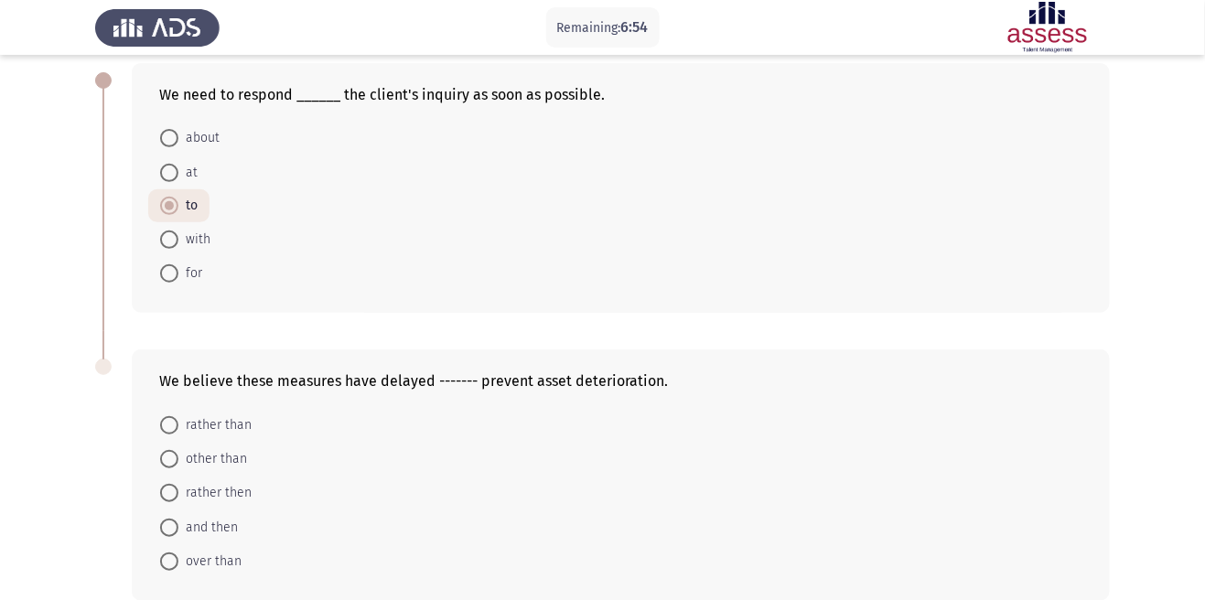
scroll to position [95, 0]
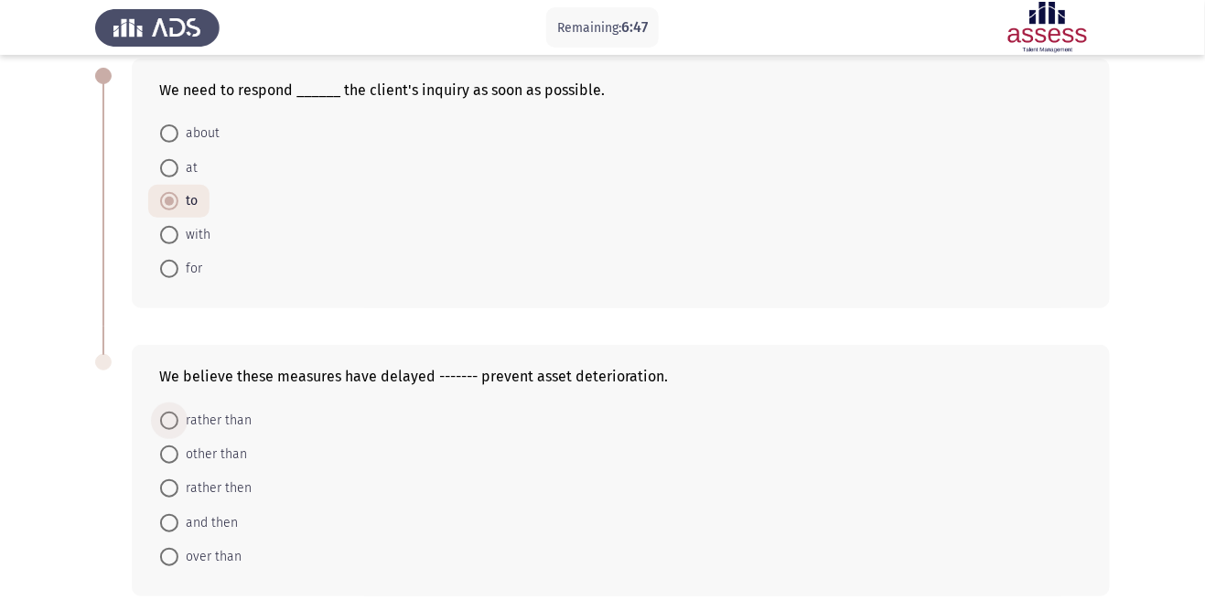
click at [242, 413] on span "rather than" at bounding box center [214, 421] width 73 height 22
click at [178, 413] on input "rather than" at bounding box center [169, 421] width 18 height 18
radio input "true"
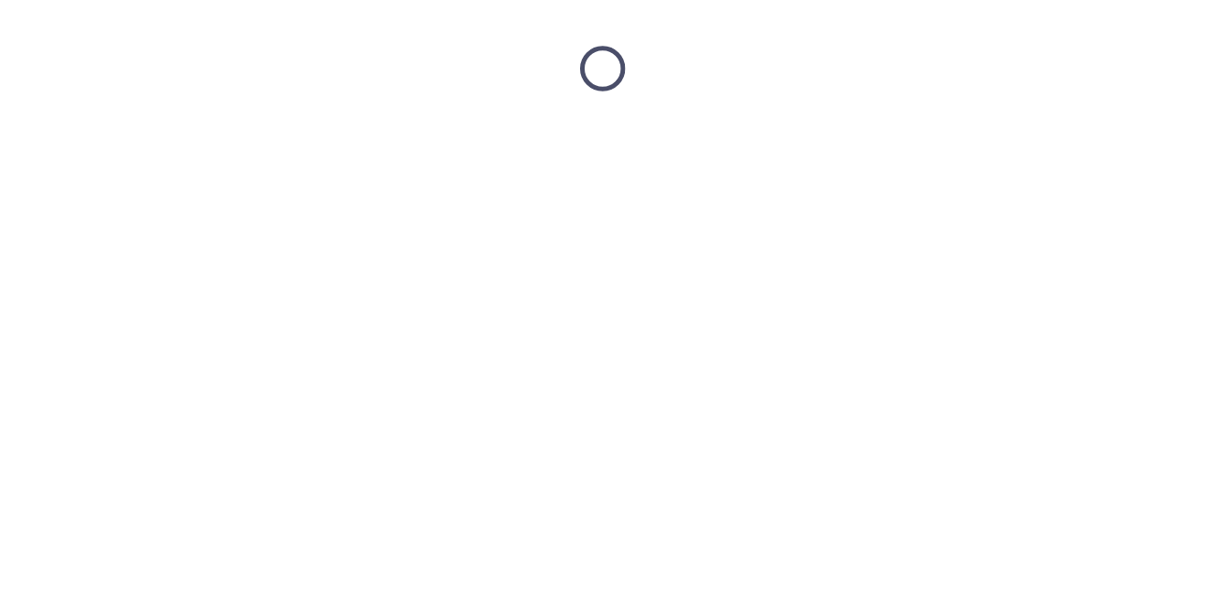
scroll to position [0, 0]
